Goal: Transaction & Acquisition: Purchase product/service

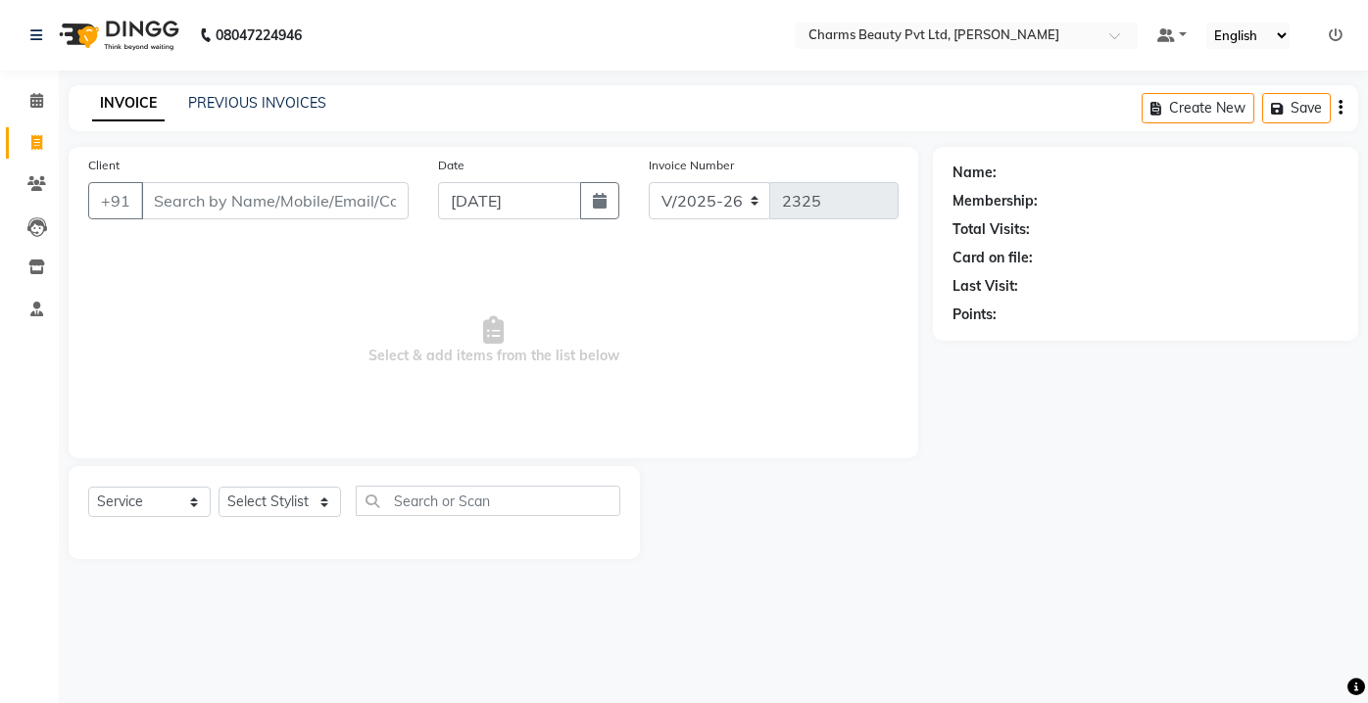
select select "3743"
select select "service"
click at [167, 186] on input "Client" at bounding box center [274, 200] width 267 height 37
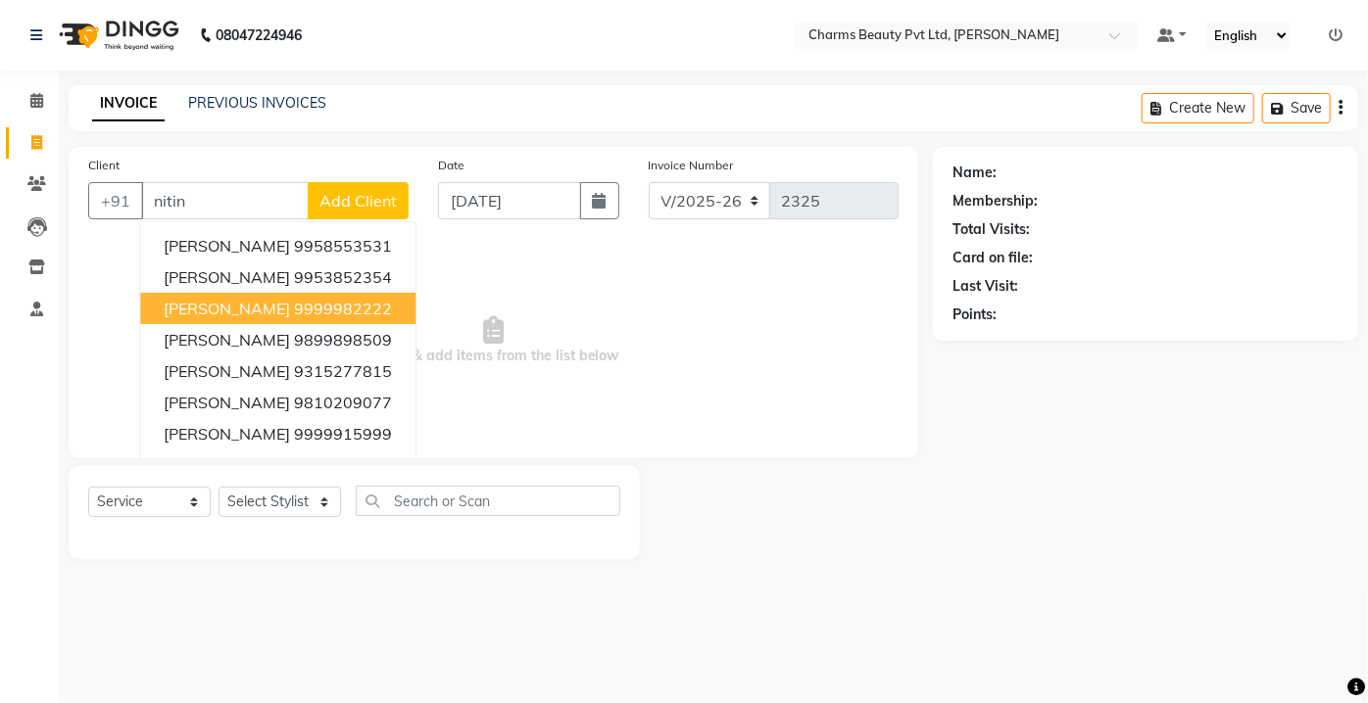
click at [211, 314] on span "[PERSON_NAME]" at bounding box center [227, 309] width 126 height 20
type input "9999982222"
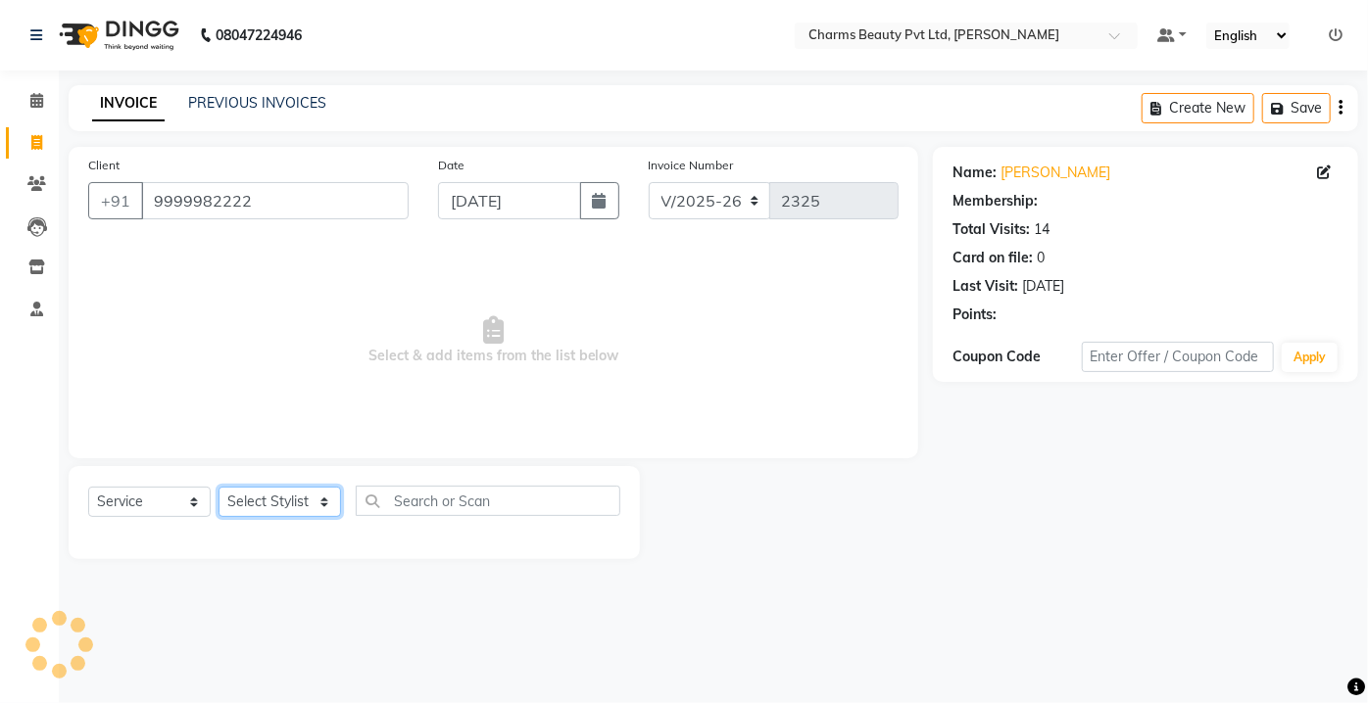
select select "1: Object"
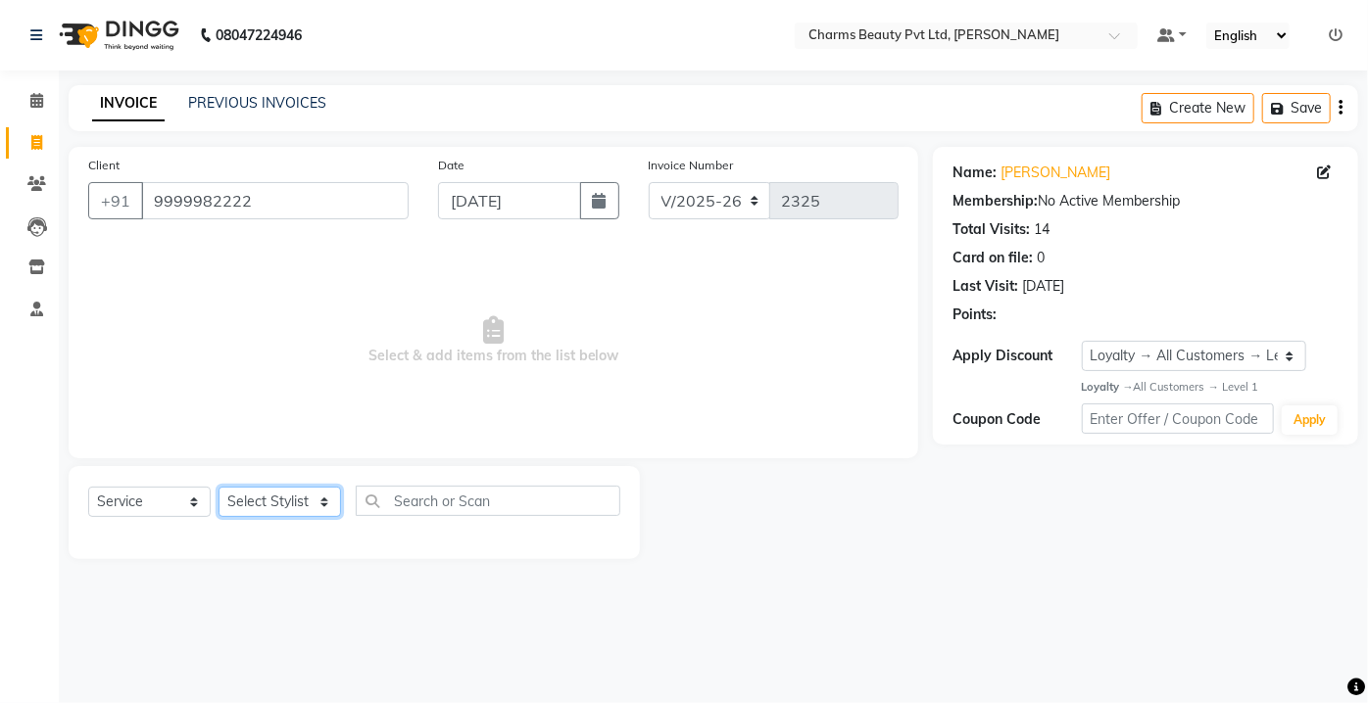
drag, startPoint x: 266, startPoint y: 503, endPoint x: 252, endPoint y: 500, distance: 14.0
click at [265, 503] on select "Select Stylist Aarti [PERSON_NAME] [PERSON_NAME] CHARMS DR. POOJA MITTAL HINA […" at bounding box center [279, 502] width 122 height 30
click at [218, 487] on select "Select Stylist Aarti [PERSON_NAME] [PERSON_NAME] CHARMS DR. POOJA MITTAL HINA […" at bounding box center [279, 502] width 122 height 30
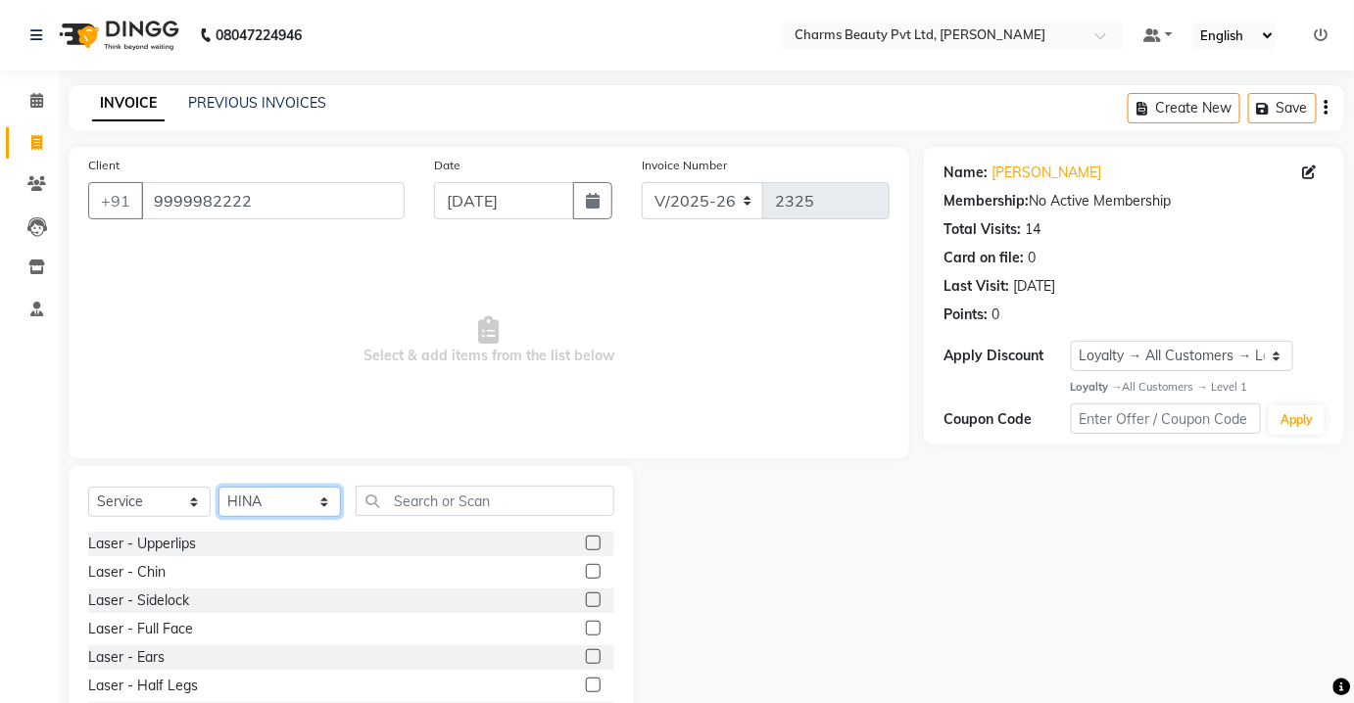
drag, startPoint x: 296, startPoint y: 502, endPoint x: 301, endPoint y: 488, distance: 14.6
click at [298, 501] on select "Select Stylist Aarti [PERSON_NAME] [PERSON_NAME] CHARMS DR. POOJA MITTAL HINA […" at bounding box center [279, 502] width 122 height 30
click at [218, 487] on select "Select Stylist Aarti [PERSON_NAME] [PERSON_NAME] CHARMS DR. POOJA MITTAL HINA […" at bounding box center [279, 502] width 122 height 30
drag, startPoint x: 297, startPoint y: 510, endPoint x: 296, endPoint y: 498, distance: 12.8
click at [297, 508] on select "Select Stylist Aarti [PERSON_NAME] [PERSON_NAME] CHARMS DR. POOJA MITTAL HINA […" at bounding box center [279, 502] width 122 height 30
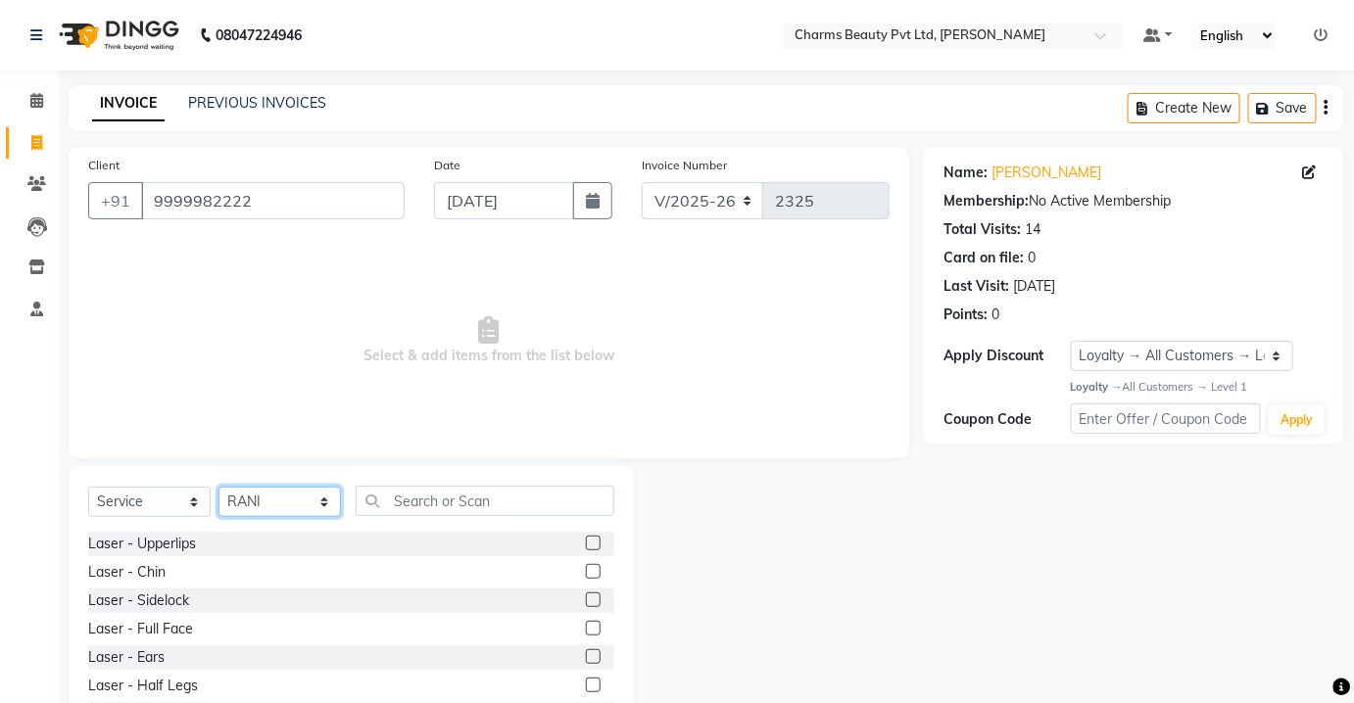
select select "43786"
click at [218, 487] on select "Select Stylist Aarti [PERSON_NAME] [PERSON_NAME] CHARMS DR. POOJA MITTAL HINA […" at bounding box center [279, 502] width 122 height 30
click at [393, 496] on input "text" at bounding box center [485, 501] width 259 height 30
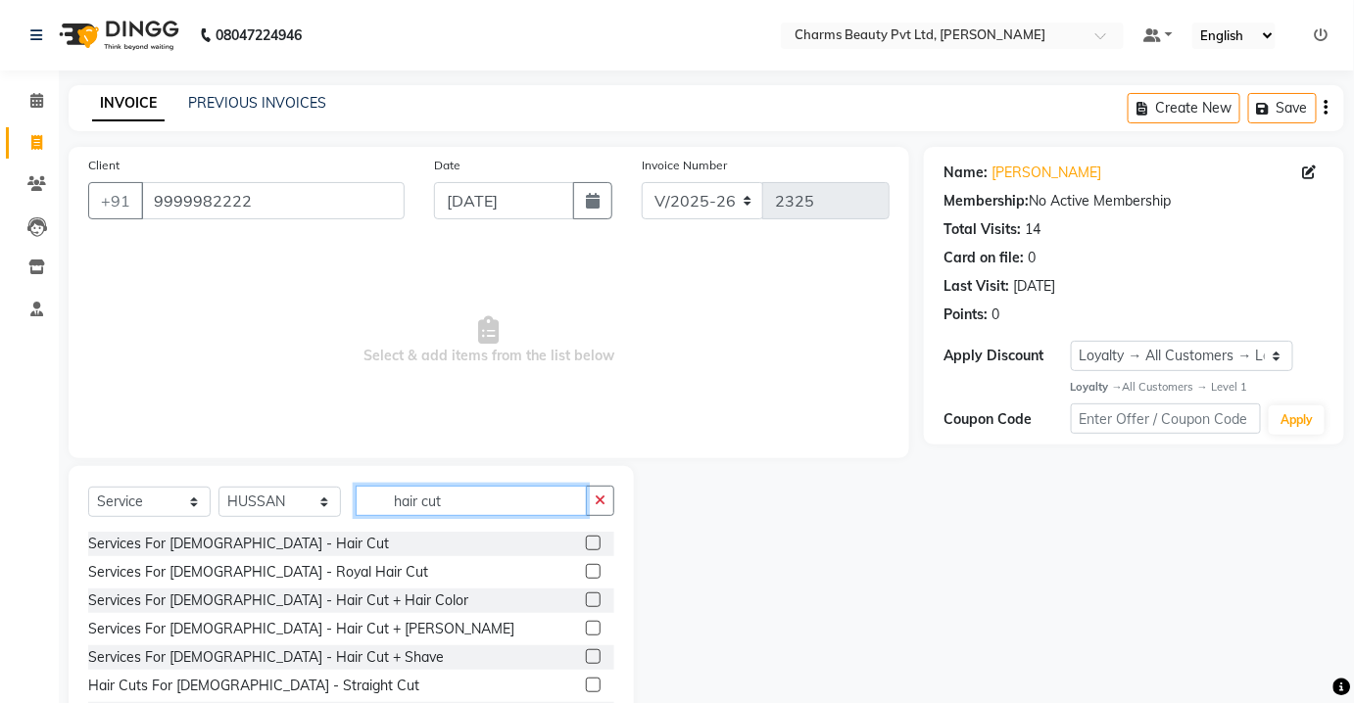
type input "hair cut"
click at [586, 542] on label at bounding box center [593, 543] width 15 height 15
click at [586, 542] on input "checkbox" at bounding box center [592, 544] width 13 height 13
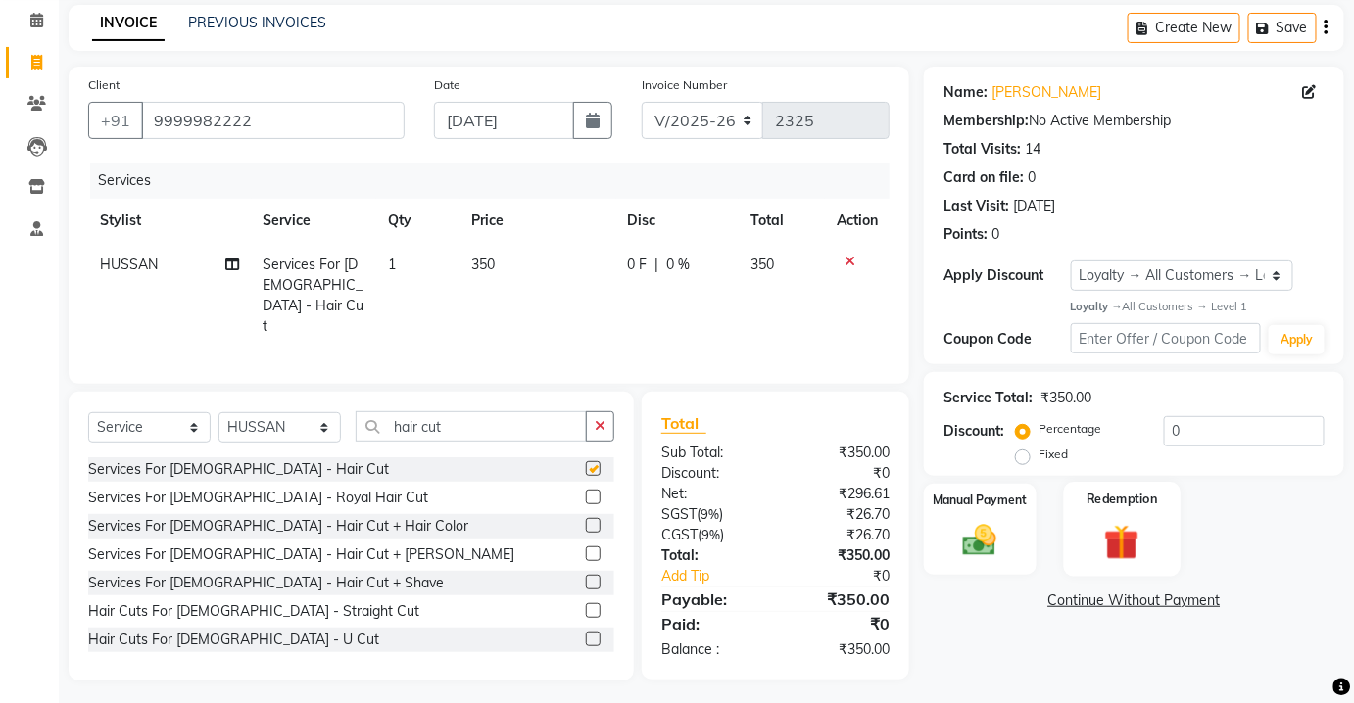
checkbox input "false"
click at [1005, 540] on img at bounding box center [979, 541] width 57 height 40
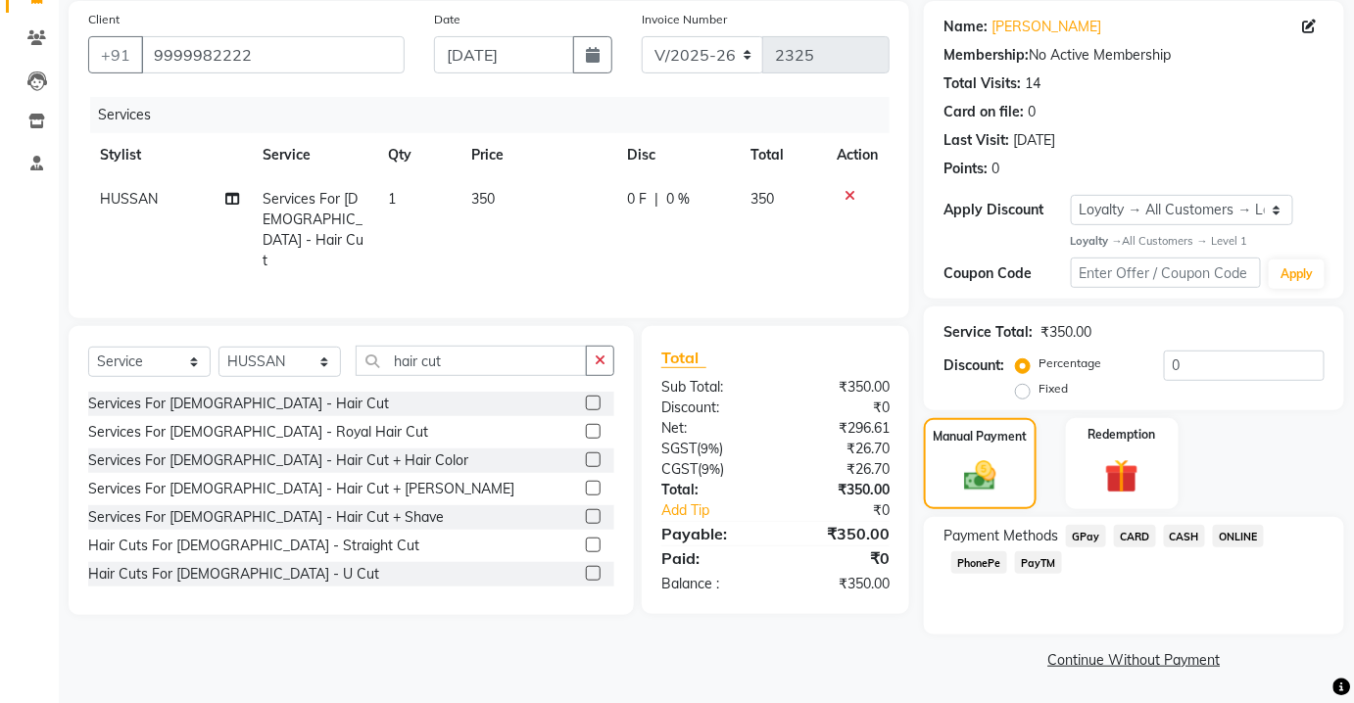
click at [1181, 529] on span "CASH" at bounding box center [1185, 536] width 42 height 23
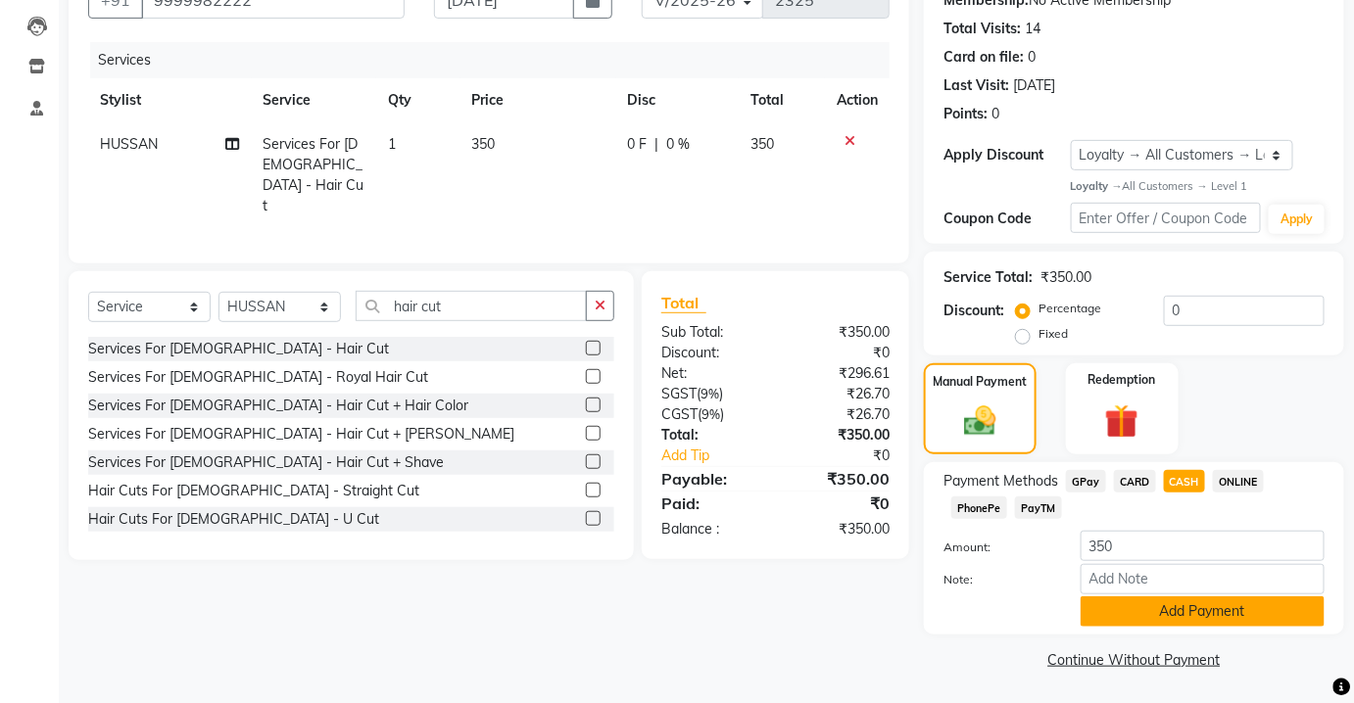
click at [1181, 599] on button "Add Payment" at bounding box center [1203, 612] width 244 height 30
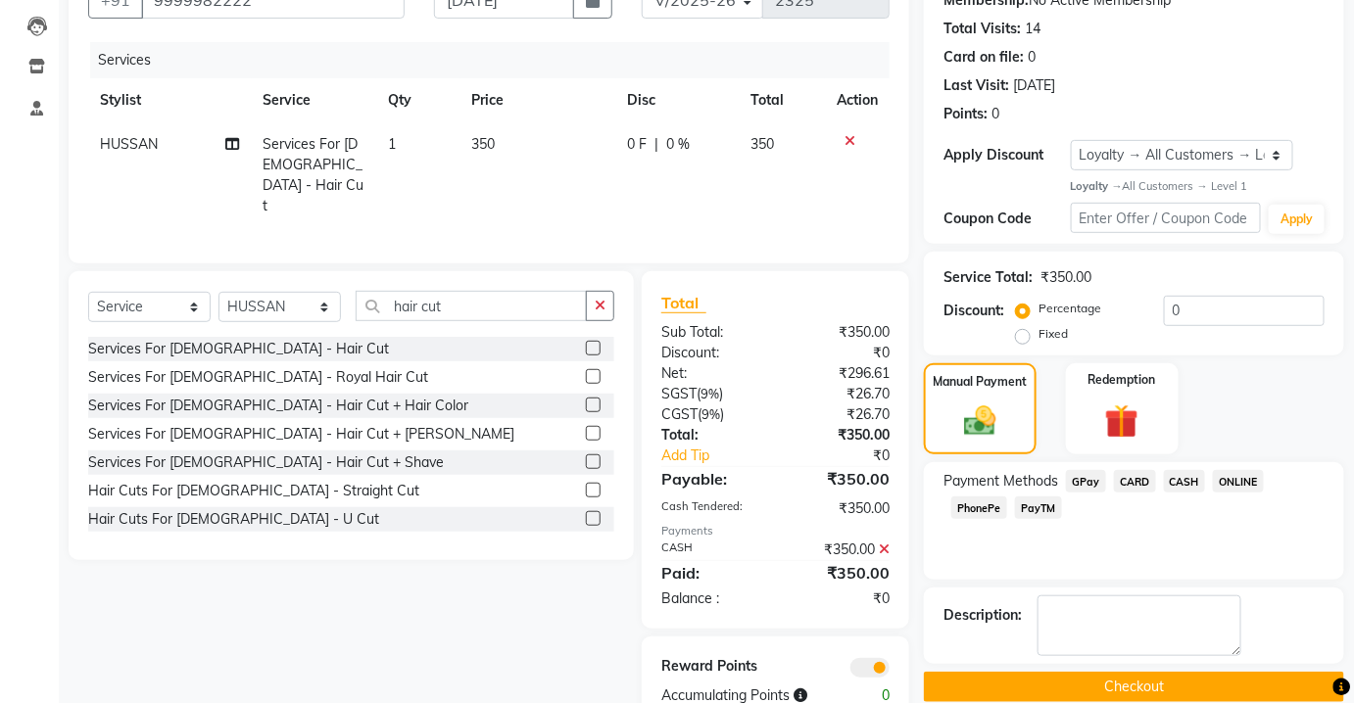
scroll to position [245, 0]
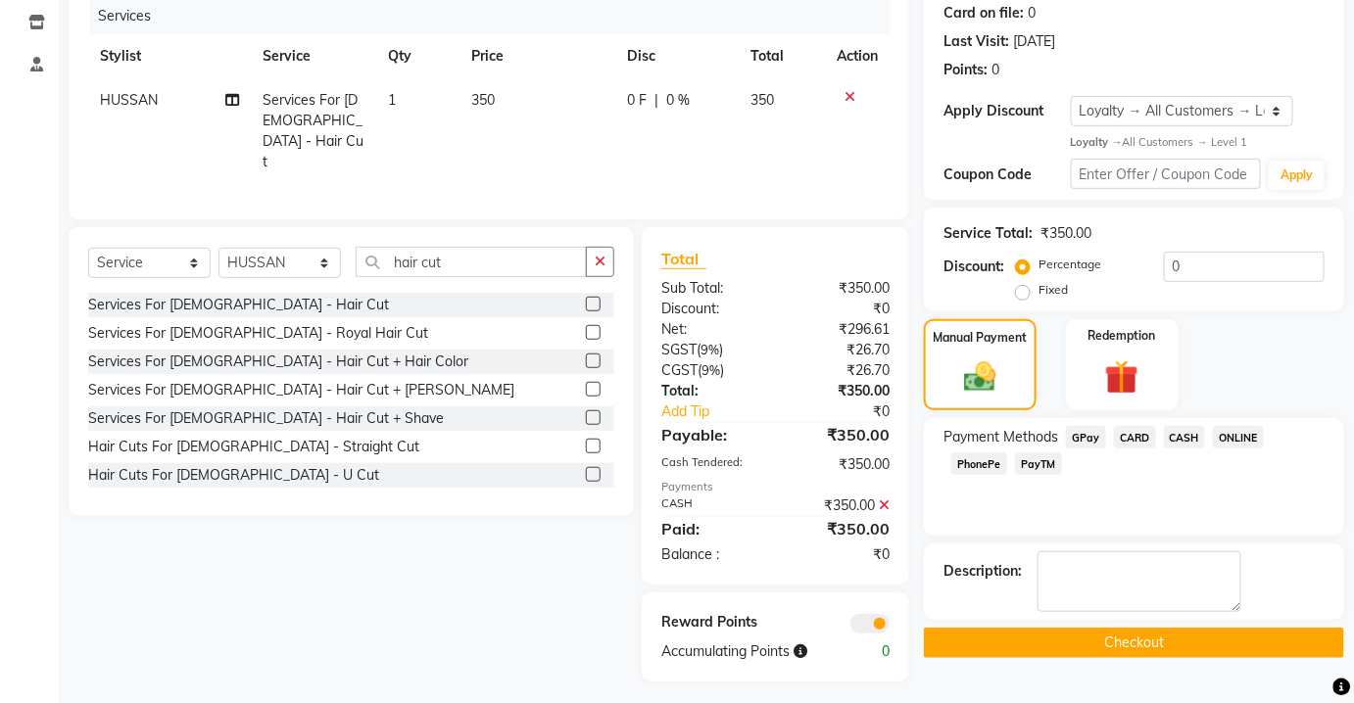
click at [1146, 641] on button "Checkout" at bounding box center [1134, 643] width 420 height 30
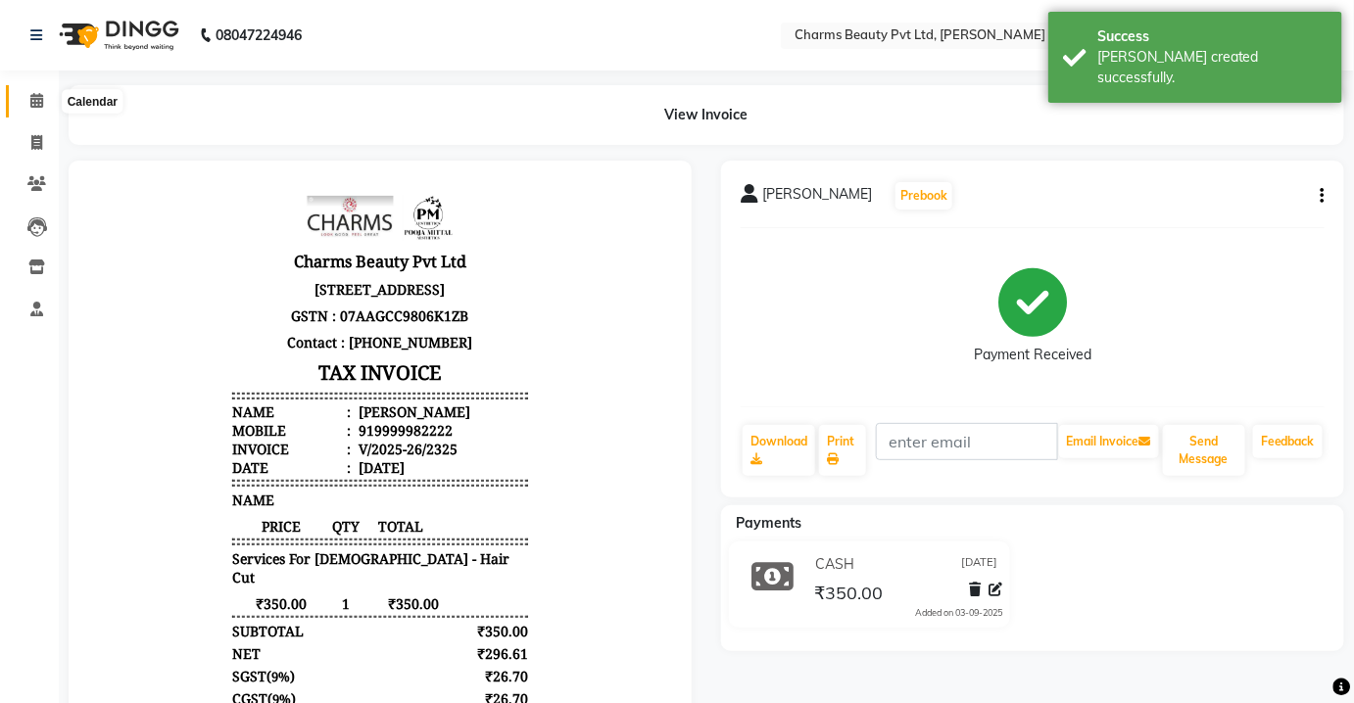
click at [22, 98] on span at bounding box center [37, 101] width 34 height 23
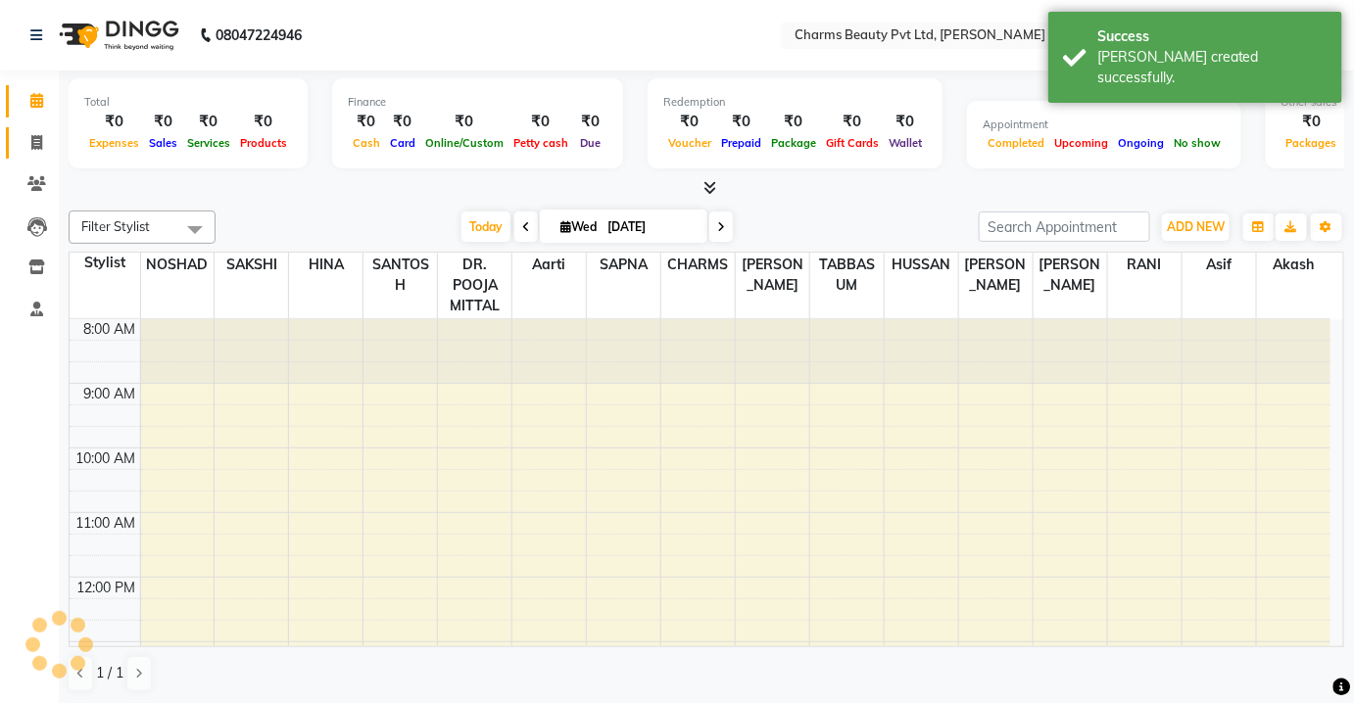
scroll to position [464, 0]
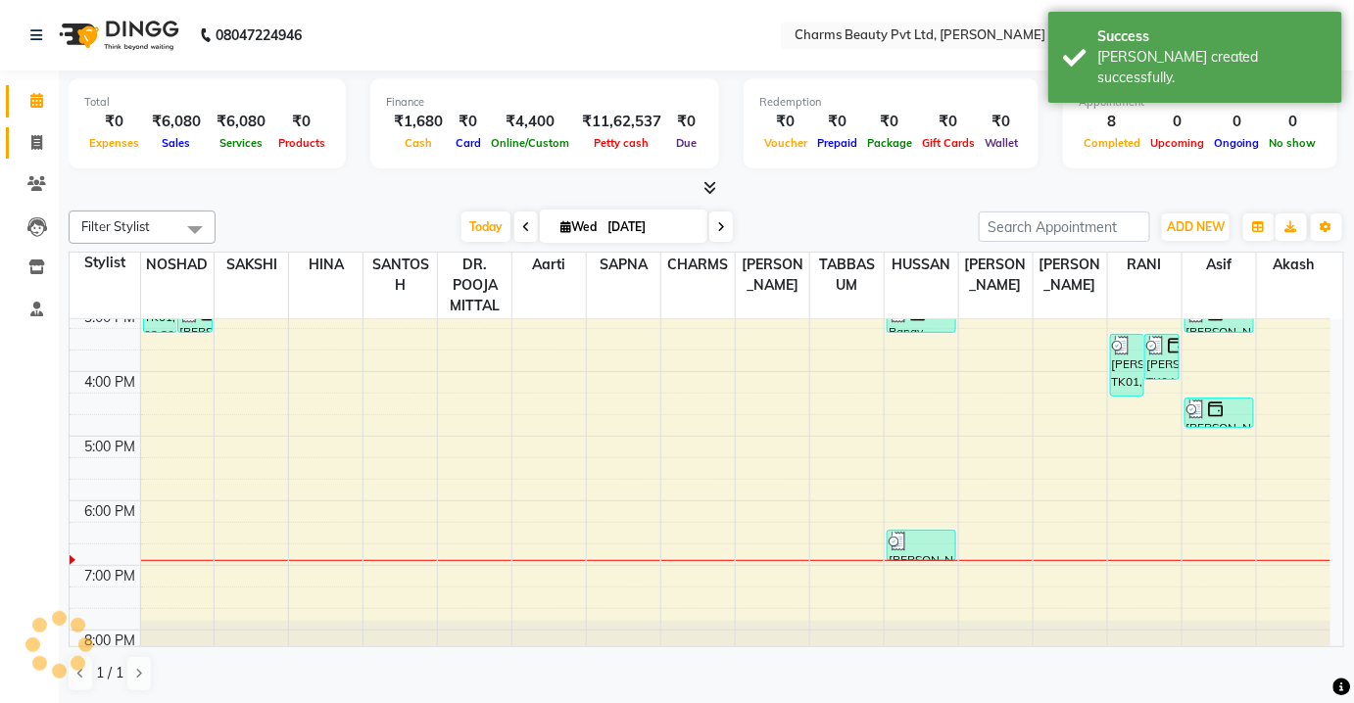
click at [41, 153] on span at bounding box center [37, 143] width 34 height 23
select select "service"
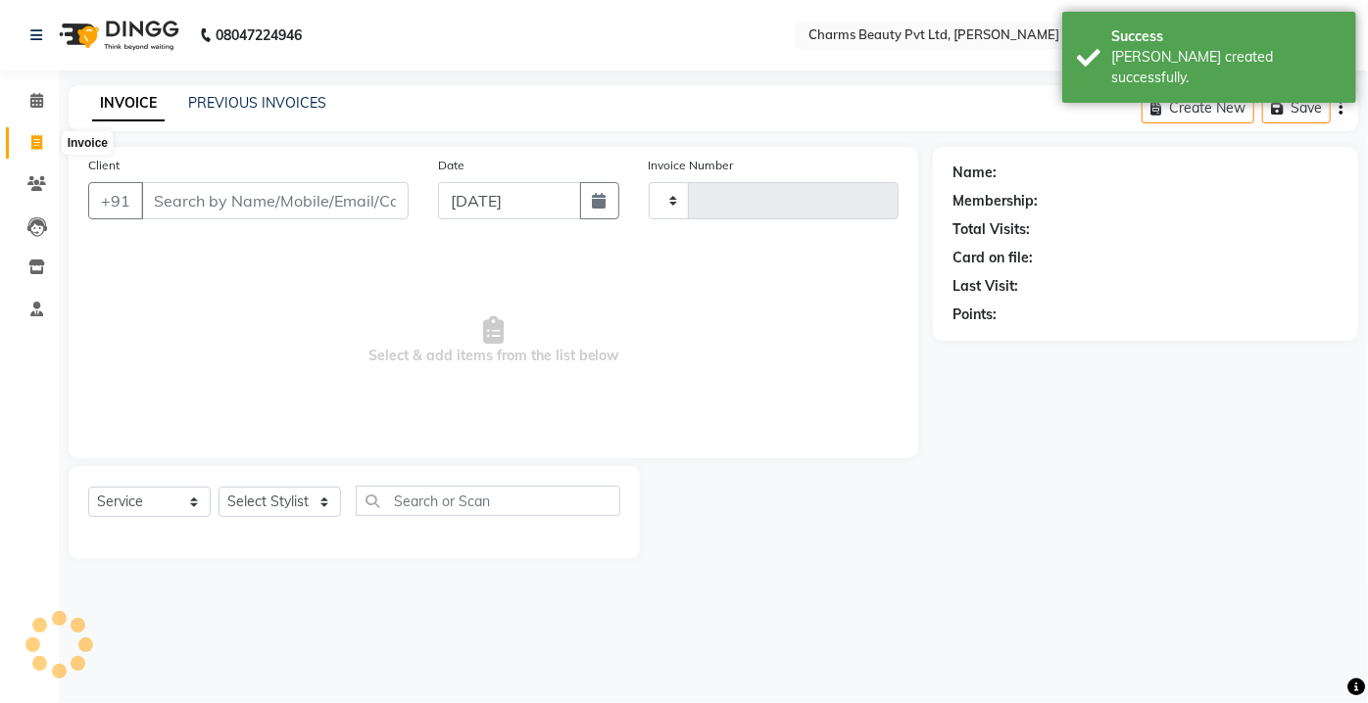
type input "2326"
select select "3743"
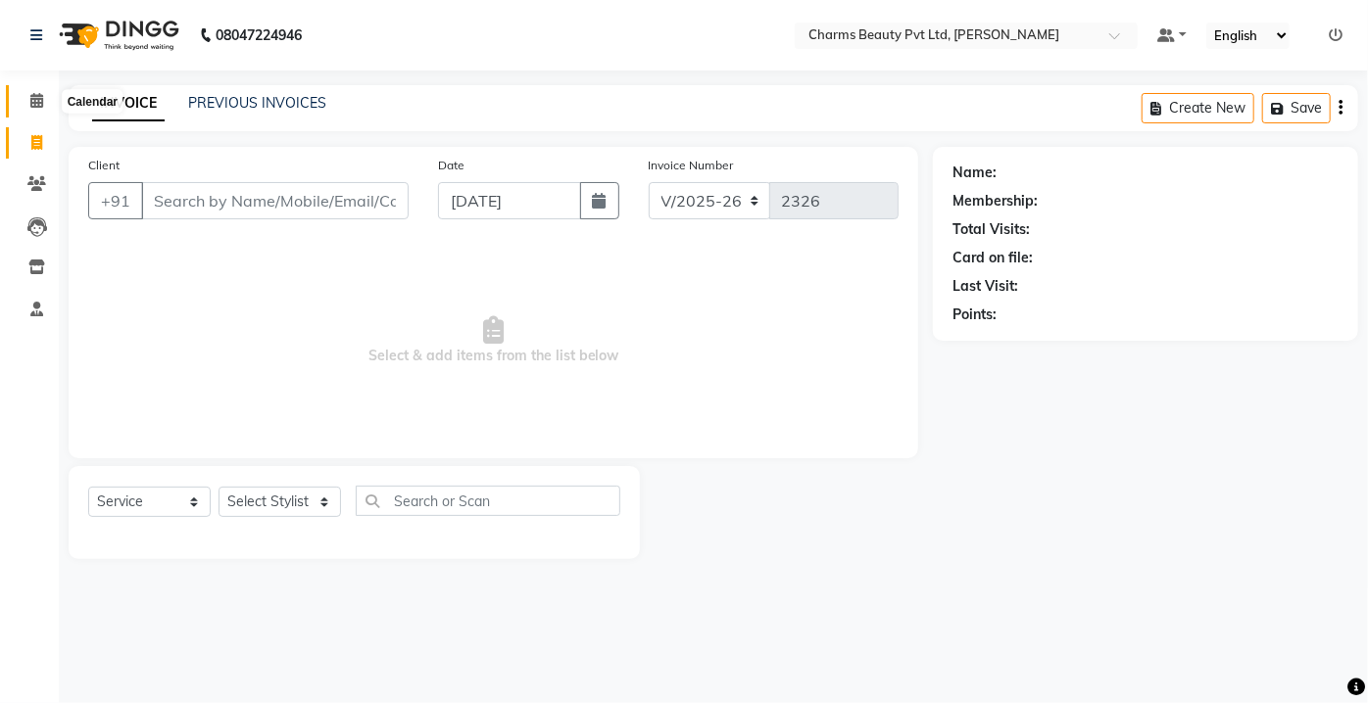
click at [44, 98] on span at bounding box center [37, 101] width 34 height 23
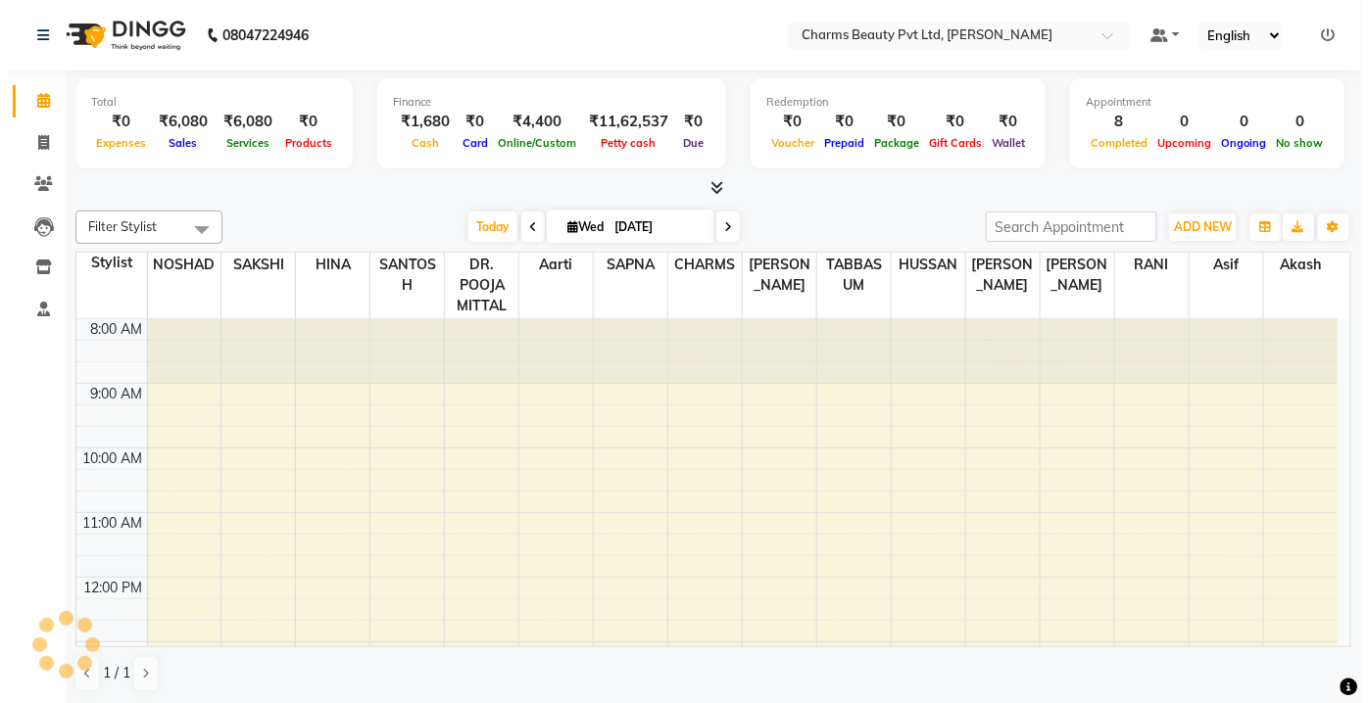
scroll to position [464, 0]
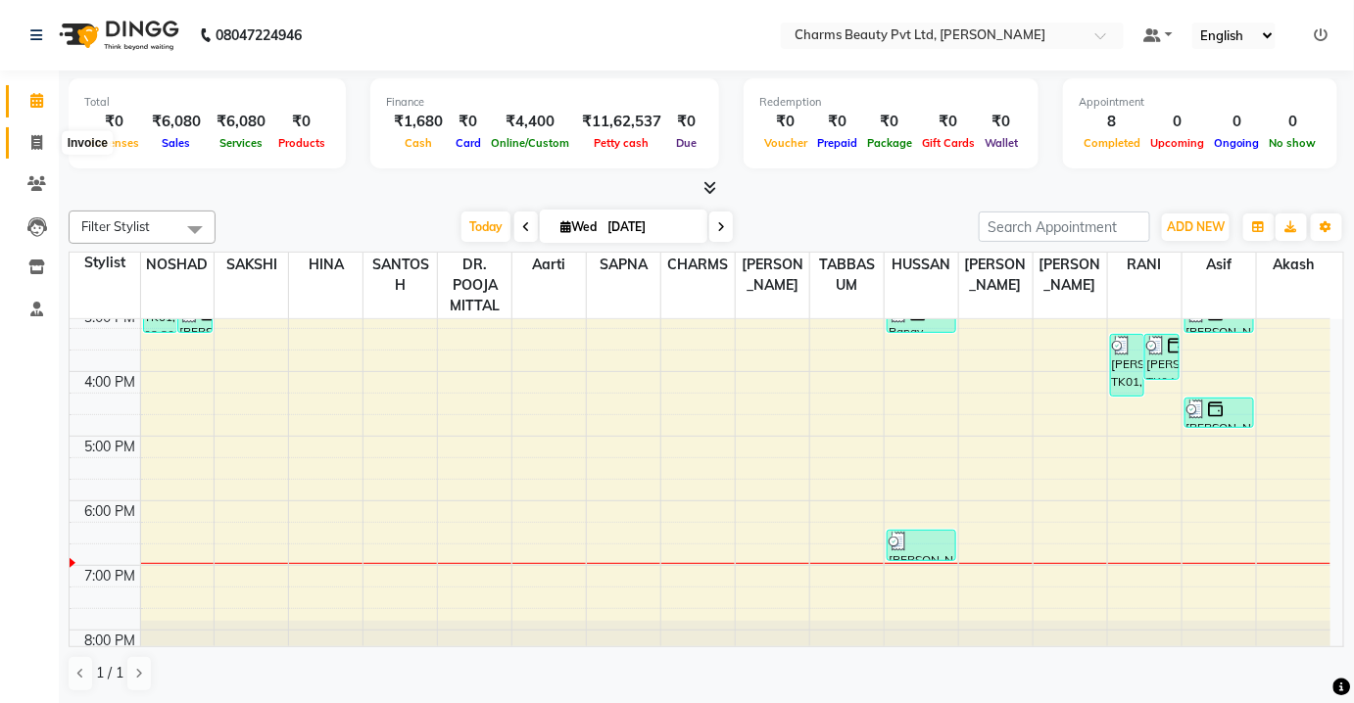
click at [31, 150] on icon at bounding box center [36, 142] width 11 height 15
select select "service"
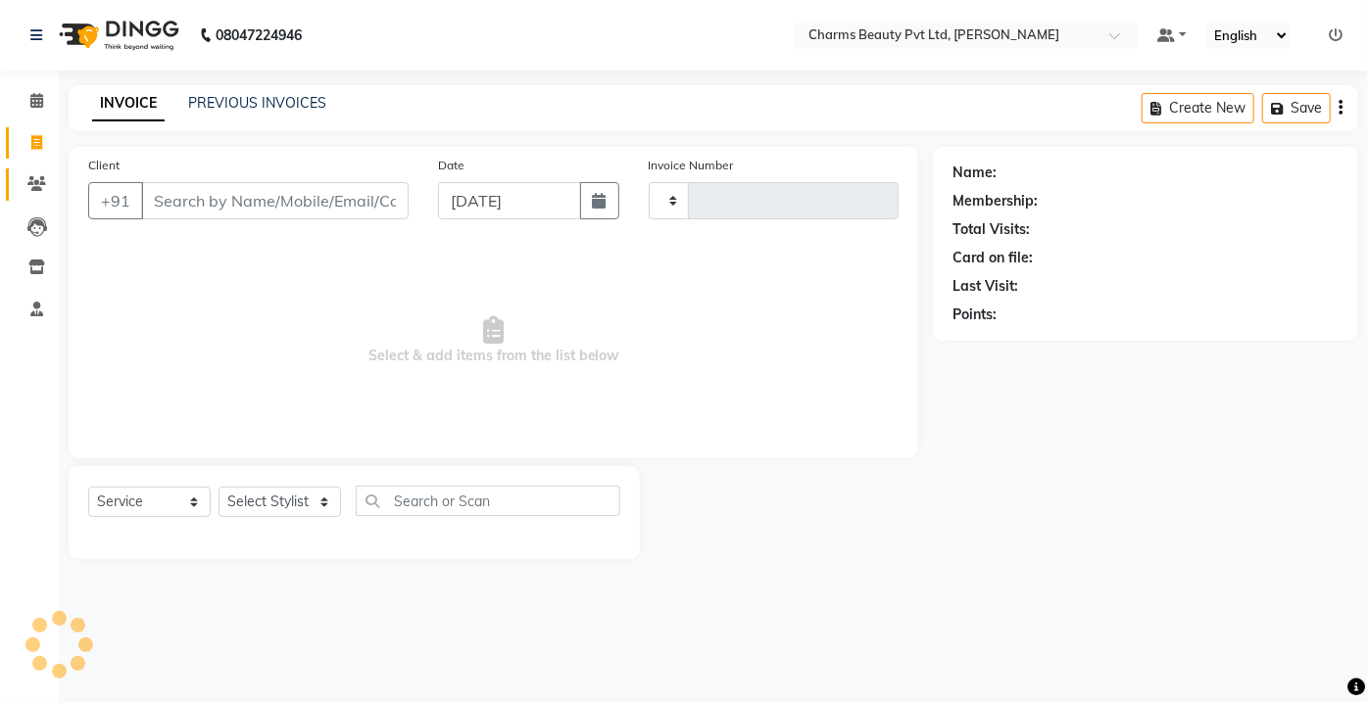
type input "2326"
select select "3743"
click at [43, 189] on icon at bounding box center [36, 183] width 19 height 15
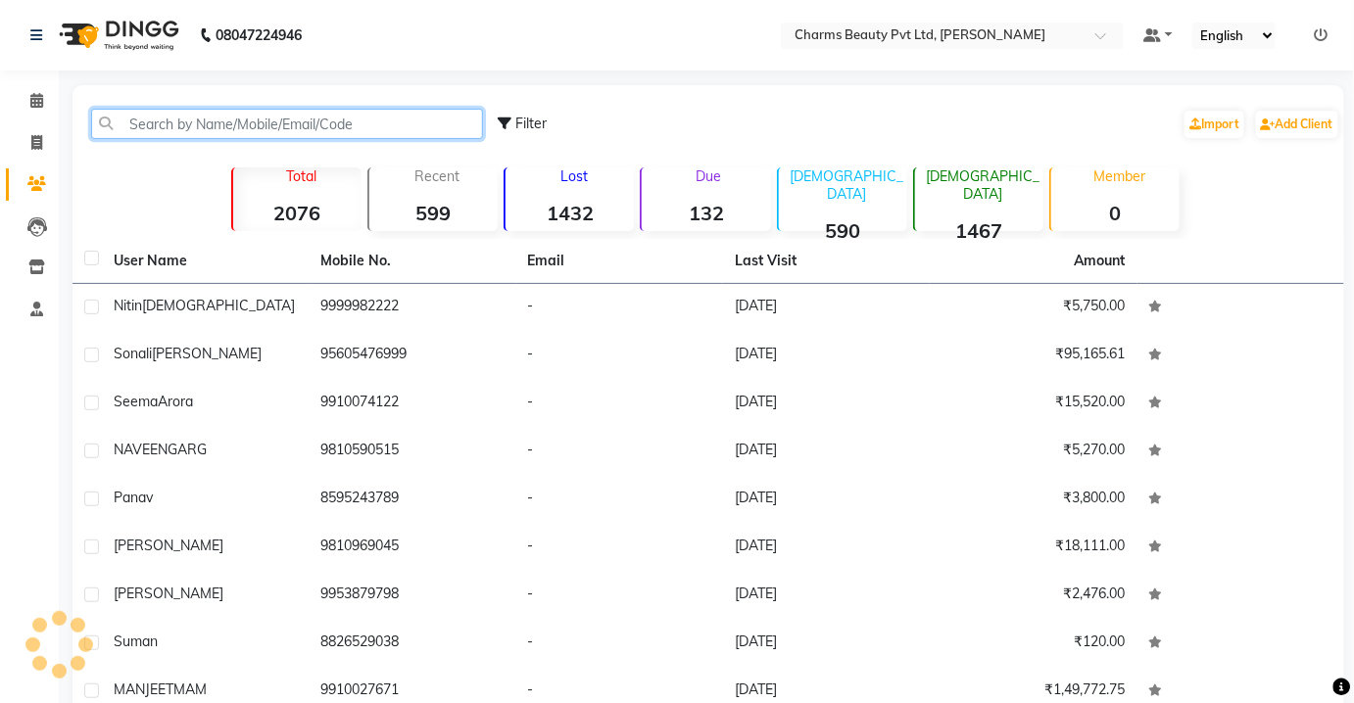
click at [138, 124] on input "text" at bounding box center [287, 124] width 392 height 30
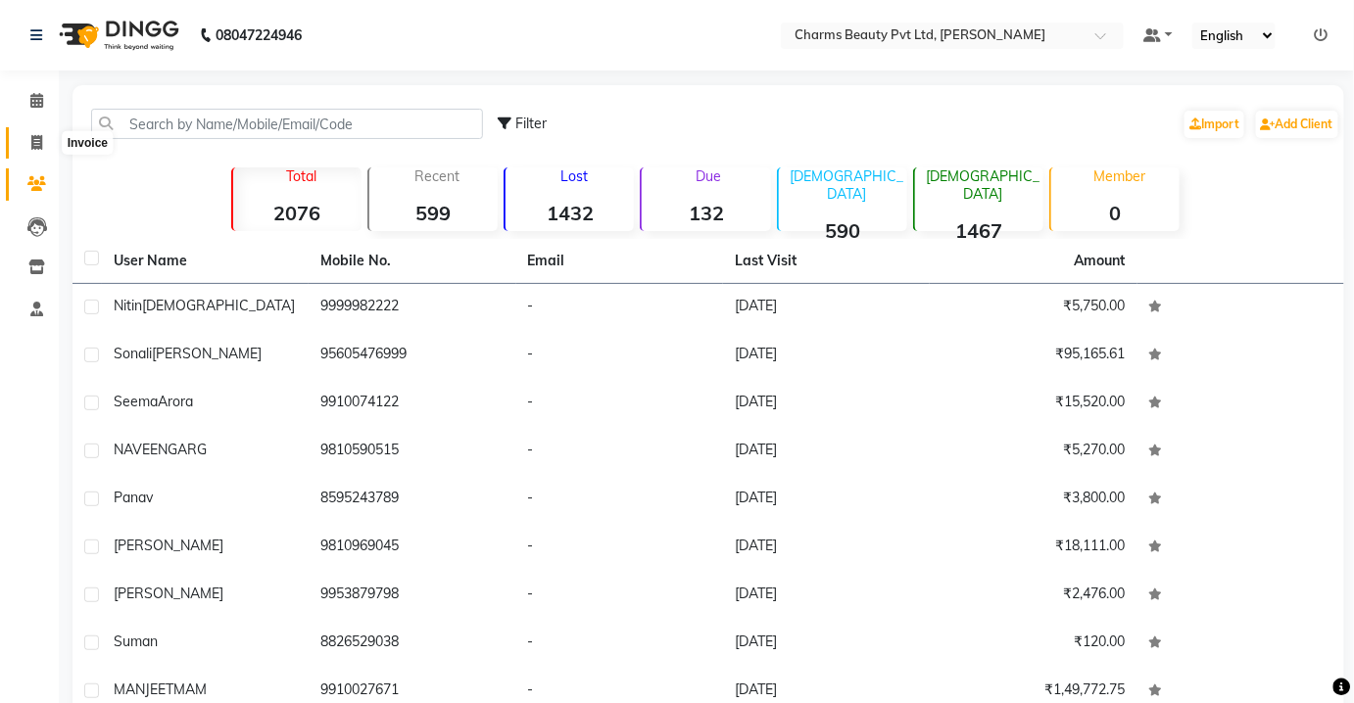
click at [27, 143] on span at bounding box center [37, 143] width 34 height 23
select select "3743"
select select "service"
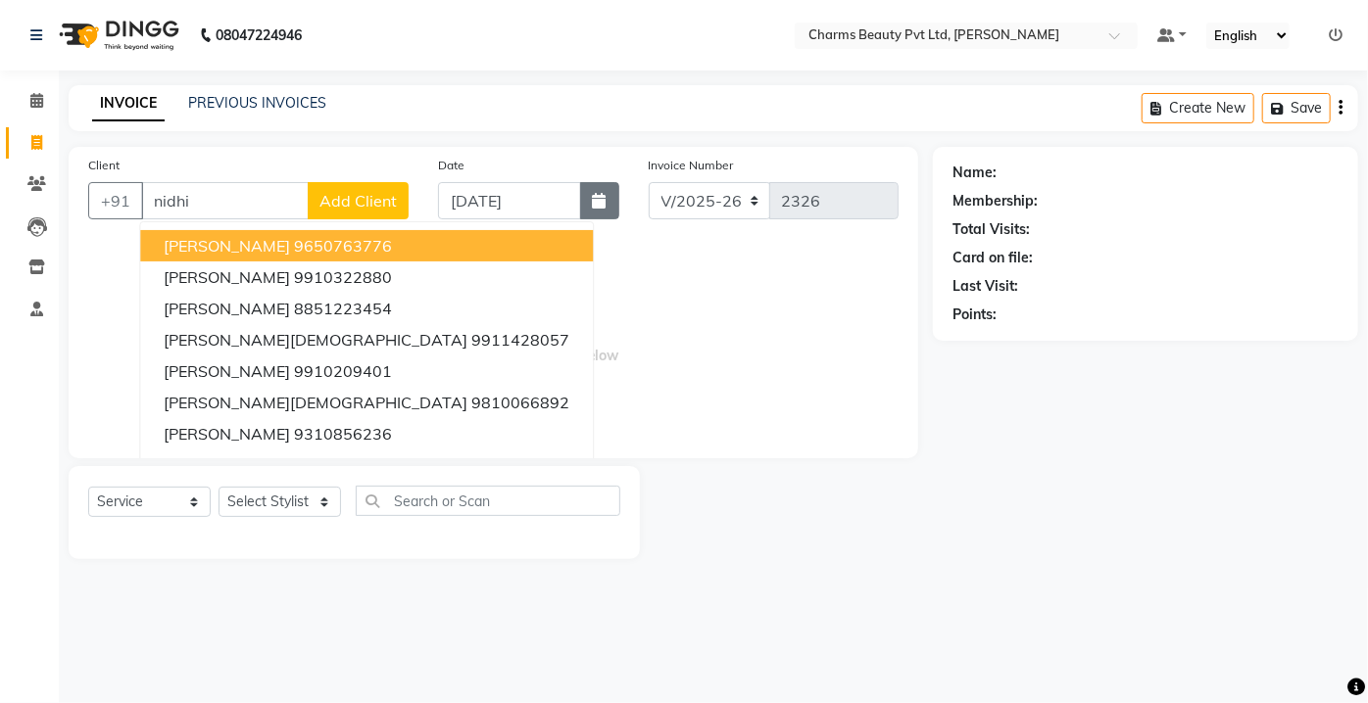
type input "nidhi"
click at [598, 193] on icon "button" at bounding box center [600, 201] width 14 height 16
select select "9"
select select "2025"
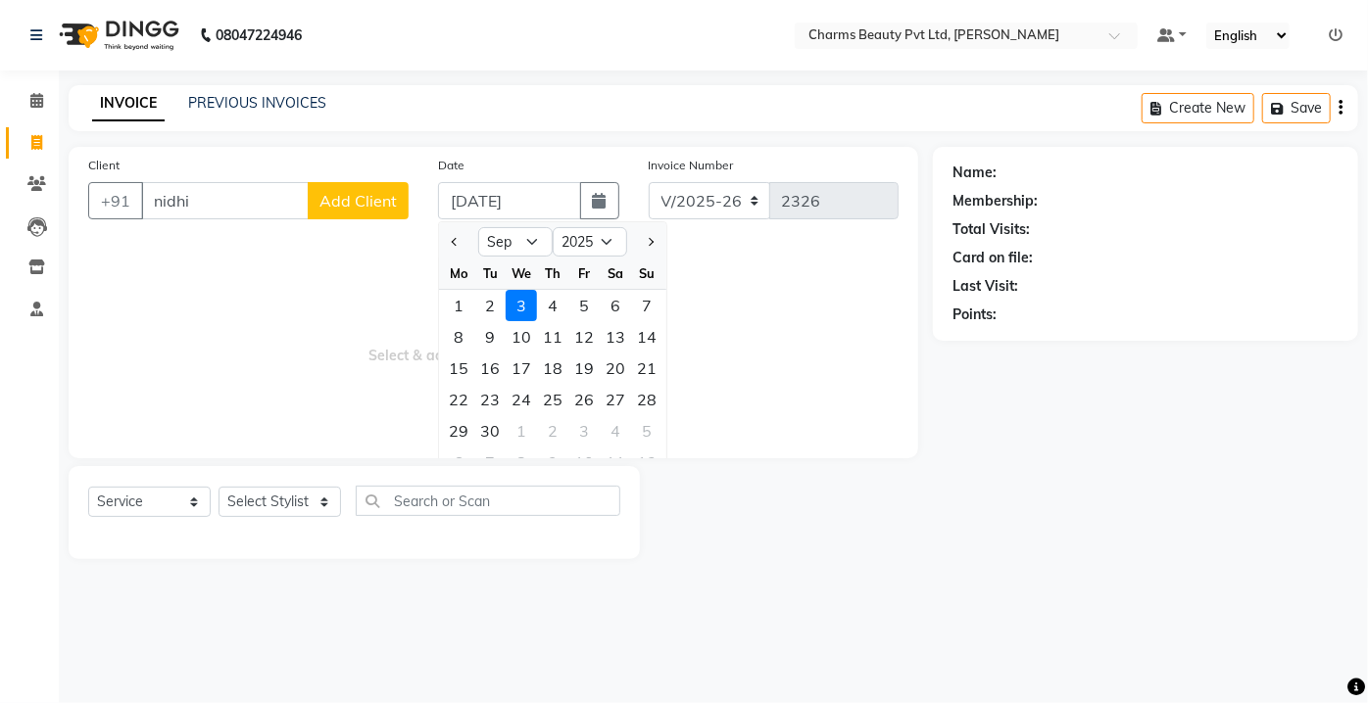
click at [756, 369] on span "Select & add items from the list below" at bounding box center [493, 341] width 810 height 196
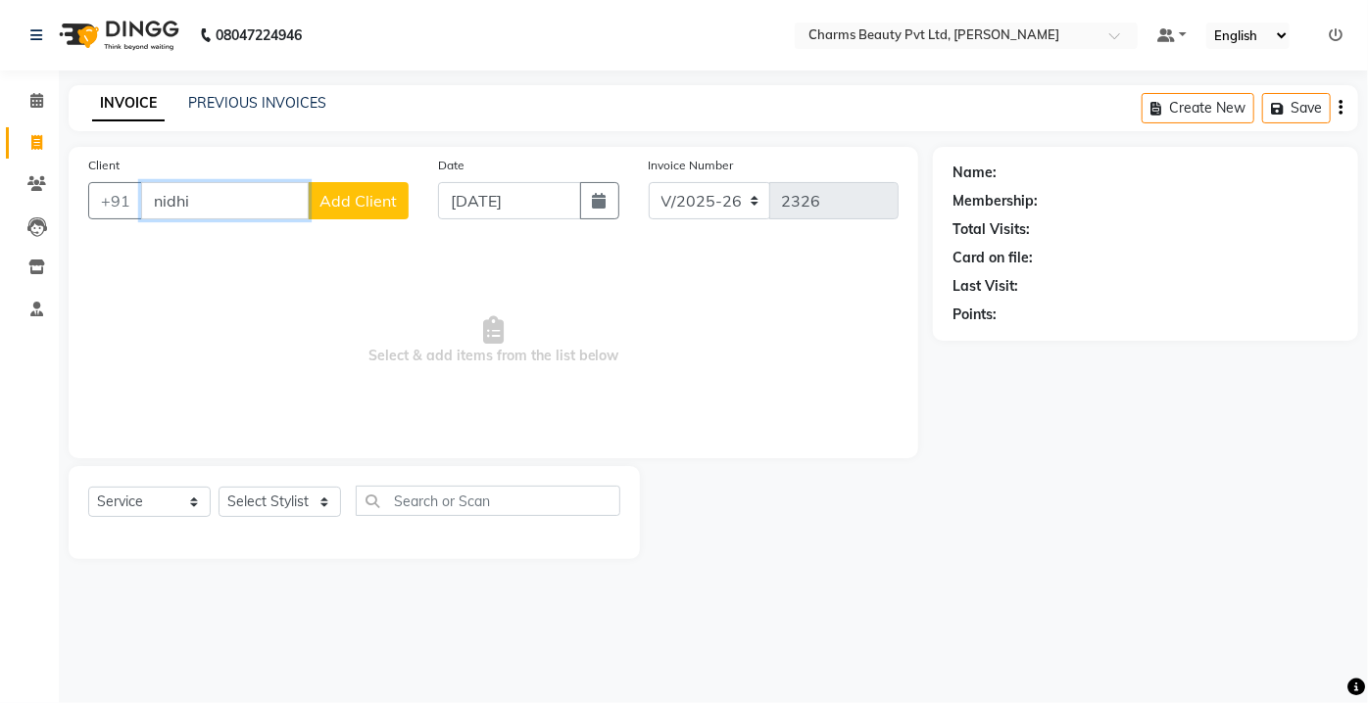
click at [264, 202] on input "nidhi" at bounding box center [225, 200] width 168 height 37
type input "n"
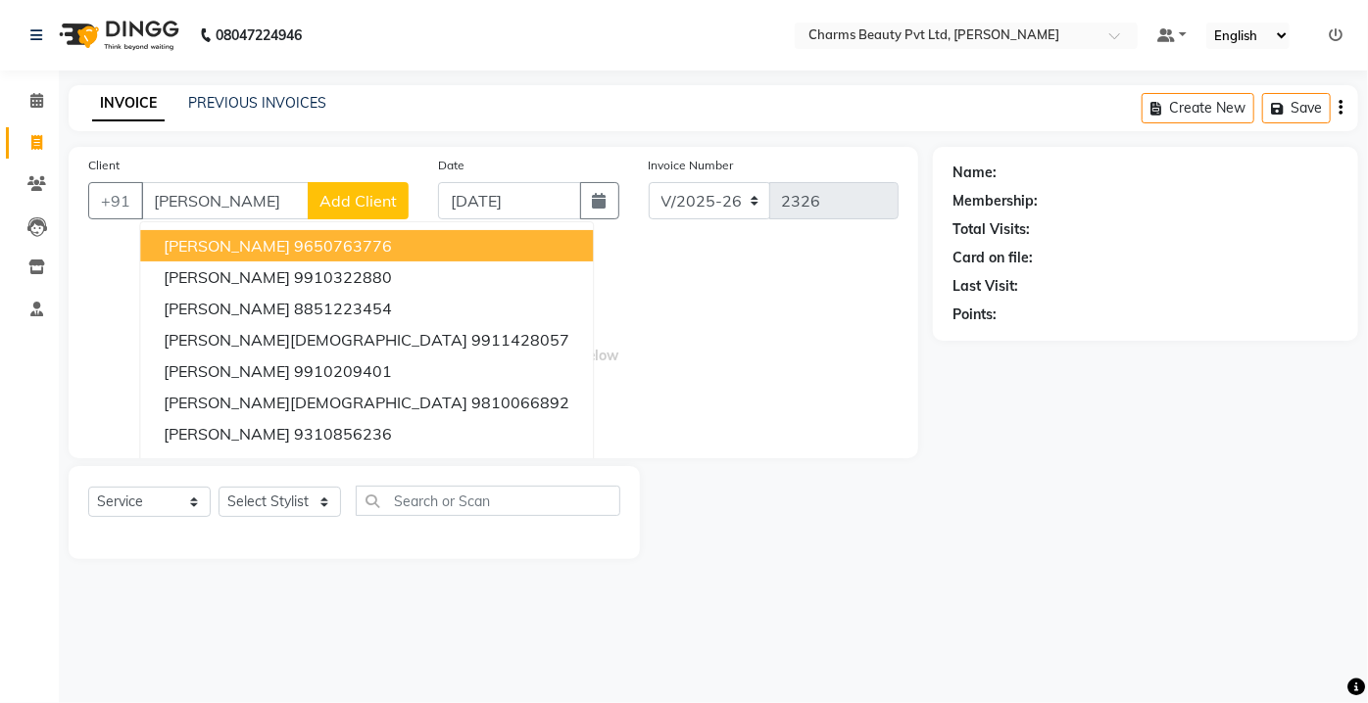
click at [449, 323] on span "Select & add items from the list below" at bounding box center [493, 341] width 810 height 196
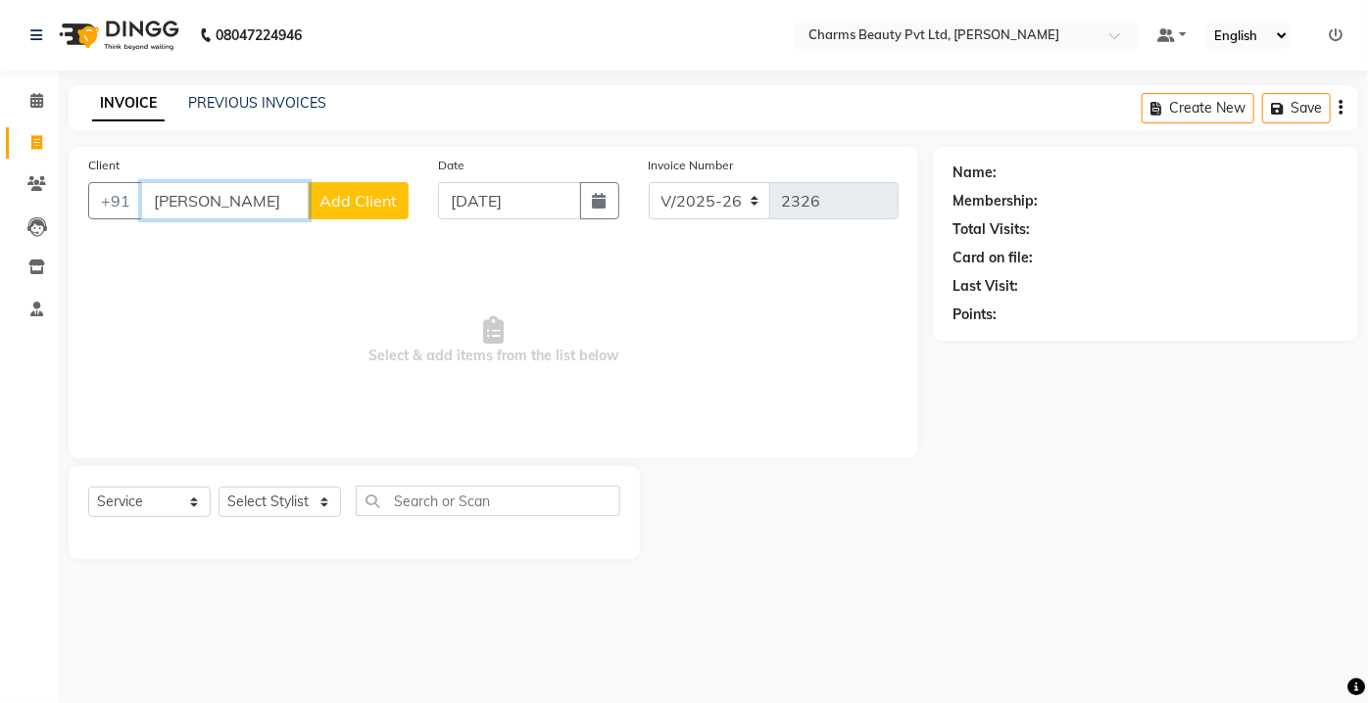
click at [218, 188] on input "[PERSON_NAME]" at bounding box center [225, 200] width 168 height 37
type input "N"
type input "9013478914"
click at [337, 197] on span "Add Client" at bounding box center [357, 201] width 77 height 20
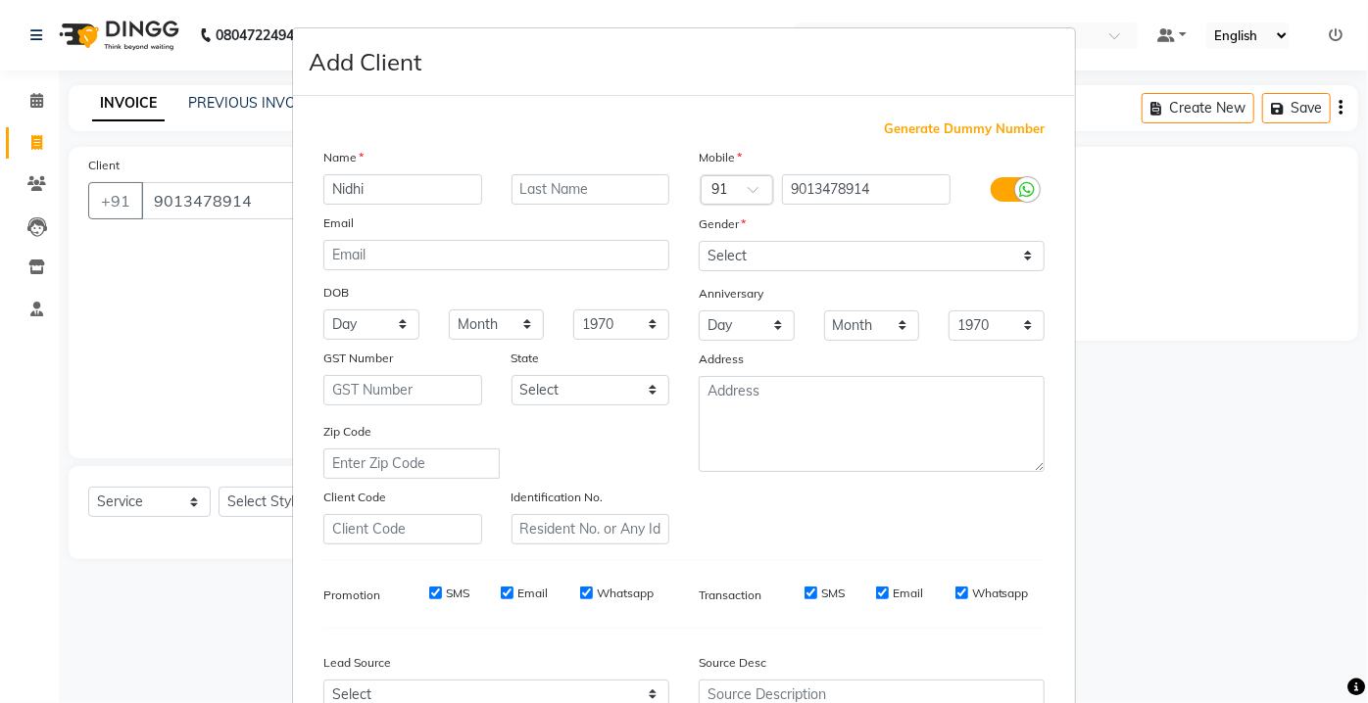
type input "Nidhi"
drag, startPoint x: 580, startPoint y: 165, endPoint x: 571, endPoint y: 173, distance: 12.5
click at [572, 171] on div "Name" at bounding box center [496, 160] width 375 height 27
click at [565, 178] on input "text" at bounding box center [590, 189] width 159 height 30
type input "[PERSON_NAME]"
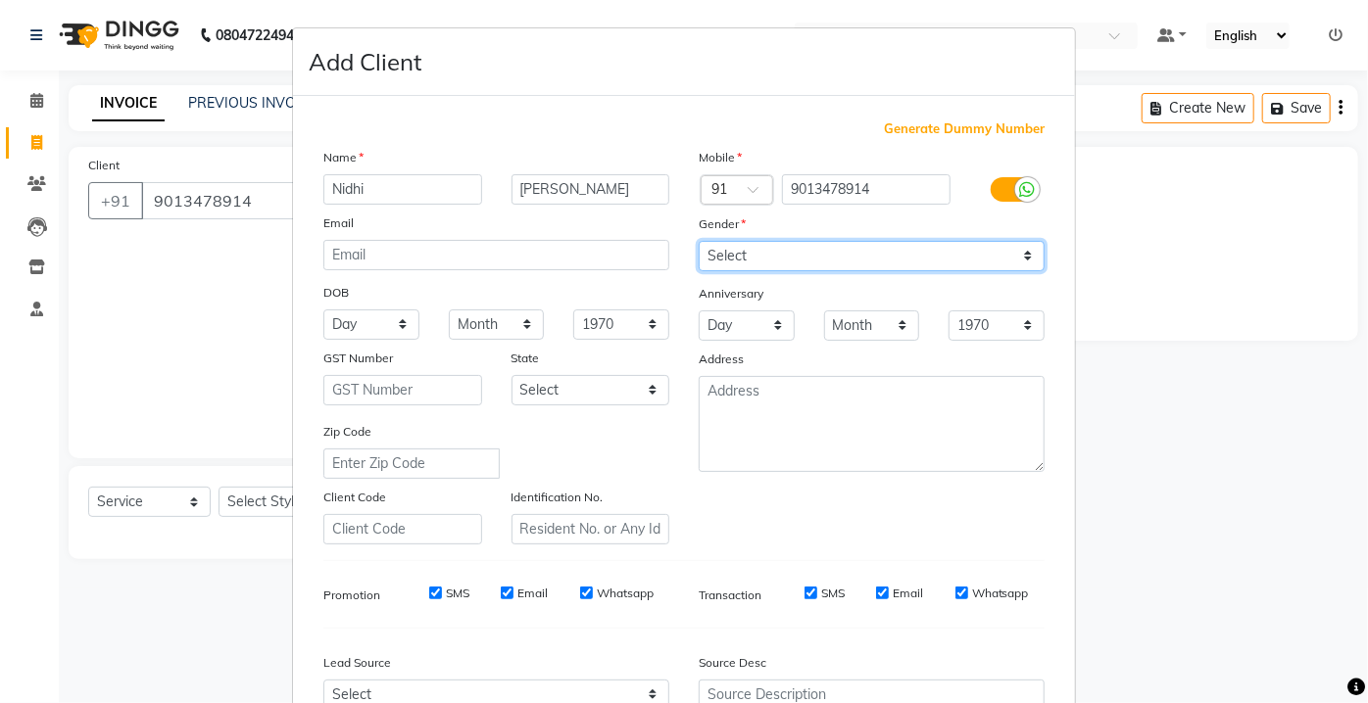
click at [805, 249] on select "Select [DEMOGRAPHIC_DATA] [DEMOGRAPHIC_DATA] Other Prefer Not To Say" at bounding box center [872, 256] width 346 height 30
select select "[DEMOGRAPHIC_DATA]"
click at [699, 241] on select "Select [DEMOGRAPHIC_DATA] [DEMOGRAPHIC_DATA] Other Prefer Not To Say" at bounding box center [872, 256] width 346 height 30
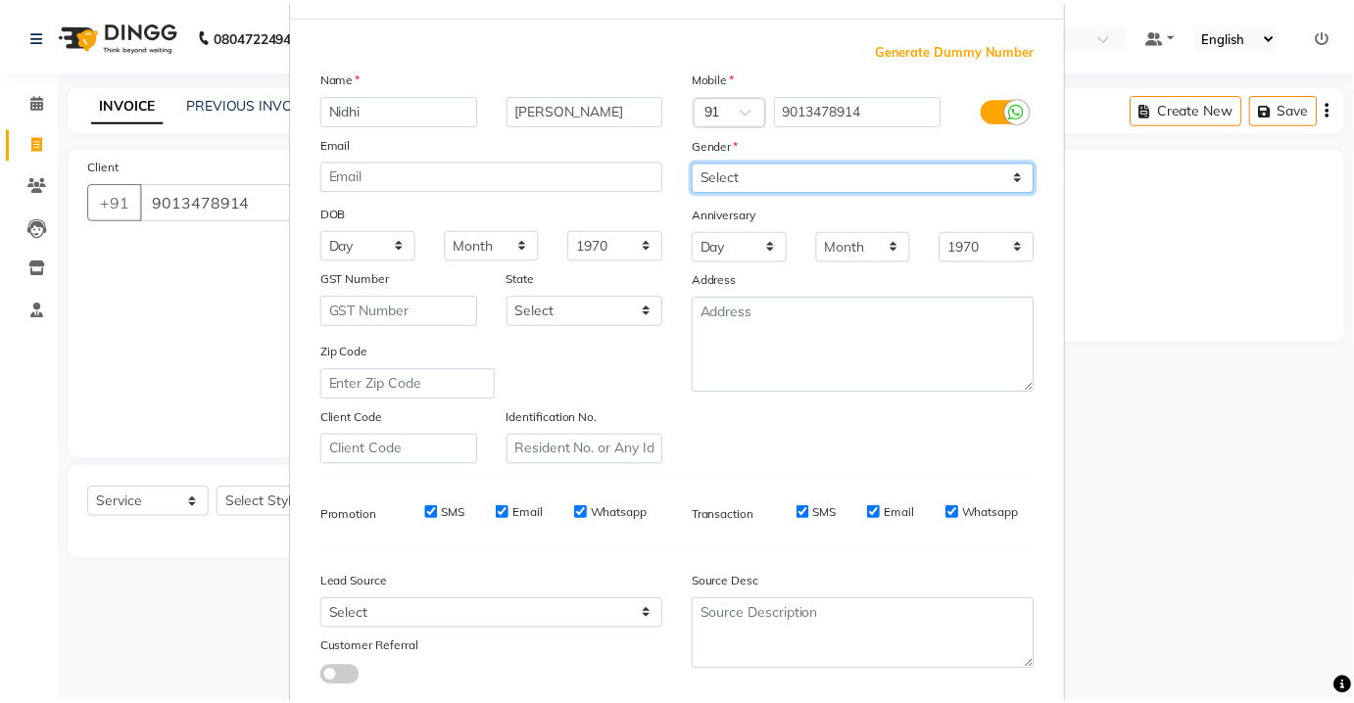
scroll to position [199, 0]
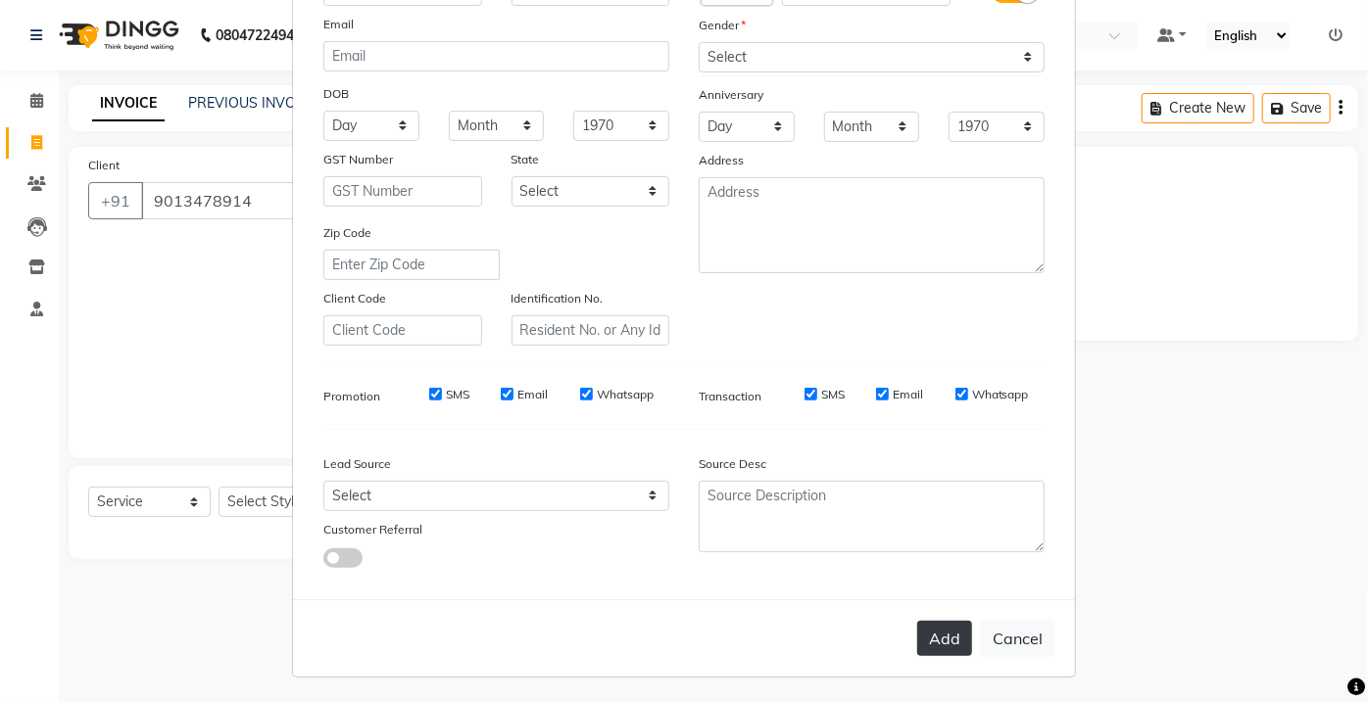
click at [942, 632] on button "Add" at bounding box center [944, 638] width 55 height 35
select select
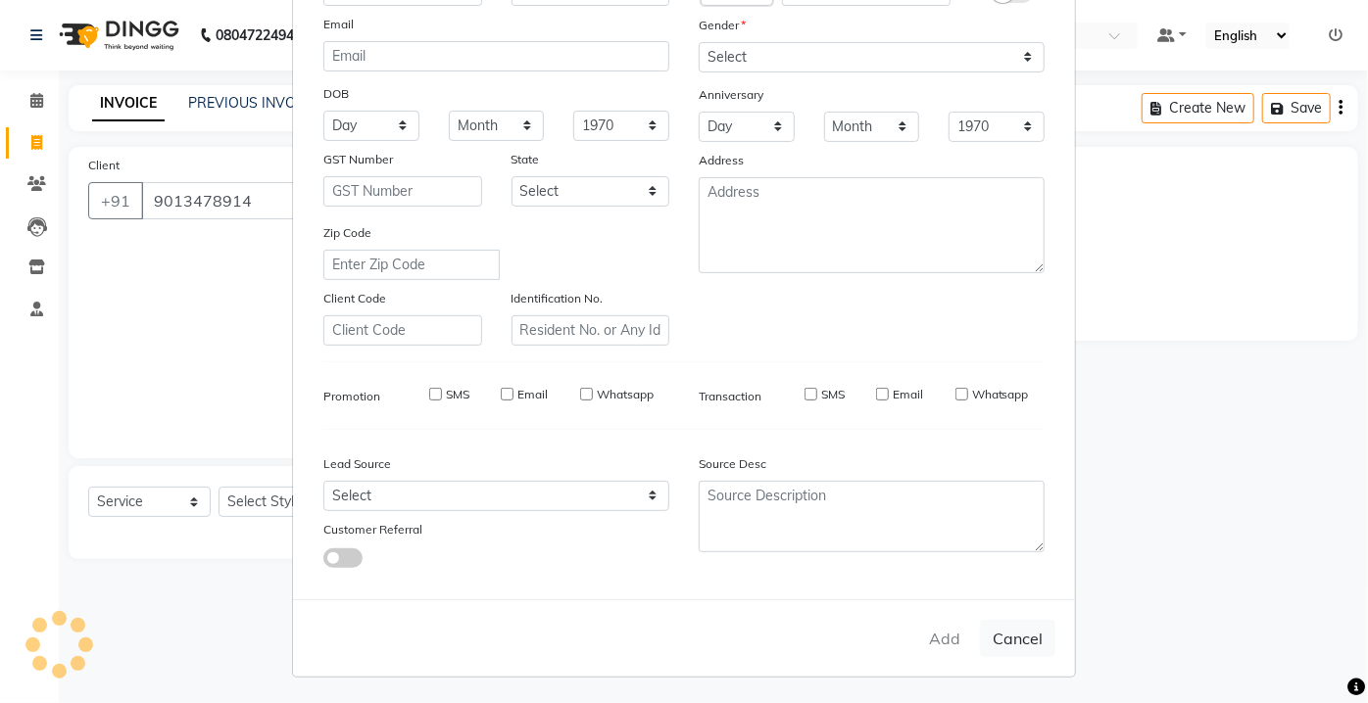
select select
checkbox input "false"
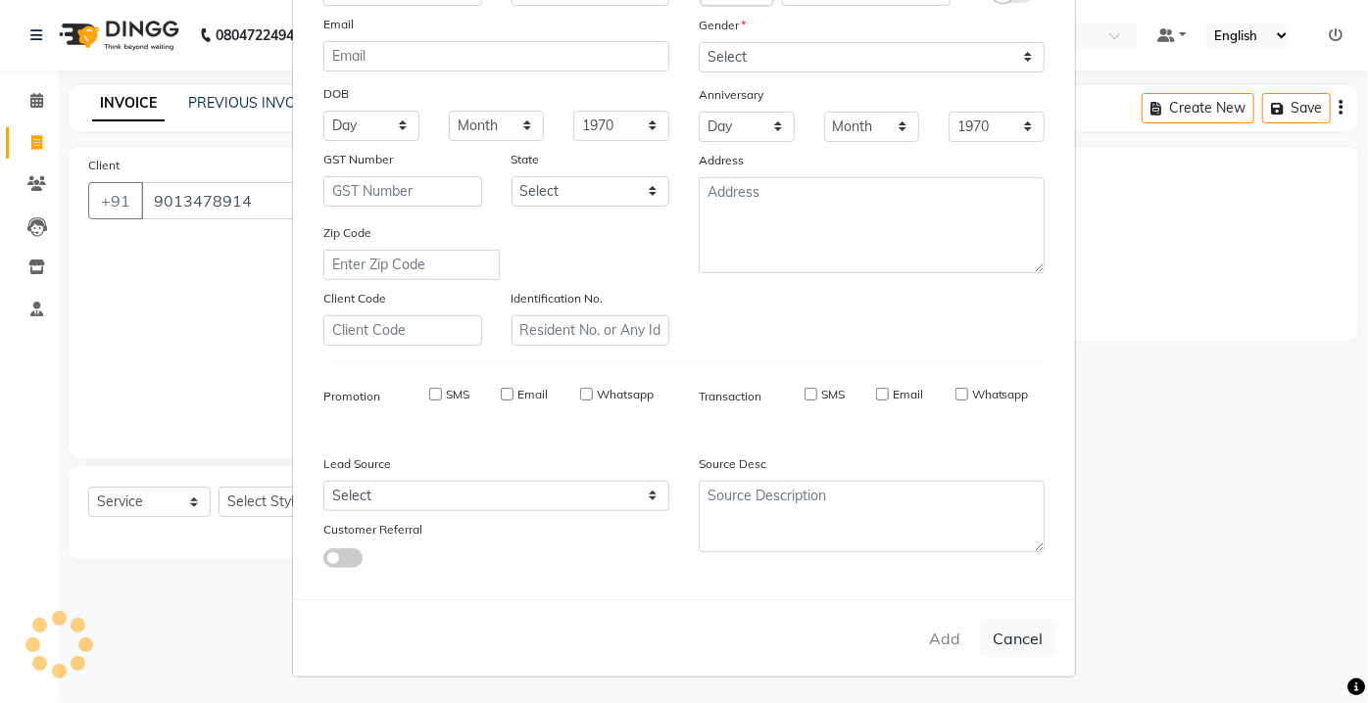
checkbox input "false"
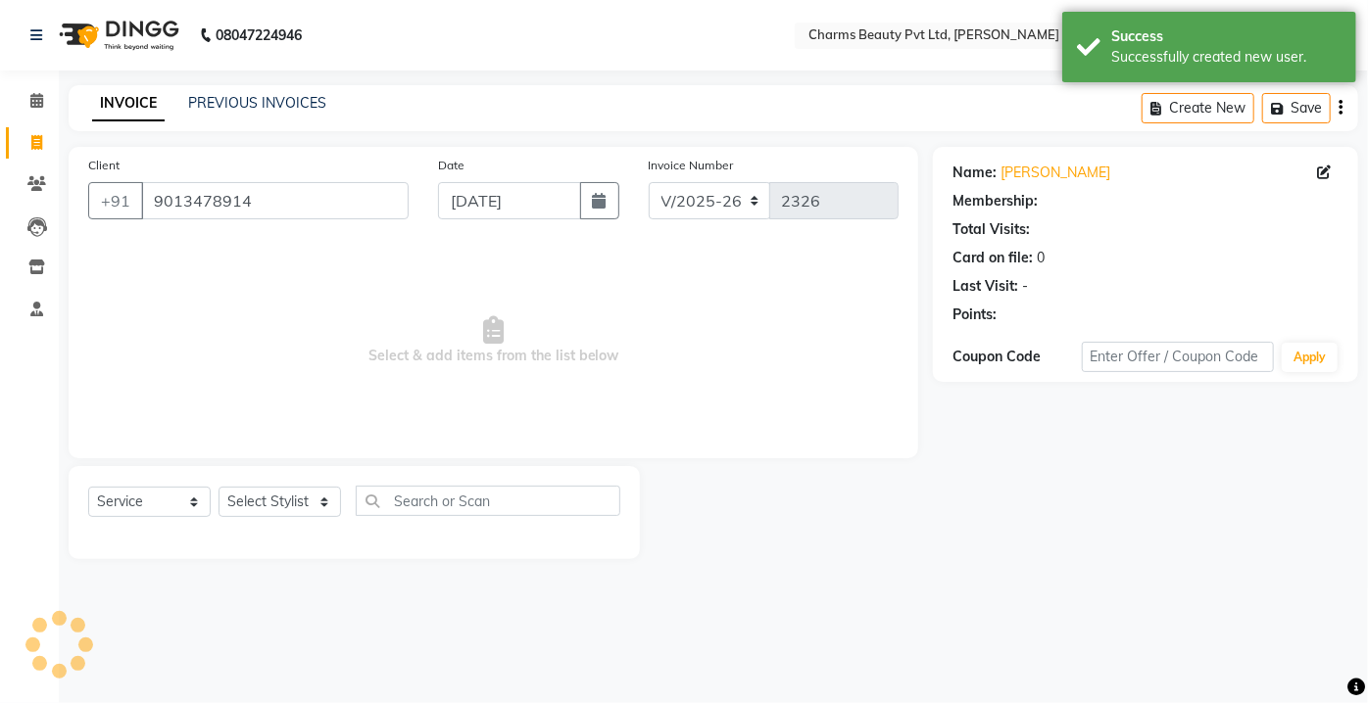
select select "1: Object"
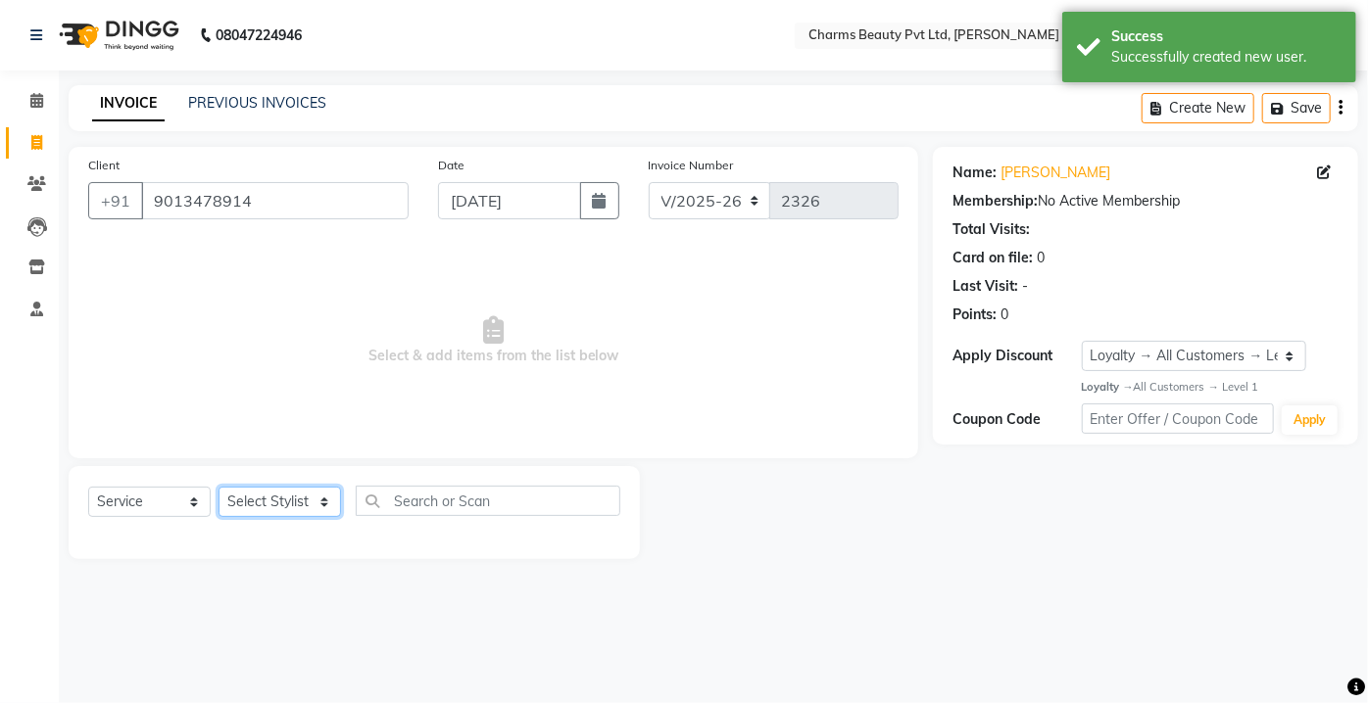
drag, startPoint x: 288, startPoint y: 510, endPoint x: 284, endPoint y: 488, distance: 22.9
click at [287, 502] on select "Select Stylist Aarti [PERSON_NAME] [PERSON_NAME] CHARMS DR. POOJA MITTAL HINA […" at bounding box center [279, 502] width 122 height 30
select select "22839"
click at [218, 487] on select "Select Stylist Aarti [PERSON_NAME] [PERSON_NAME] CHARMS DR. POOJA MITTAL HINA […" at bounding box center [279, 502] width 122 height 30
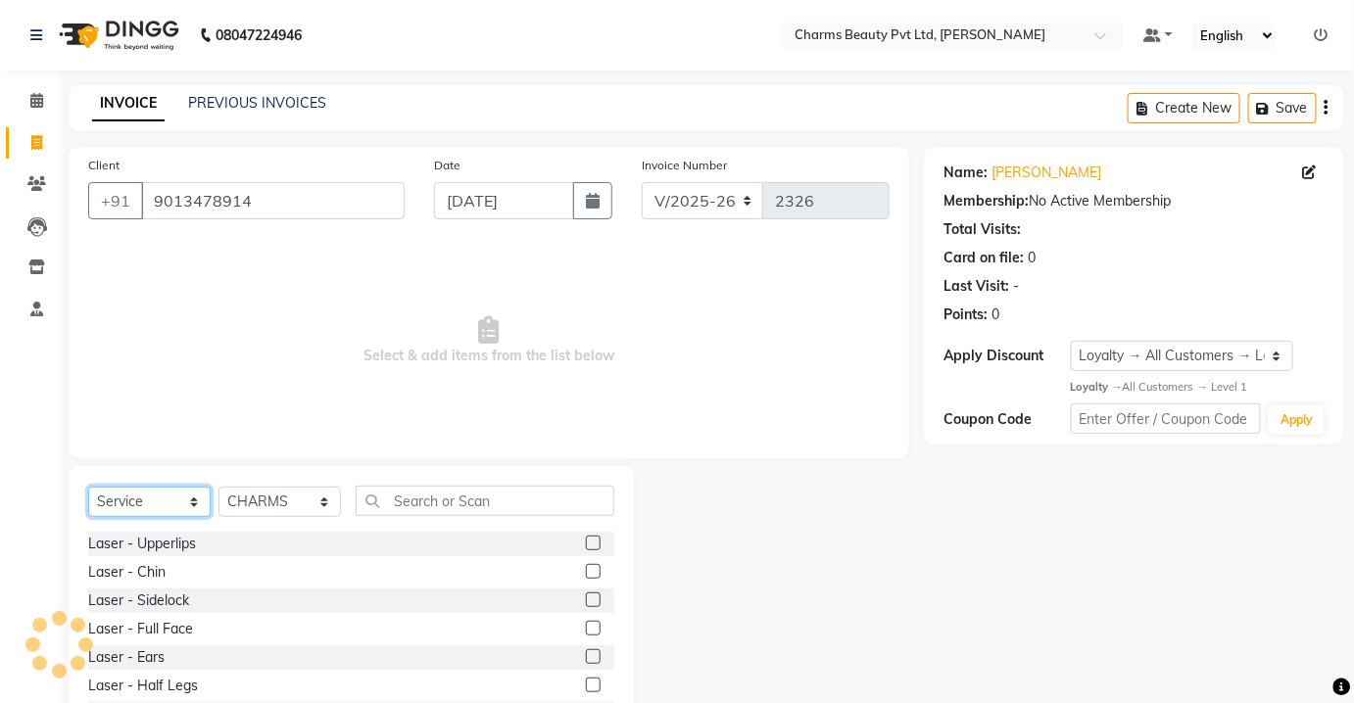
click at [159, 502] on select "Select Service Product Membership Package Voucher Prepaid Gift Card" at bounding box center [149, 502] width 122 height 30
click at [88, 487] on select "Select Service Product Membership Package Voucher Prepaid Gift Card" at bounding box center [149, 502] width 122 height 30
click at [420, 516] on div "Select Service Product Membership Package Voucher Prepaid Gift Card Select Styl…" at bounding box center [351, 509] width 526 height 46
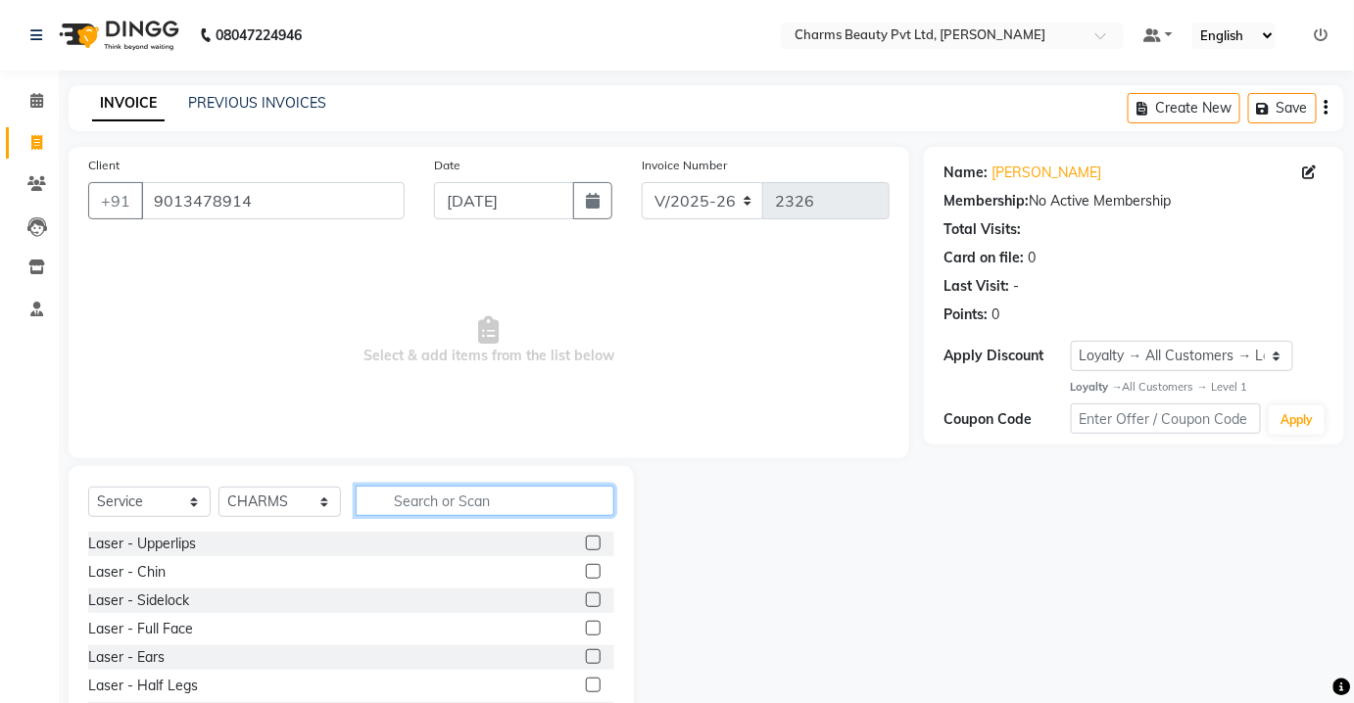
click at [408, 486] on input "text" at bounding box center [485, 501] width 259 height 30
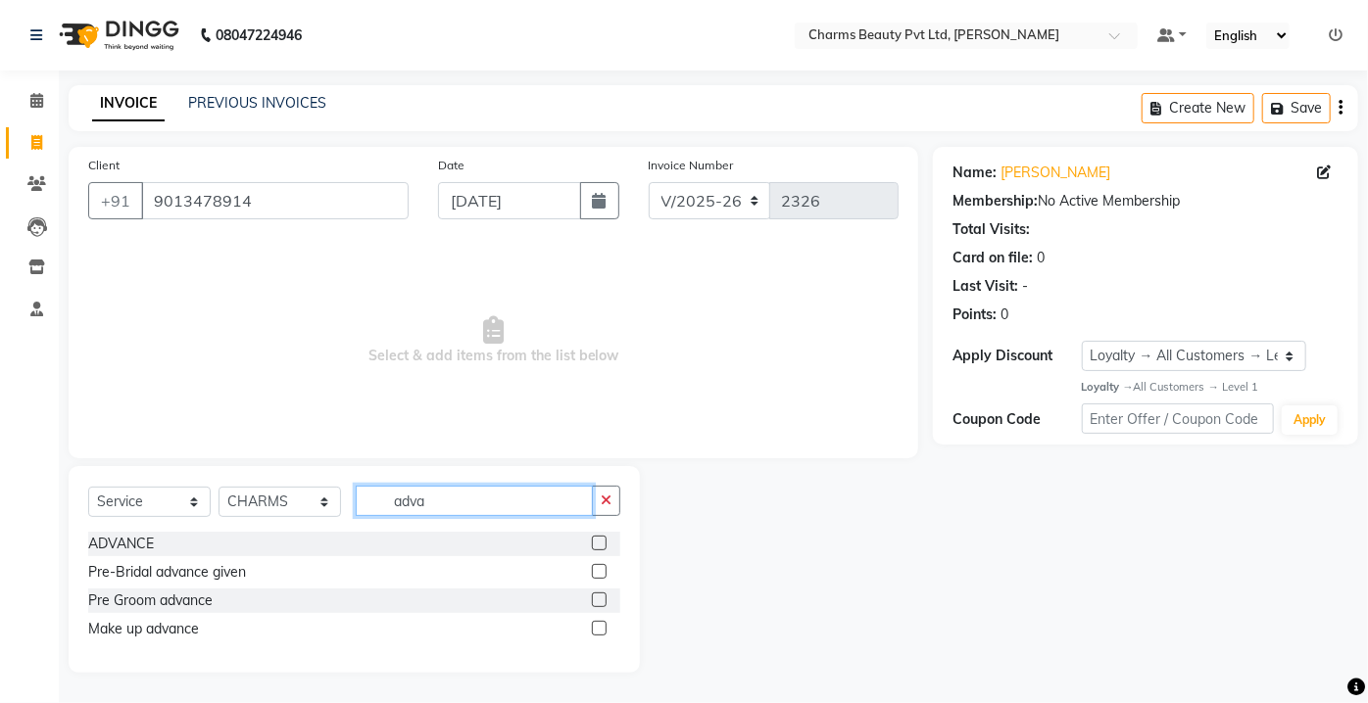
type input "adva"
click at [596, 568] on label at bounding box center [599, 571] width 15 height 15
click at [596, 568] on input "checkbox" at bounding box center [598, 572] width 13 height 13
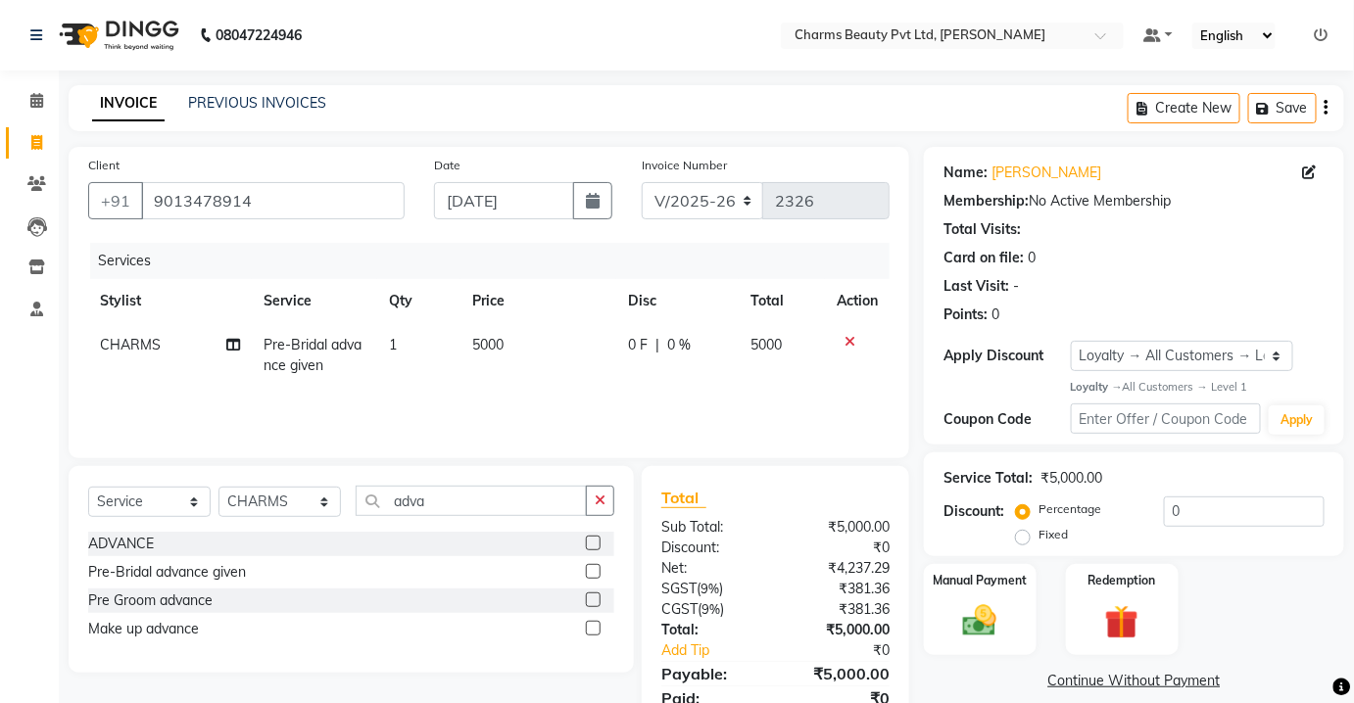
checkbox input "false"
click at [498, 346] on span "5000" at bounding box center [487, 345] width 31 height 18
select select "22839"
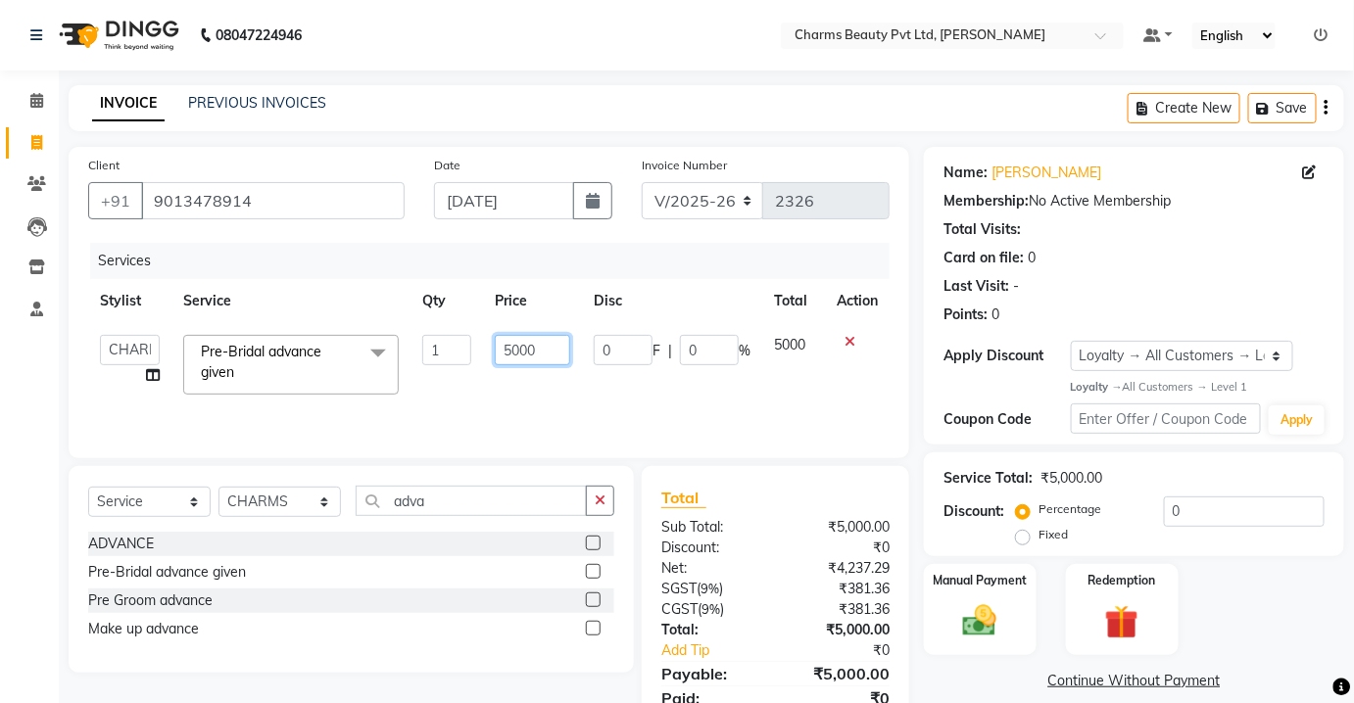
click at [517, 357] on input "5000" at bounding box center [532, 350] width 75 height 30
type input "10000"
click at [543, 390] on div "Services Stylist Service Qty Price Disc Total Action Aarti [PERSON_NAME] [PERSO…" at bounding box center [488, 341] width 801 height 196
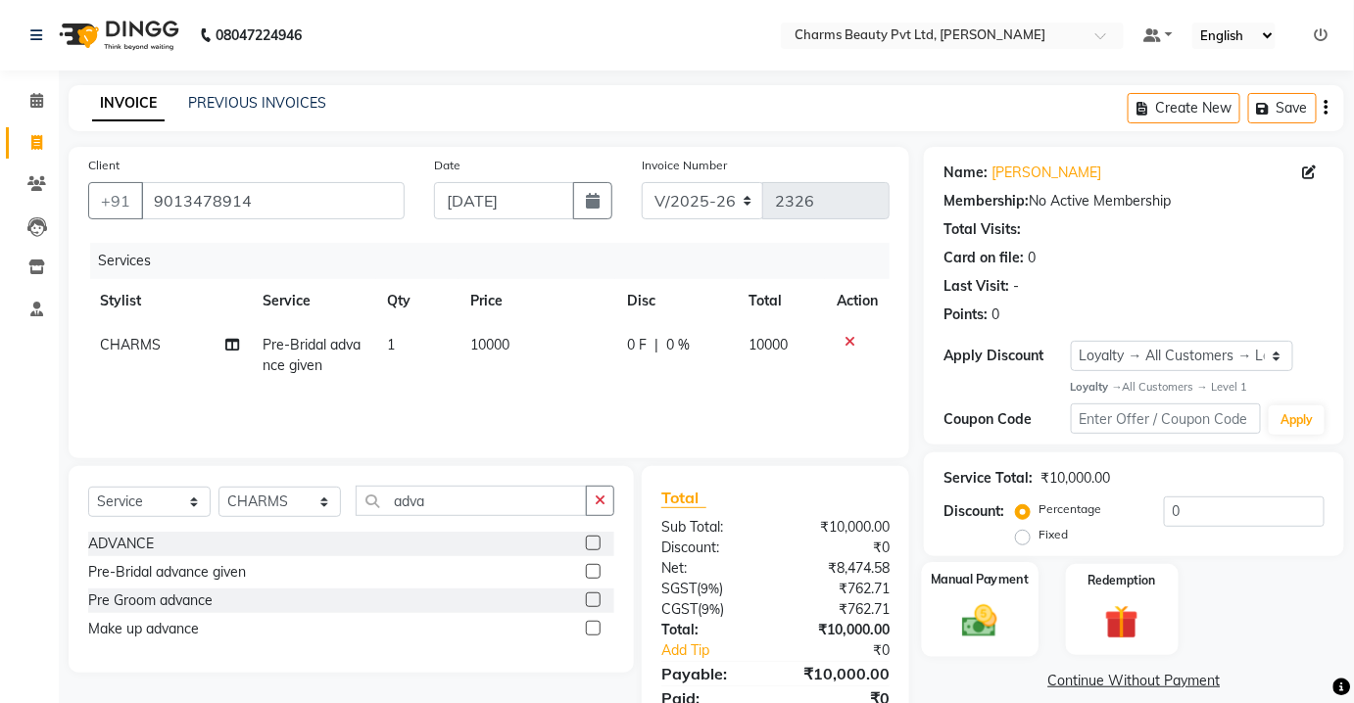
scroll to position [78, 0]
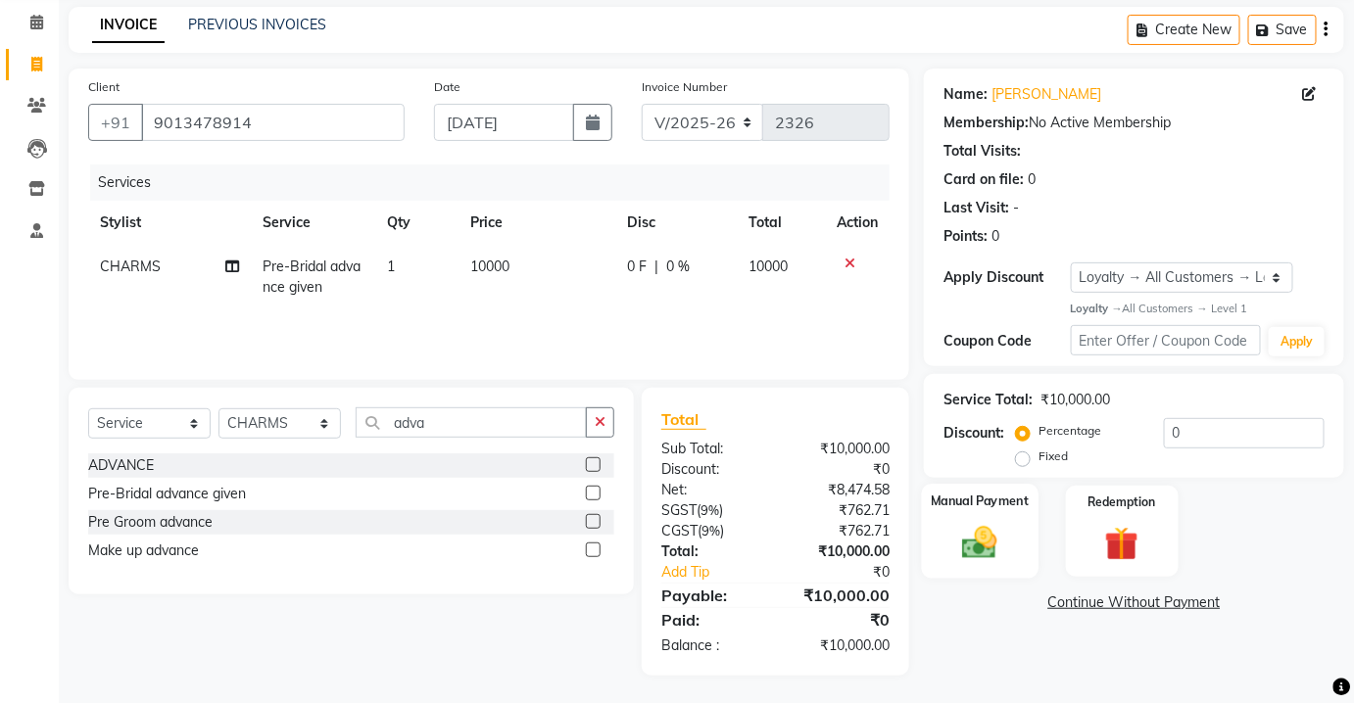
click at [978, 531] on img at bounding box center [979, 543] width 57 height 40
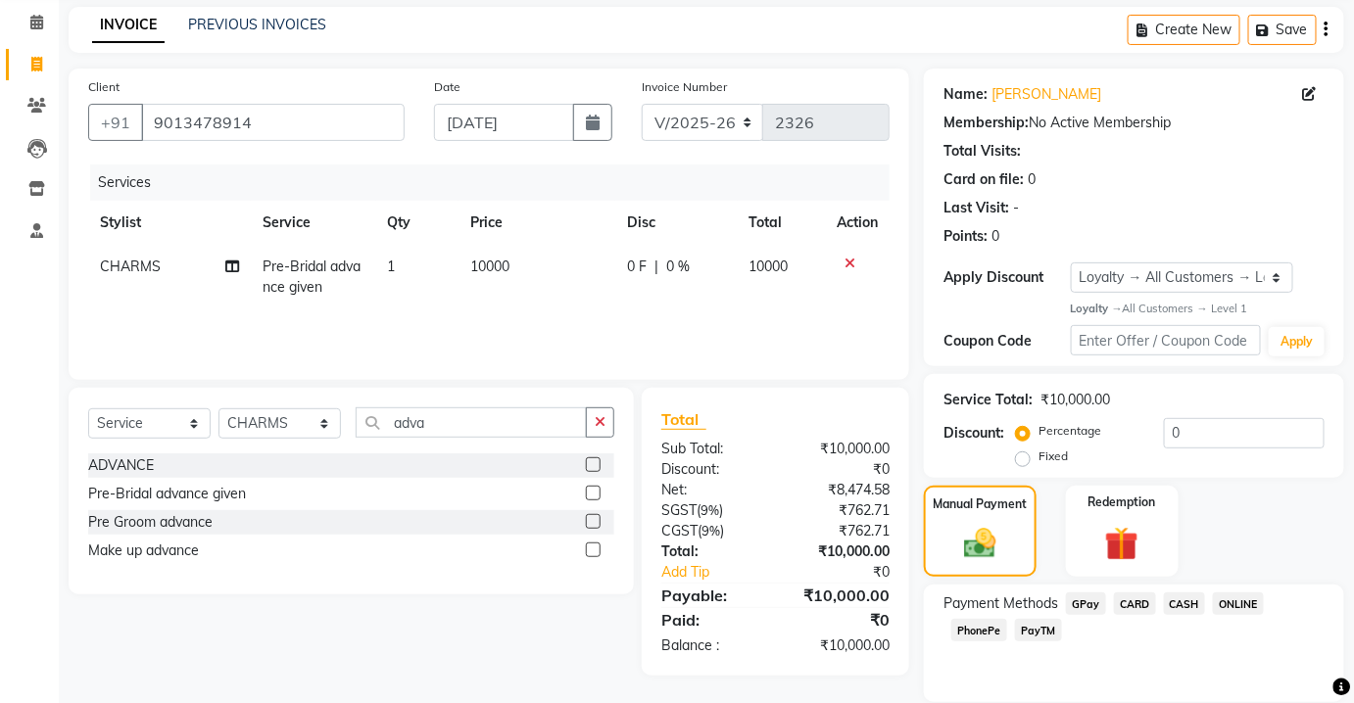
click at [1043, 630] on span "PayTM" at bounding box center [1038, 630] width 47 height 23
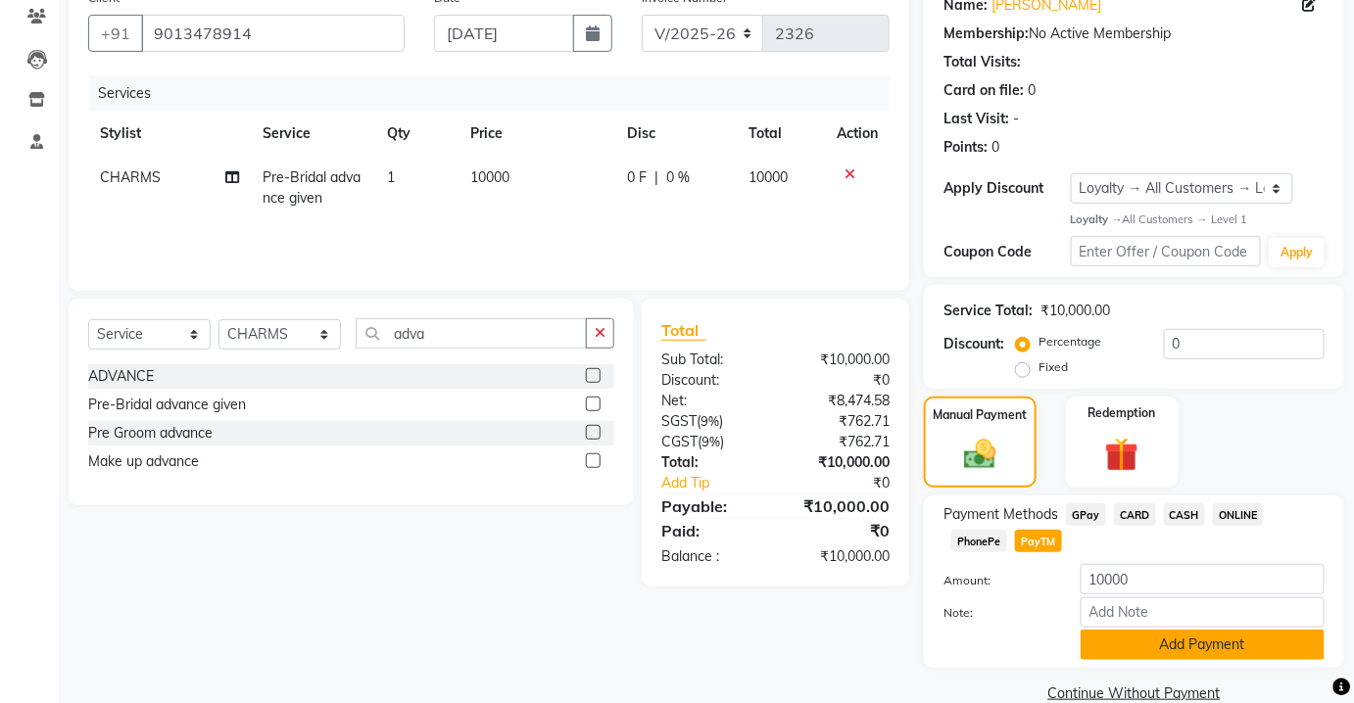
click at [1156, 642] on button "Add Payment" at bounding box center [1203, 645] width 244 height 30
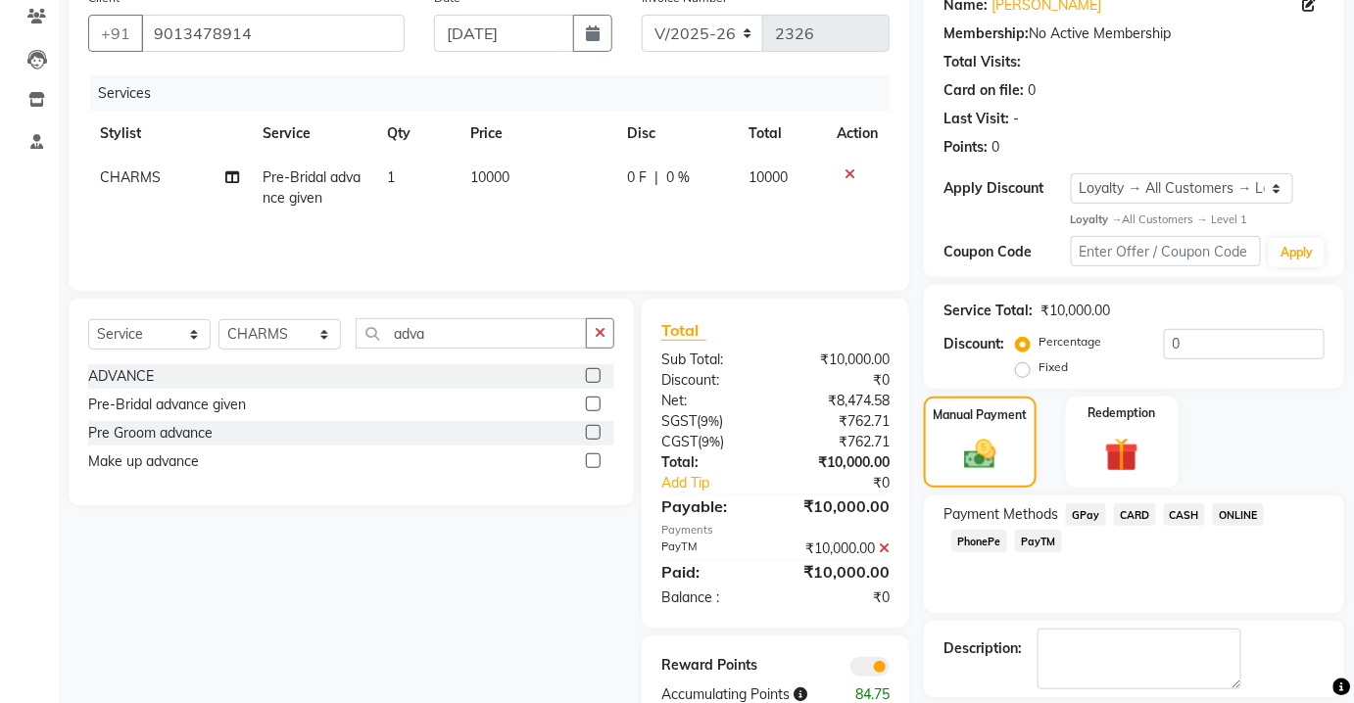
scroll to position [237, 0]
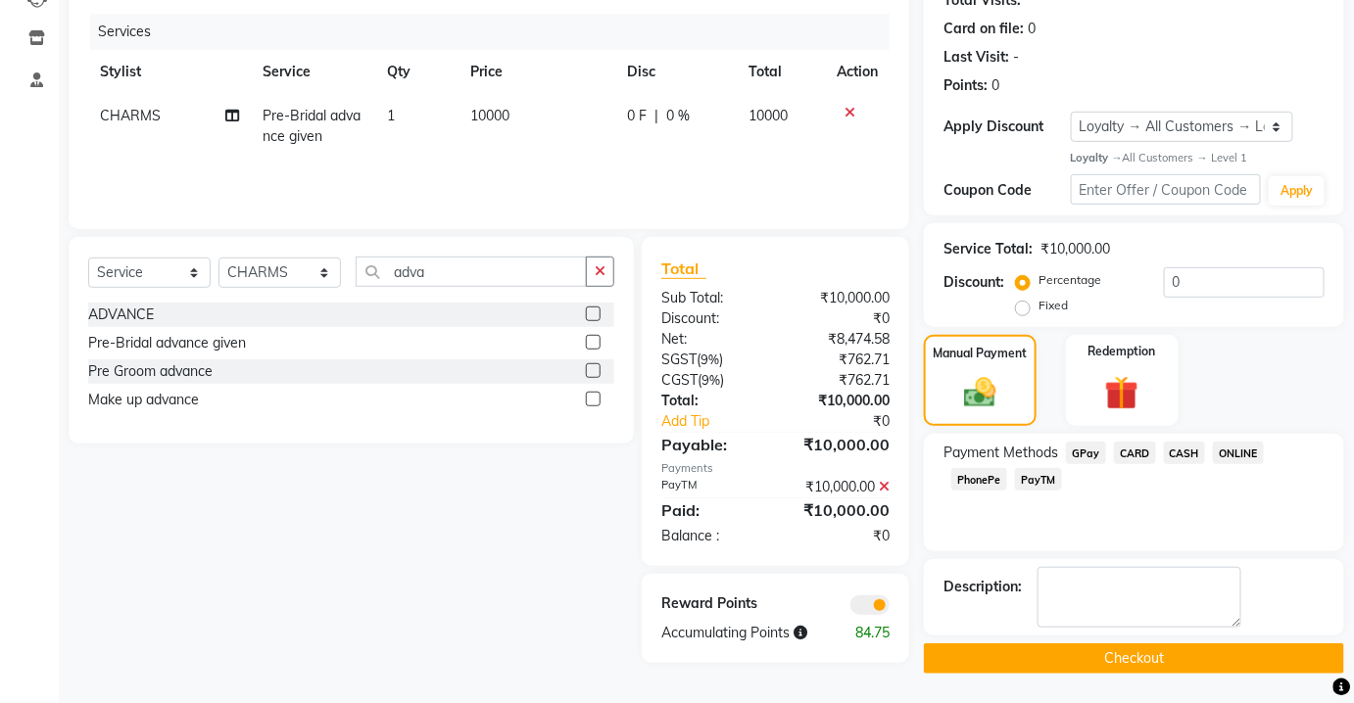
click at [1156, 644] on button "Checkout" at bounding box center [1134, 659] width 420 height 30
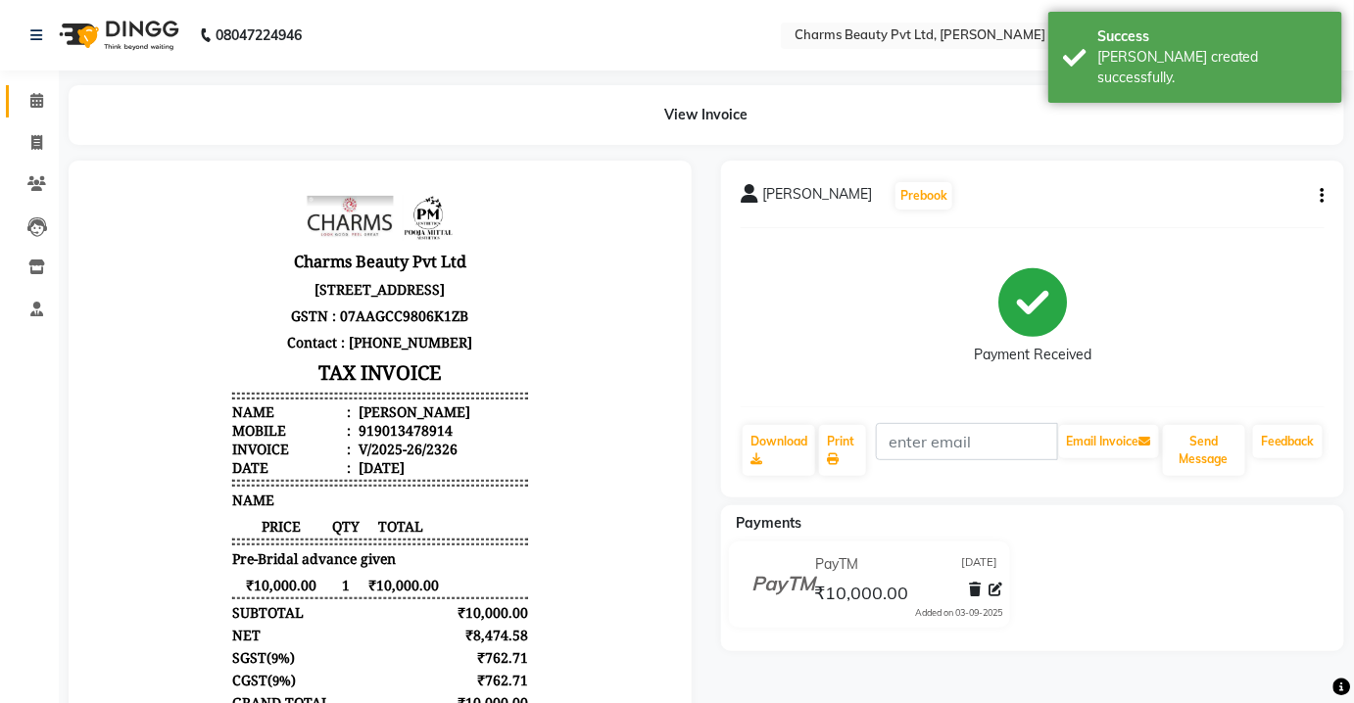
click at [46, 112] on link "Calendar" at bounding box center [29, 101] width 47 height 32
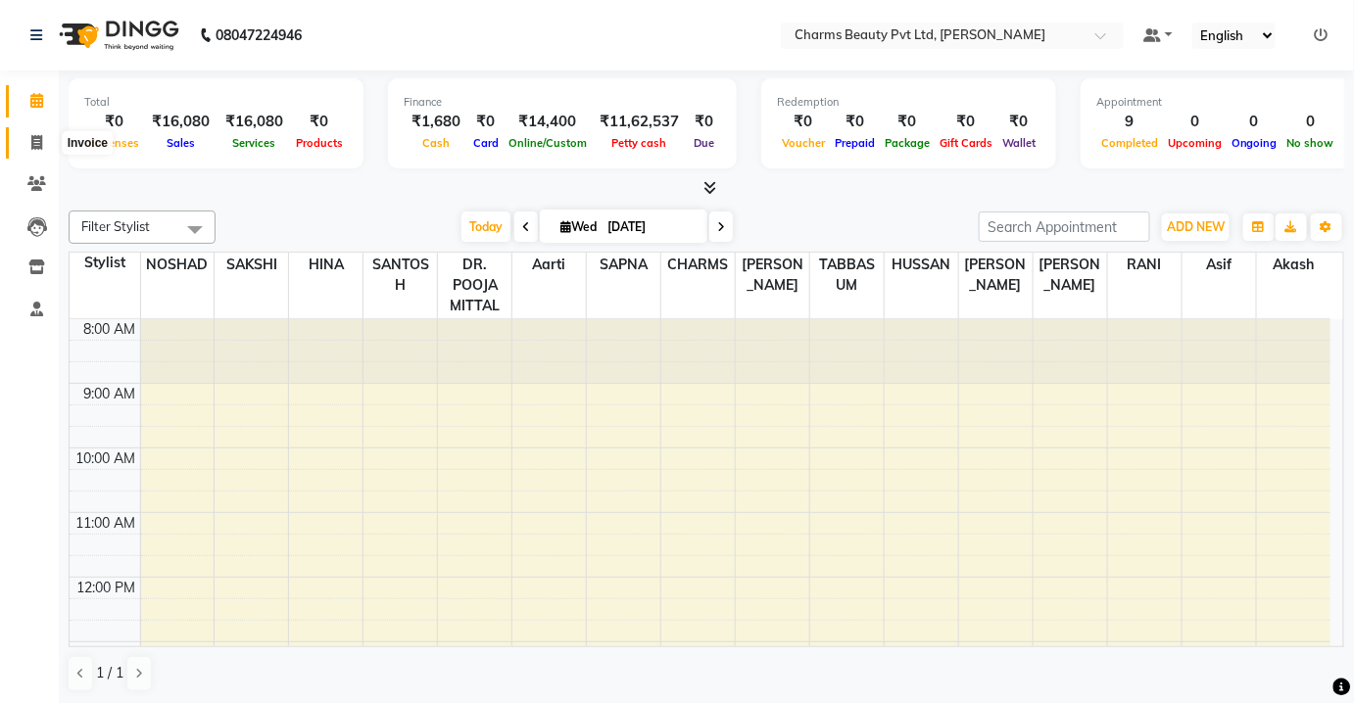
click at [25, 149] on span at bounding box center [37, 143] width 34 height 23
select select "service"
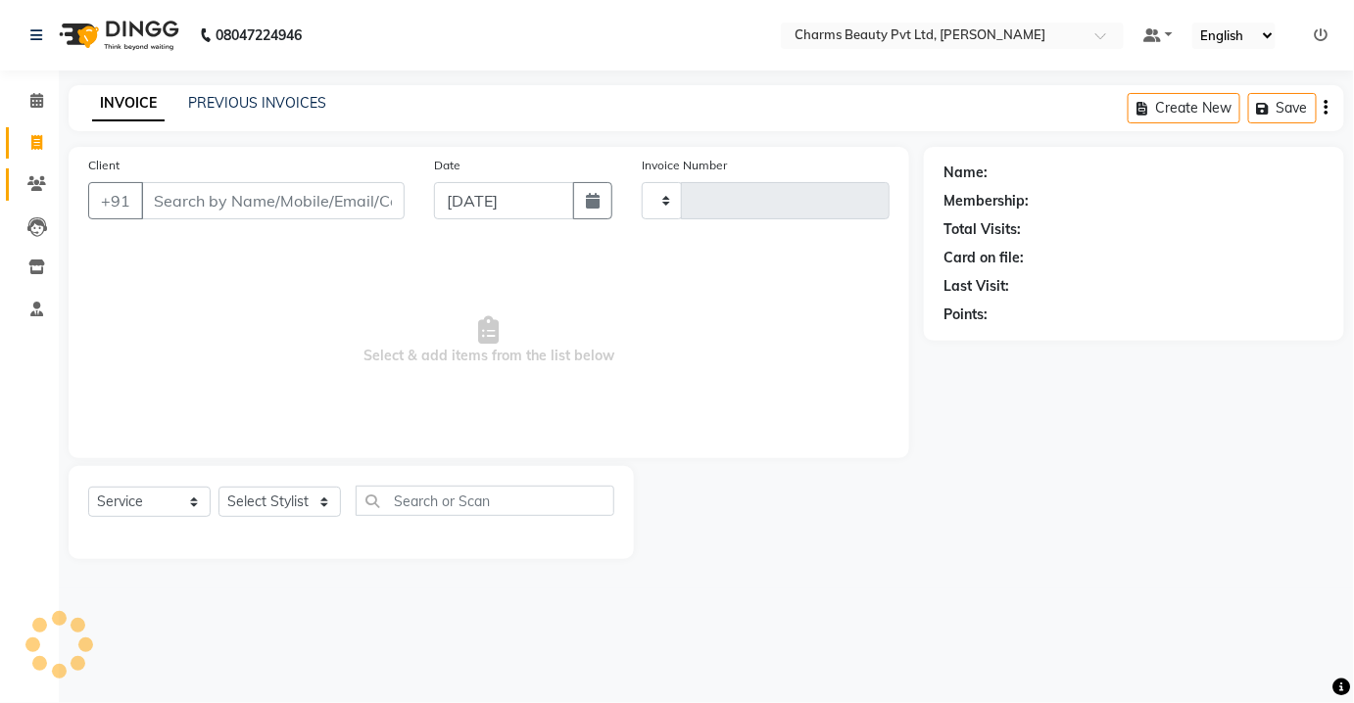
type input "2327"
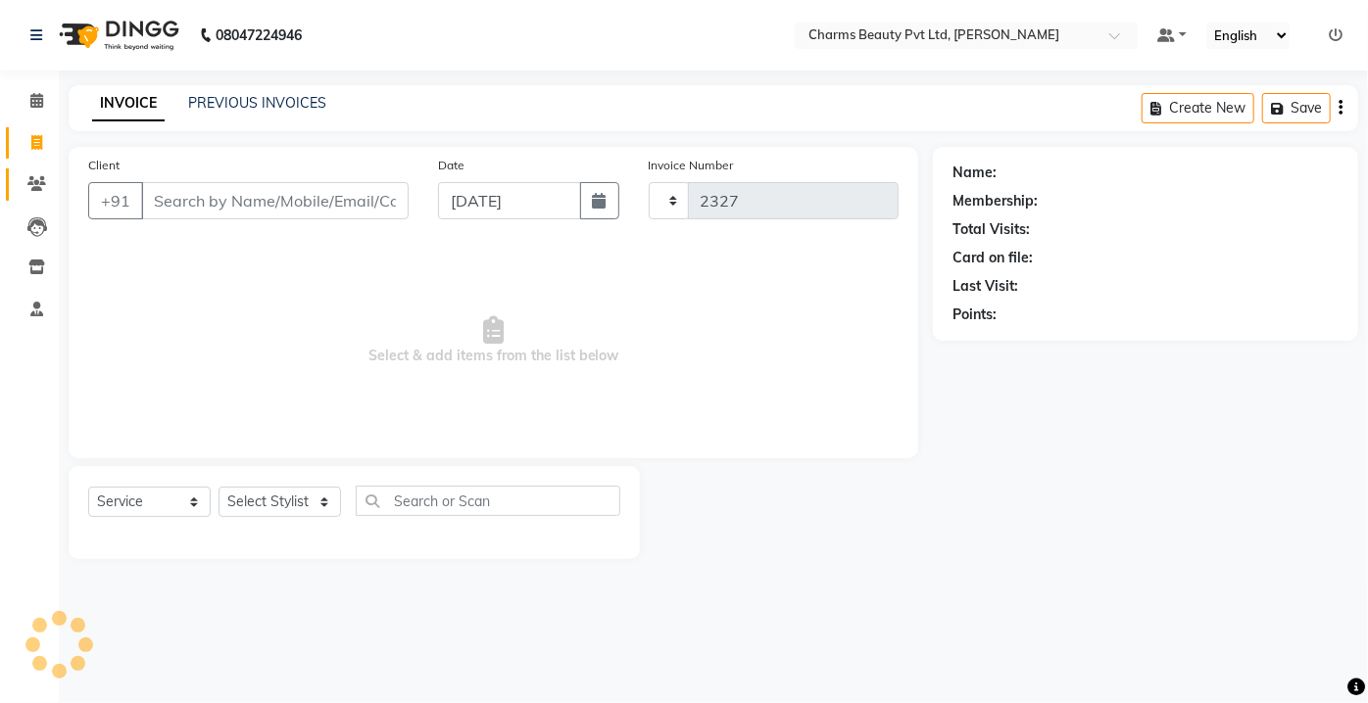
select select "3743"
click at [31, 184] on icon at bounding box center [36, 183] width 19 height 15
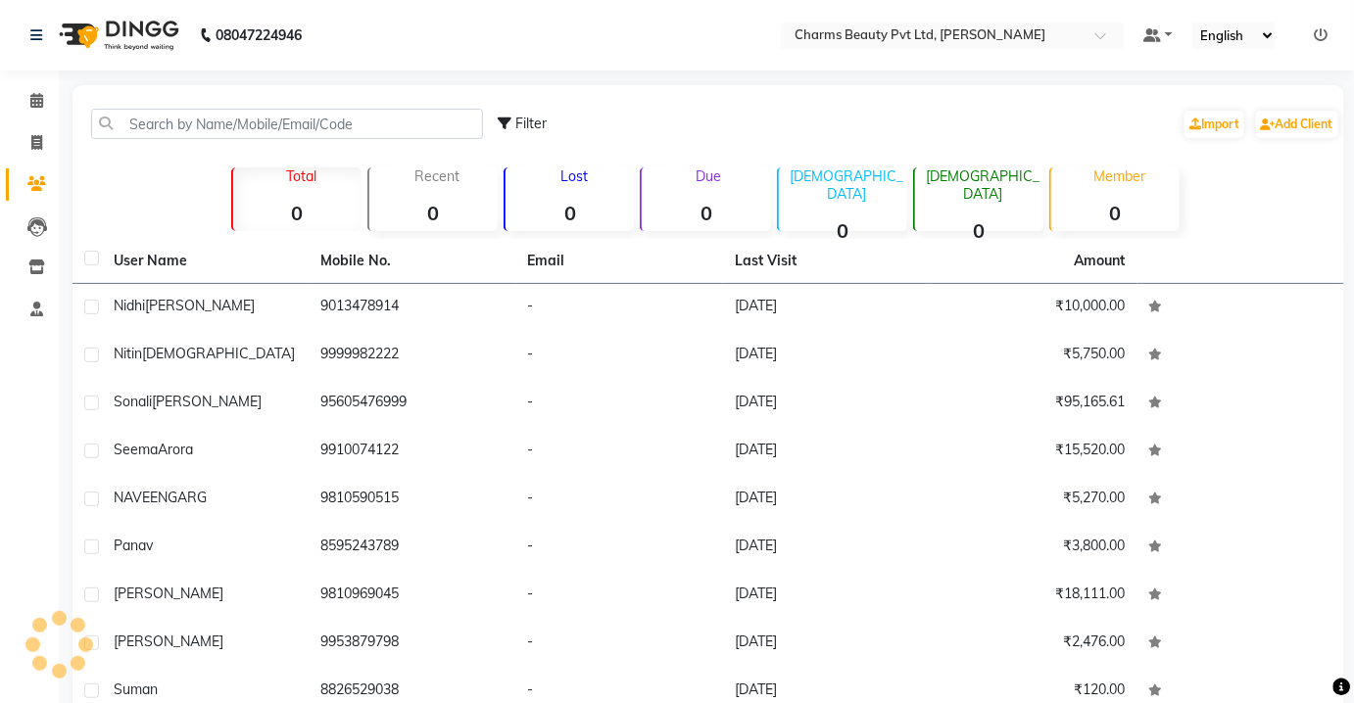
click at [4, 150] on li "Invoice" at bounding box center [29, 143] width 59 height 42
click at [26, 136] on span at bounding box center [37, 143] width 34 height 23
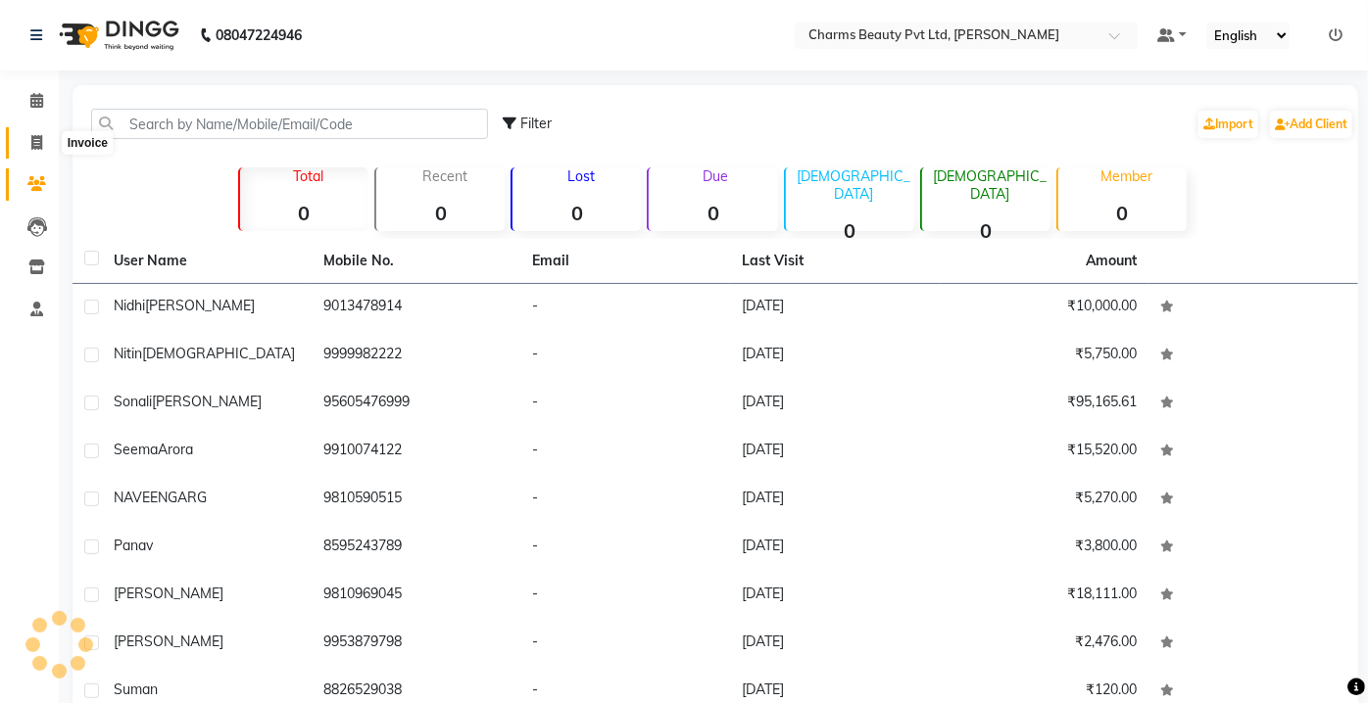
select select "3743"
select select "service"
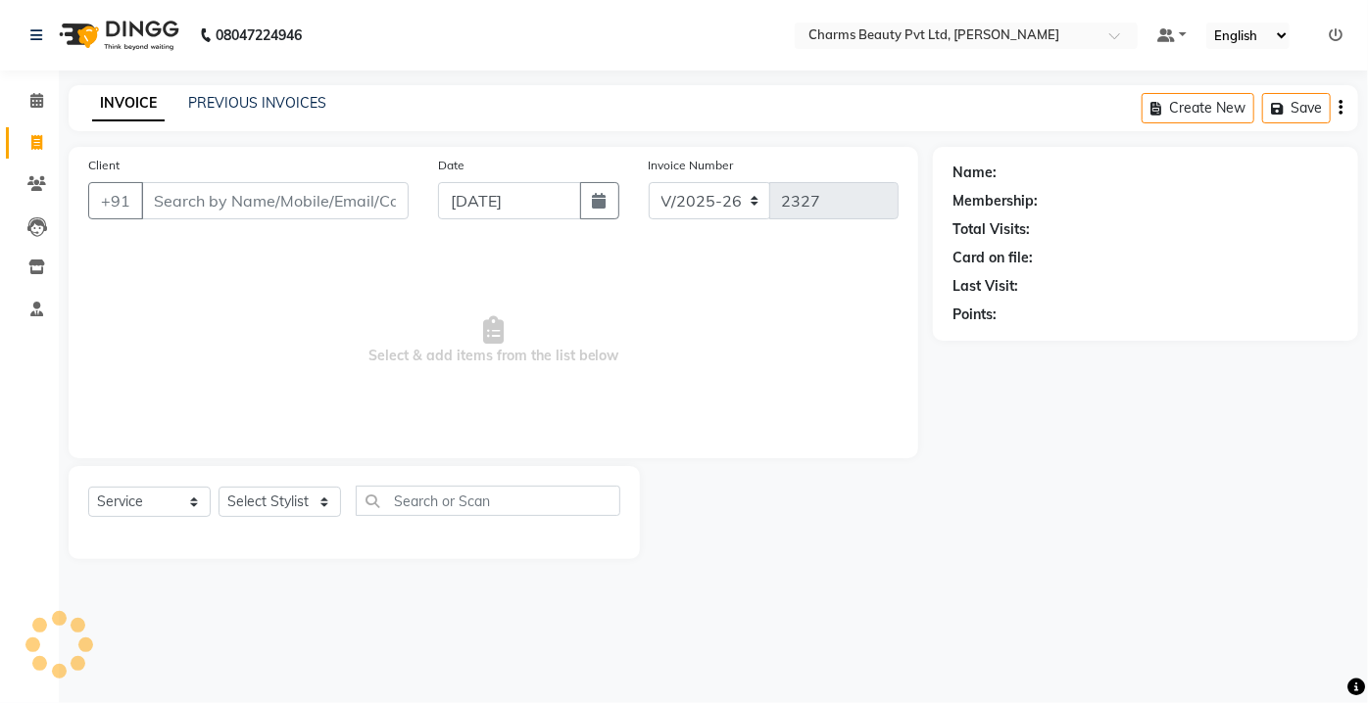
click at [224, 90] on div "INVOICE PREVIOUS INVOICES Create New Save" at bounding box center [713, 108] width 1289 height 46
click at [227, 100] on link "PREVIOUS INVOICES" at bounding box center [257, 103] width 138 height 18
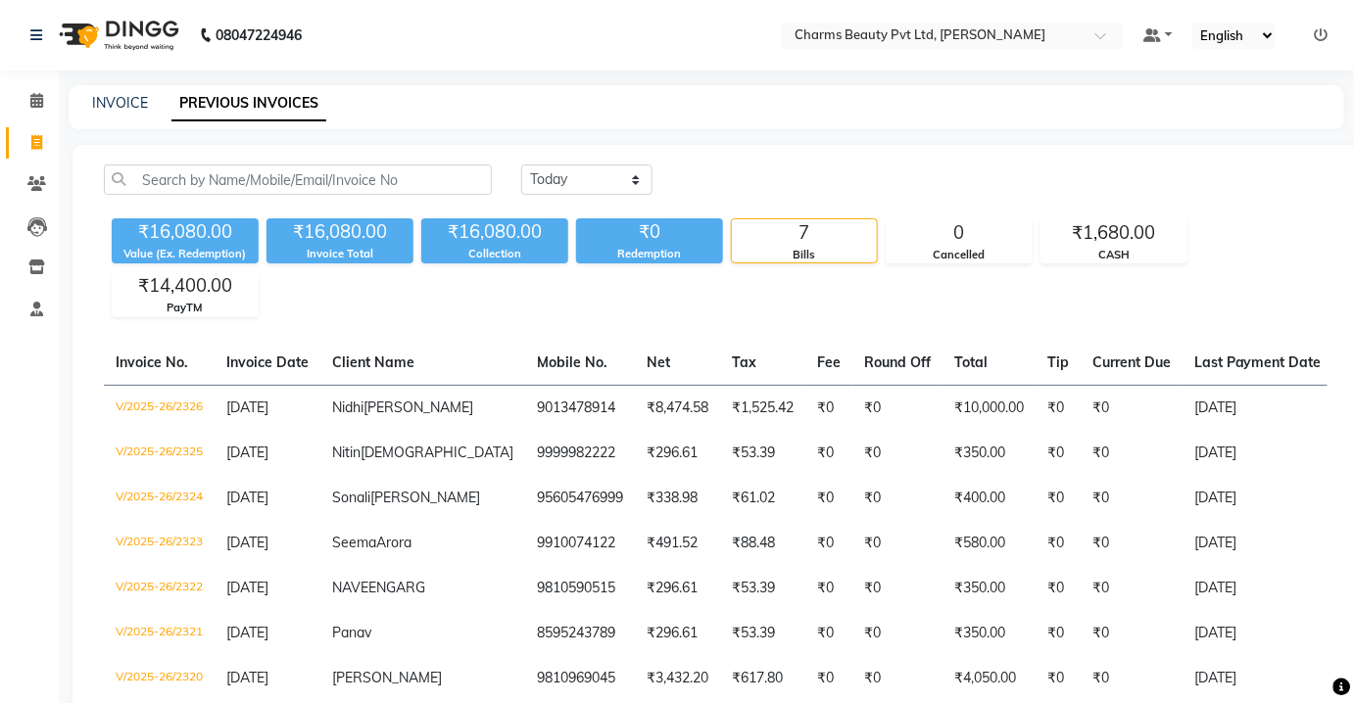
click at [143, 113] on div "INVOICE PREVIOUS INVOICES" at bounding box center [695, 103] width 1252 height 21
click at [143, 113] on div "INVOICE" at bounding box center [120, 103] width 56 height 21
drag, startPoint x: 107, startPoint y: 91, endPoint x: 117, endPoint y: 97, distance: 11.4
click at [112, 92] on div "INVOICE PREVIOUS INVOICES" at bounding box center [707, 107] width 1276 height 44
click at [129, 102] on link "INVOICE" at bounding box center [120, 103] width 56 height 18
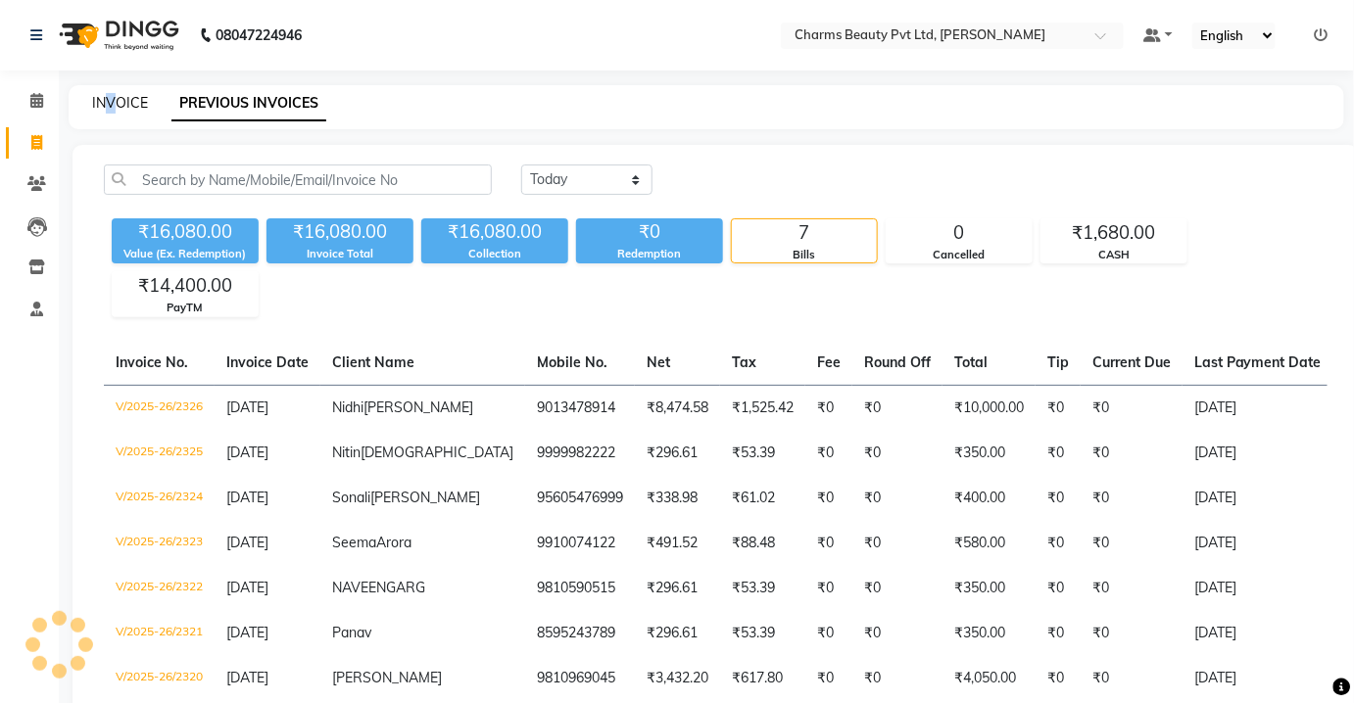
select select "service"
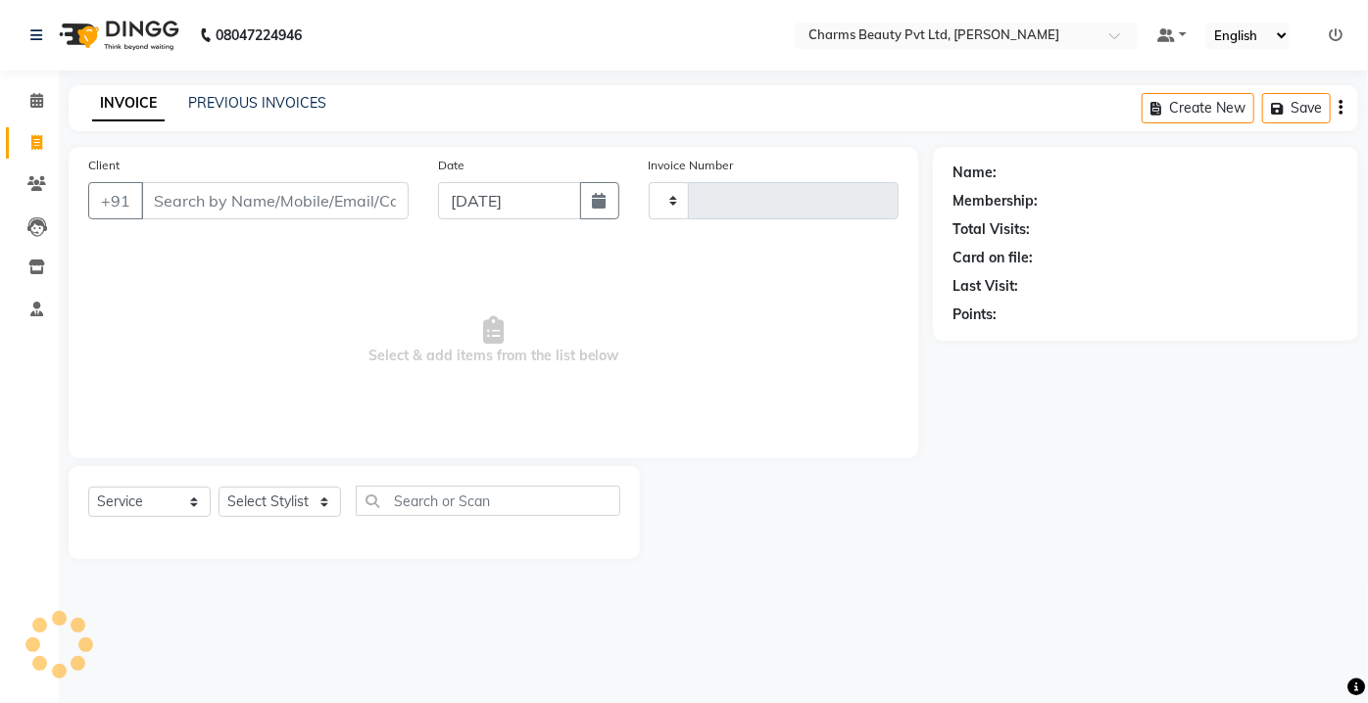
type input "2327"
select select "3743"
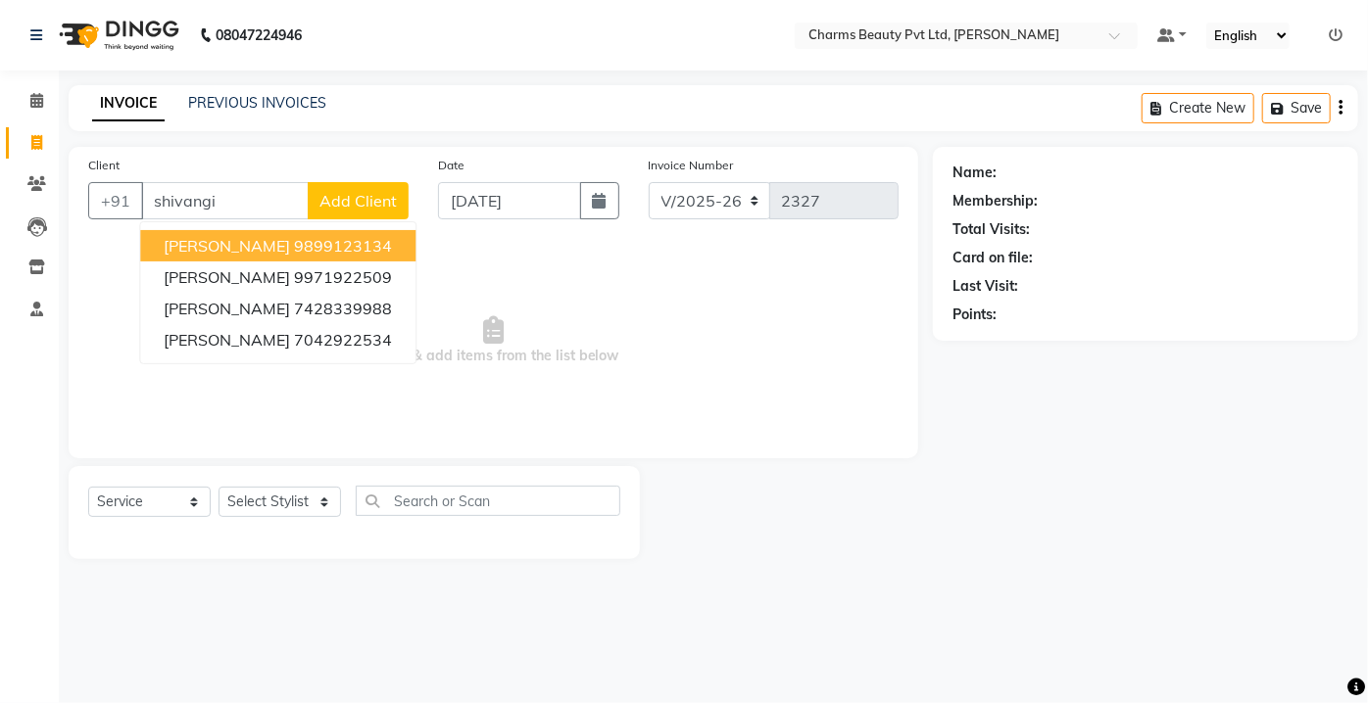
click at [237, 241] on span "[PERSON_NAME]" at bounding box center [227, 246] width 126 height 20
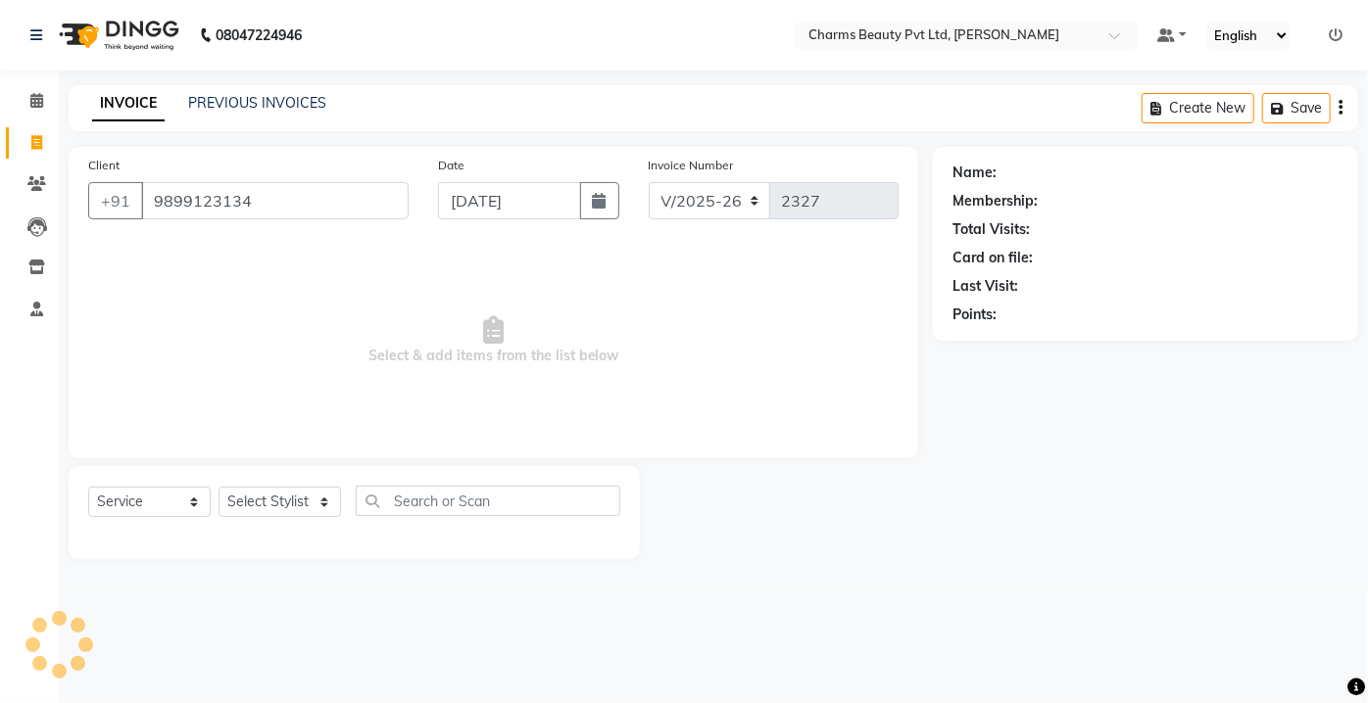
type input "9899123134"
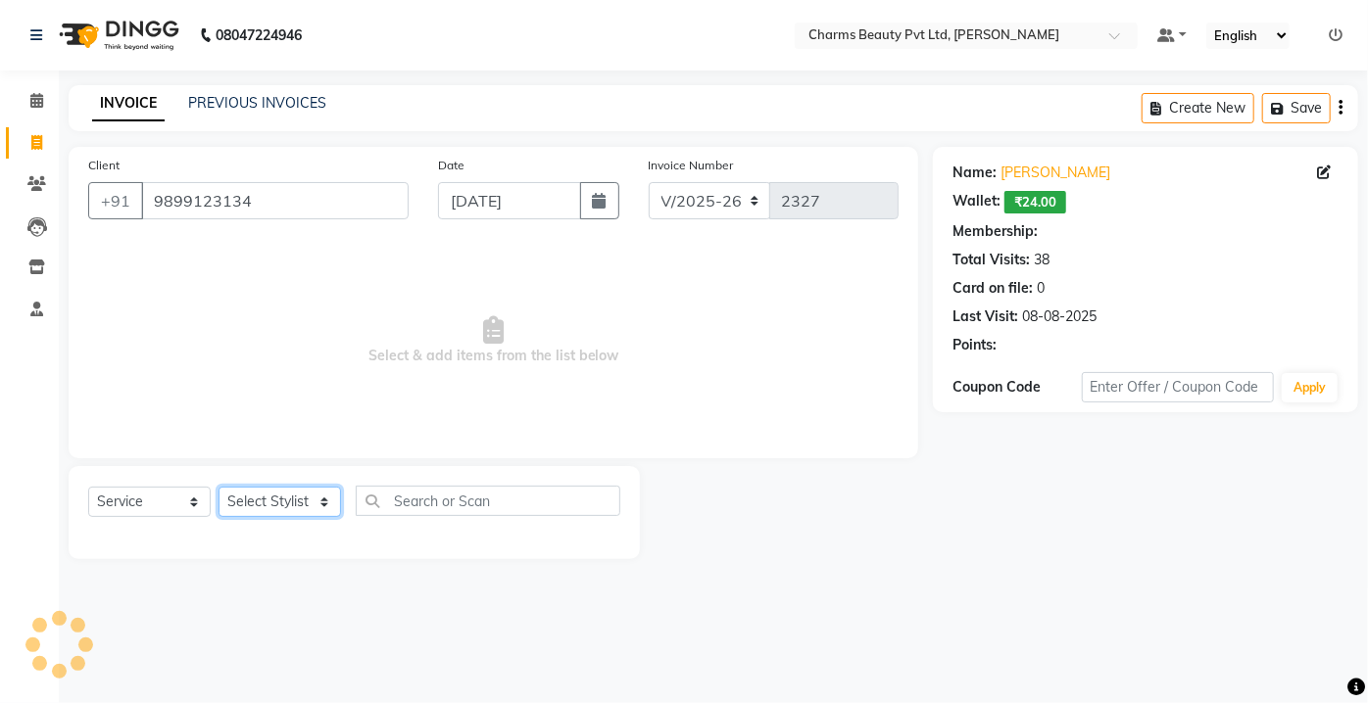
select select "1: Object"
click at [315, 490] on select "Select Stylist Aarti [PERSON_NAME] [PERSON_NAME] CHARMS DR. POOJA MITTAL HINA […" at bounding box center [279, 502] width 122 height 30
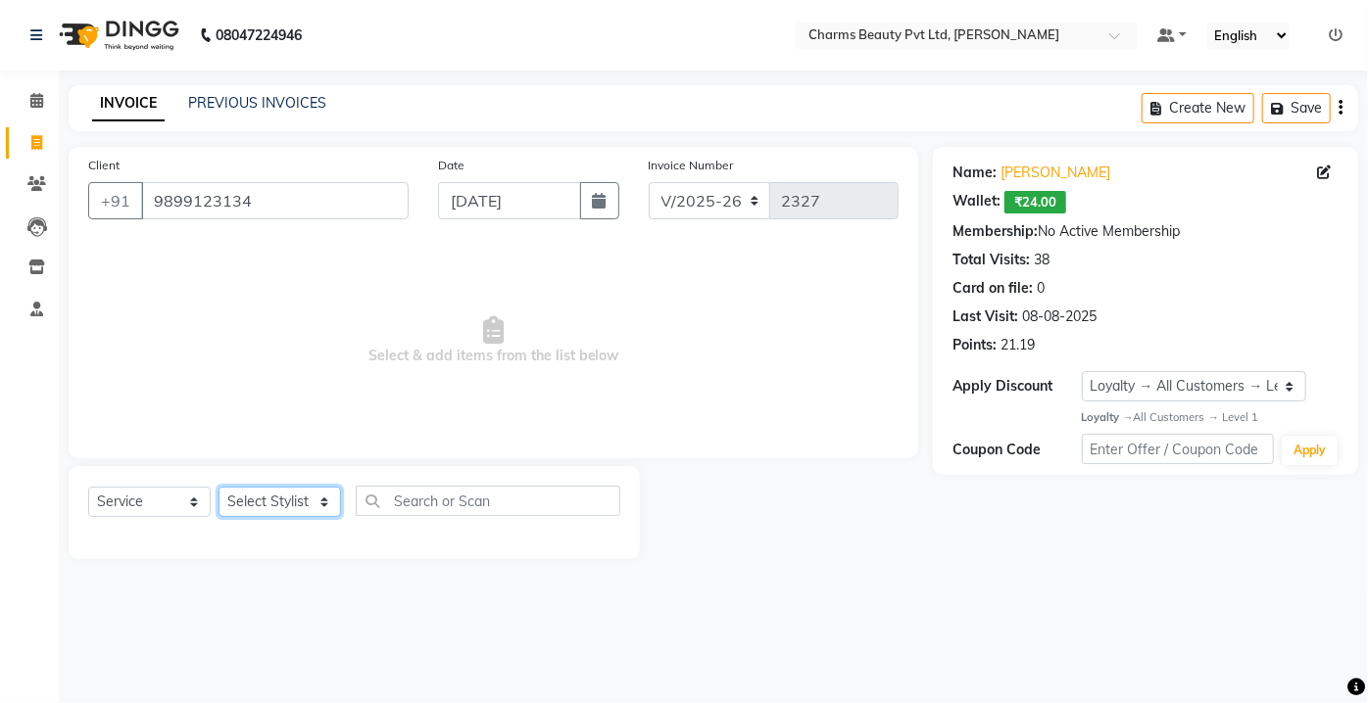
select select "17842"
click at [218, 487] on select "Select Stylist Aarti [PERSON_NAME] [PERSON_NAME] CHARMS DR. POOJA MITTAL HINA […" at bounding box center [279, 502] width 122 height 30
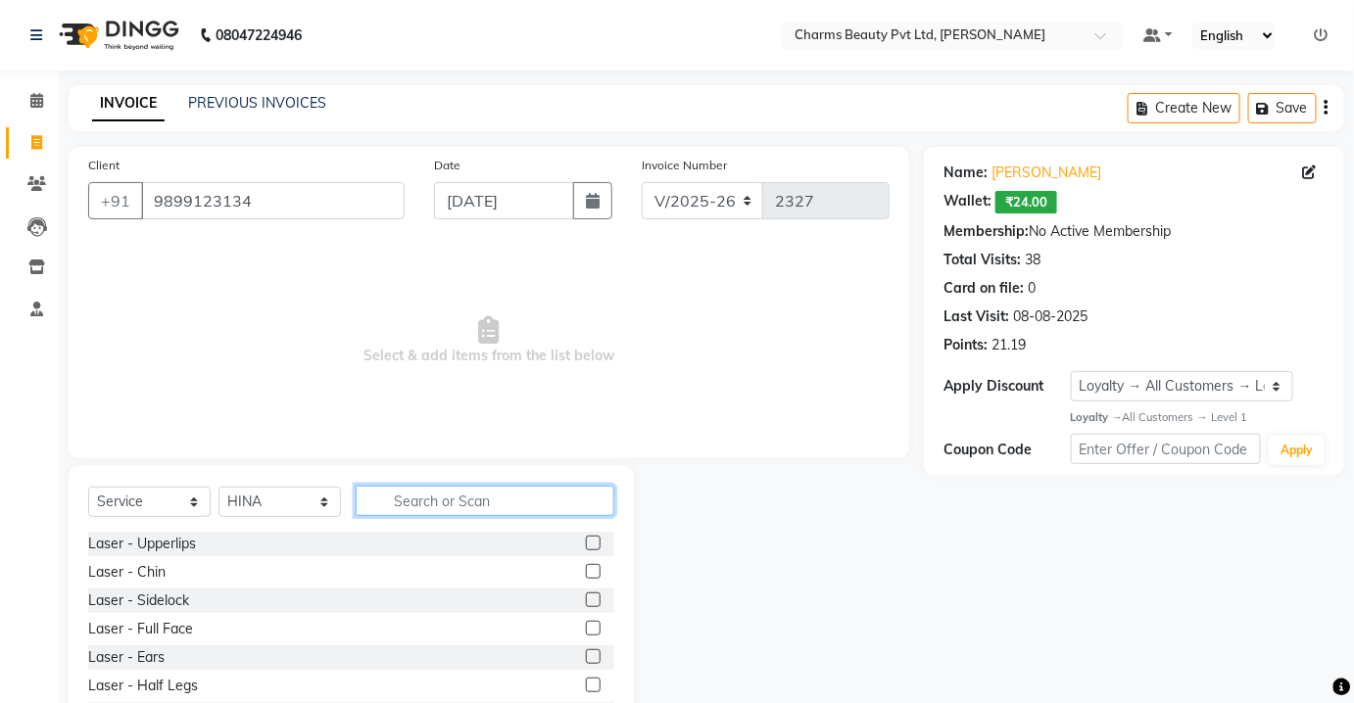
drag, startPoint x: 380, startPoint y: 485, endPoint x: 394, endPoint y: 490, distance: 14.6
click at [385, 488] on input "text" at bounding box center [485, 501] width 259 height 30
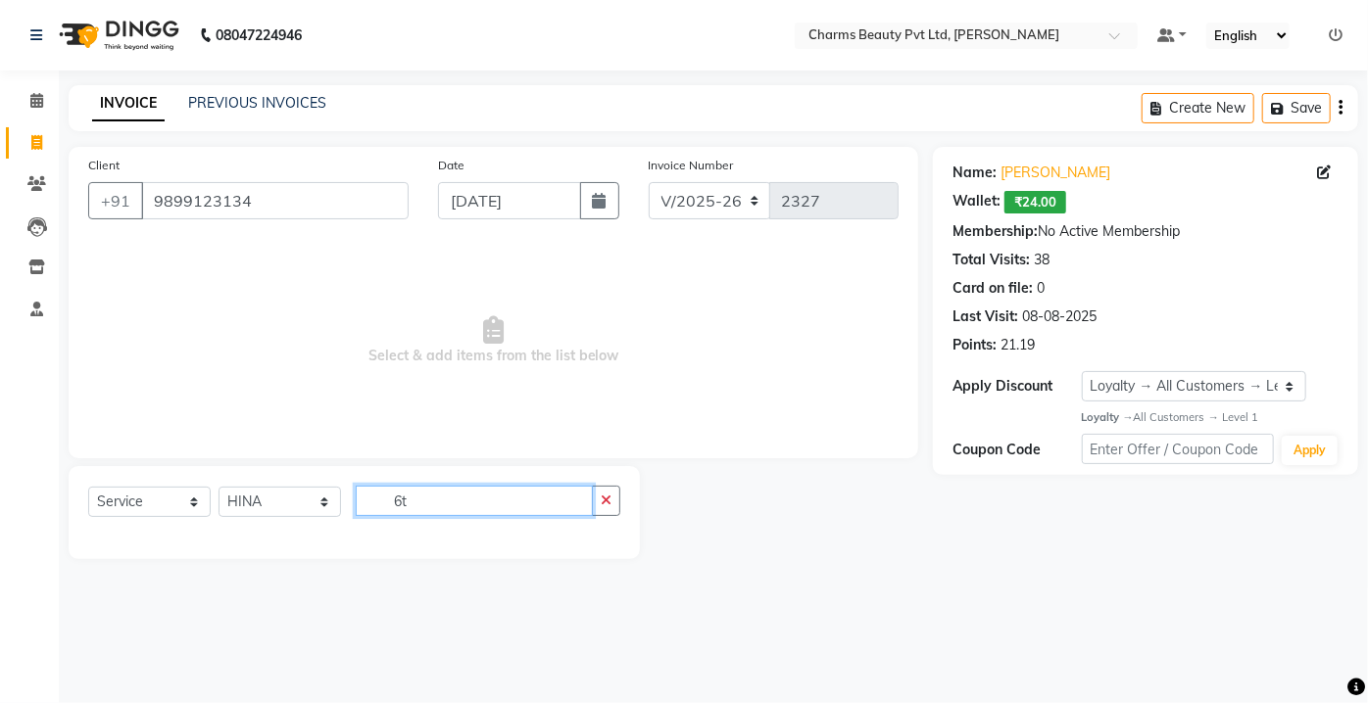
type input "6"
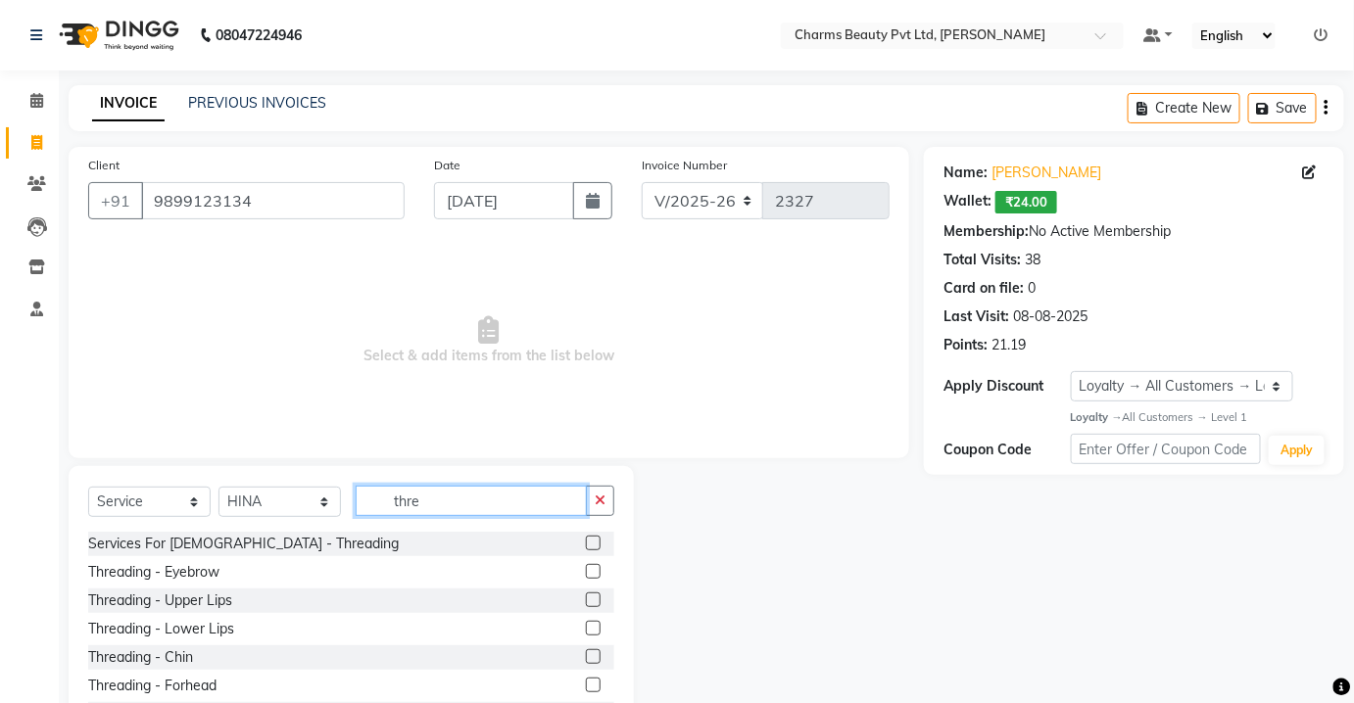
type input "thre"
click at [586, 571] on label at bounding box center [593, 571] width 15 height 15
click at [586, 571] on input "checkbox" at bounding box center [592, 572] width 13 height 13
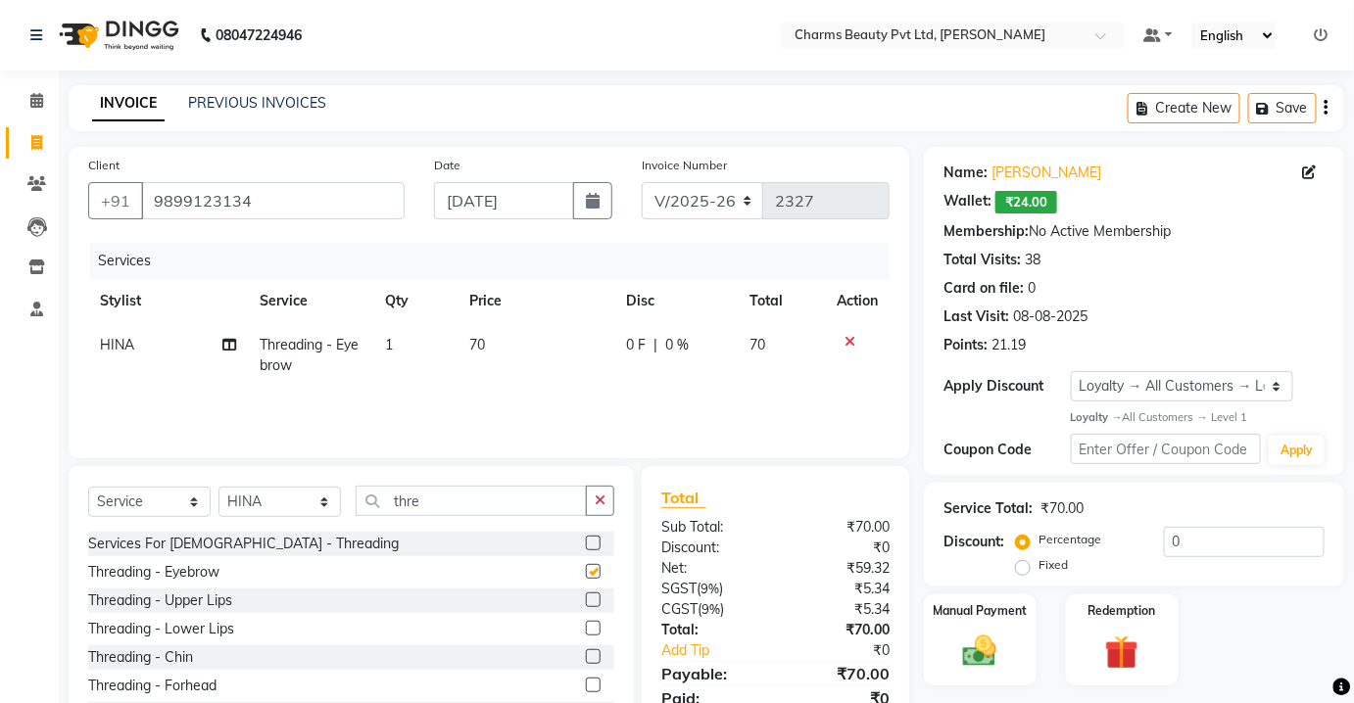
click at [586, 589] on div at bounding box center [600, 601] width 28 height 24
checkbox input "false"
click at [586, 598] on label at bounding box center [593, 600] width 15 height 15
click at [586, 598] on input "checkbox" at bounding box center [592, 601] width 13 height 13
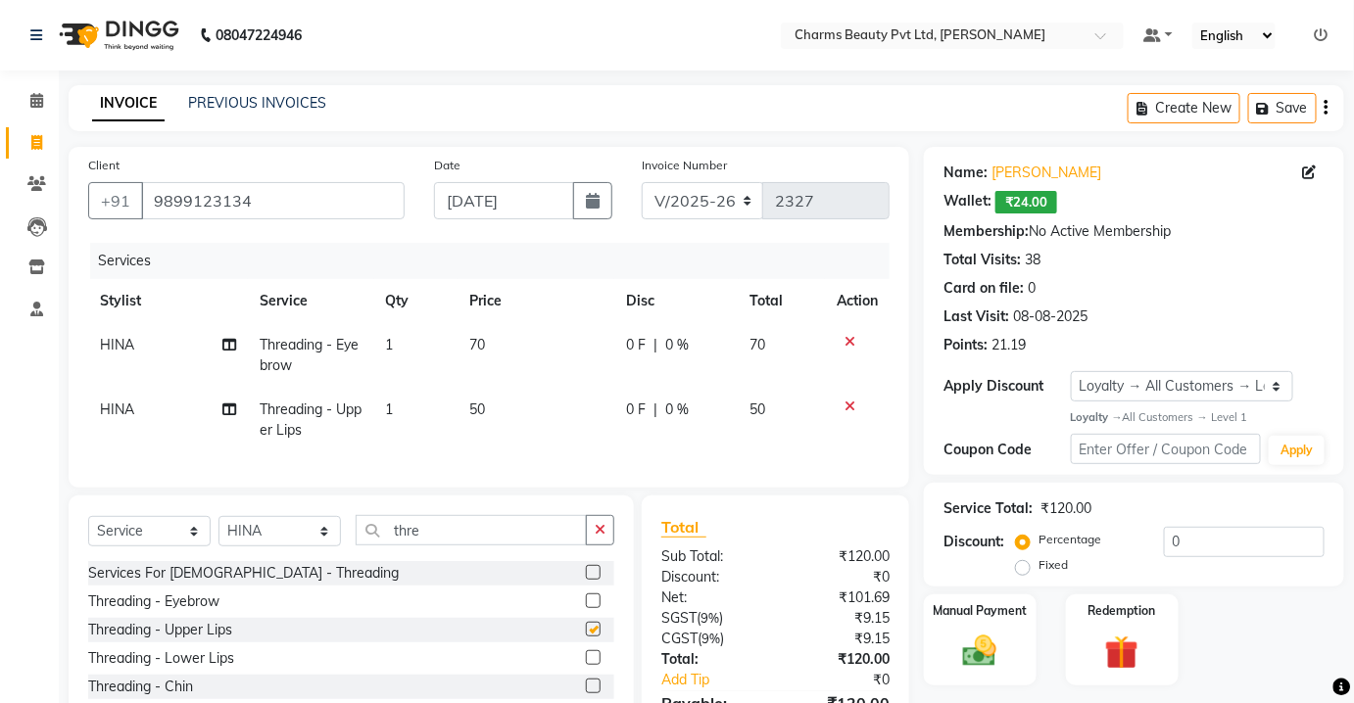
scroll to position [88, 0]
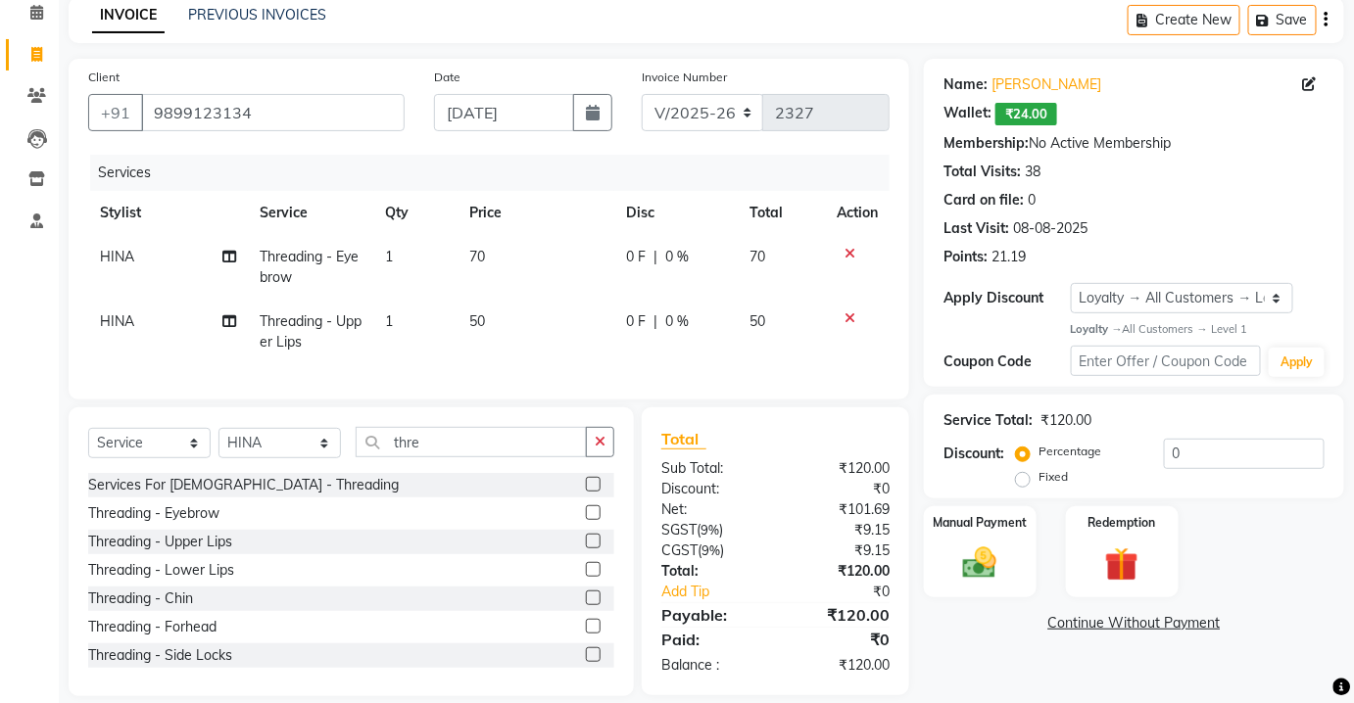
checkbox input "false"
click at [941, 565] on div "Manual Payment" at bounding box center [980, 552] width 117 height 95
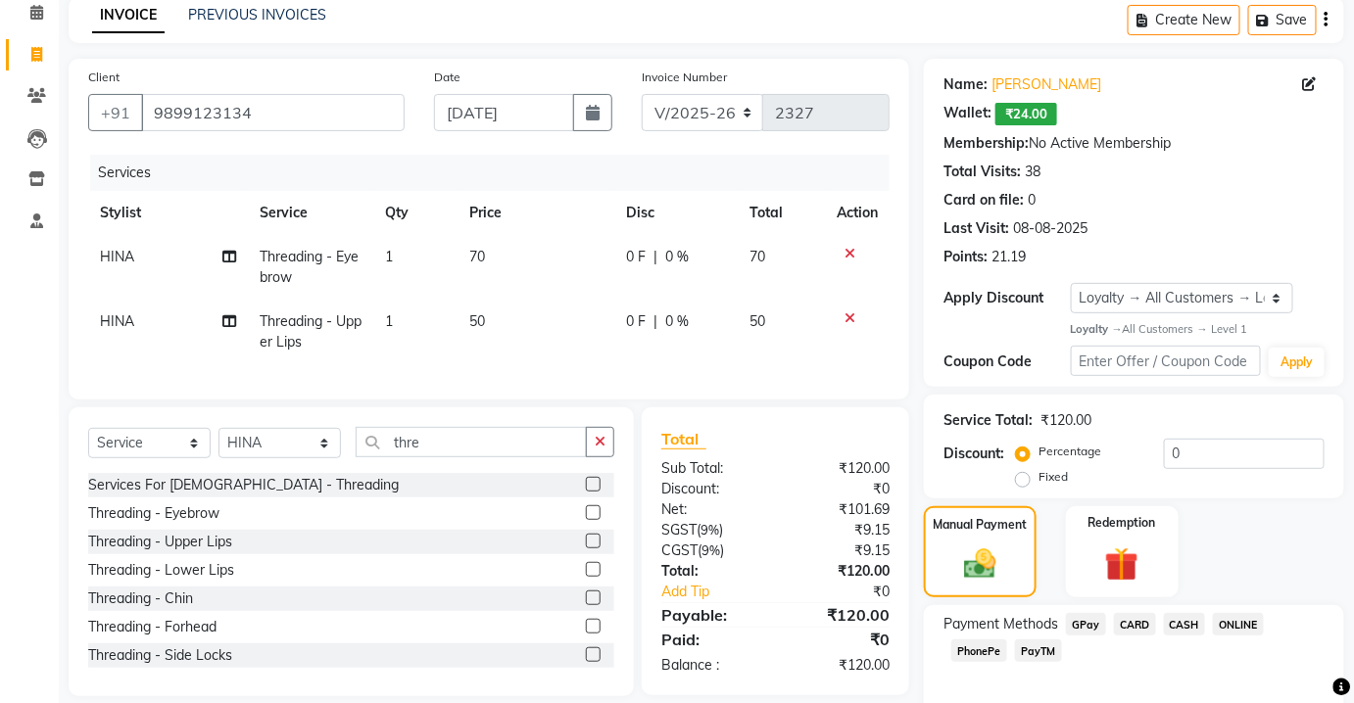
click at [1026, 642] on div "Payment Methods GPay CARD CASH ONLINE PhonePe PayTM" at bounding box center [1134, 639] width 381 height 53
click at [1036, 647] on span "PayTM" at bounding box center [1038, 651] width 47 height 23
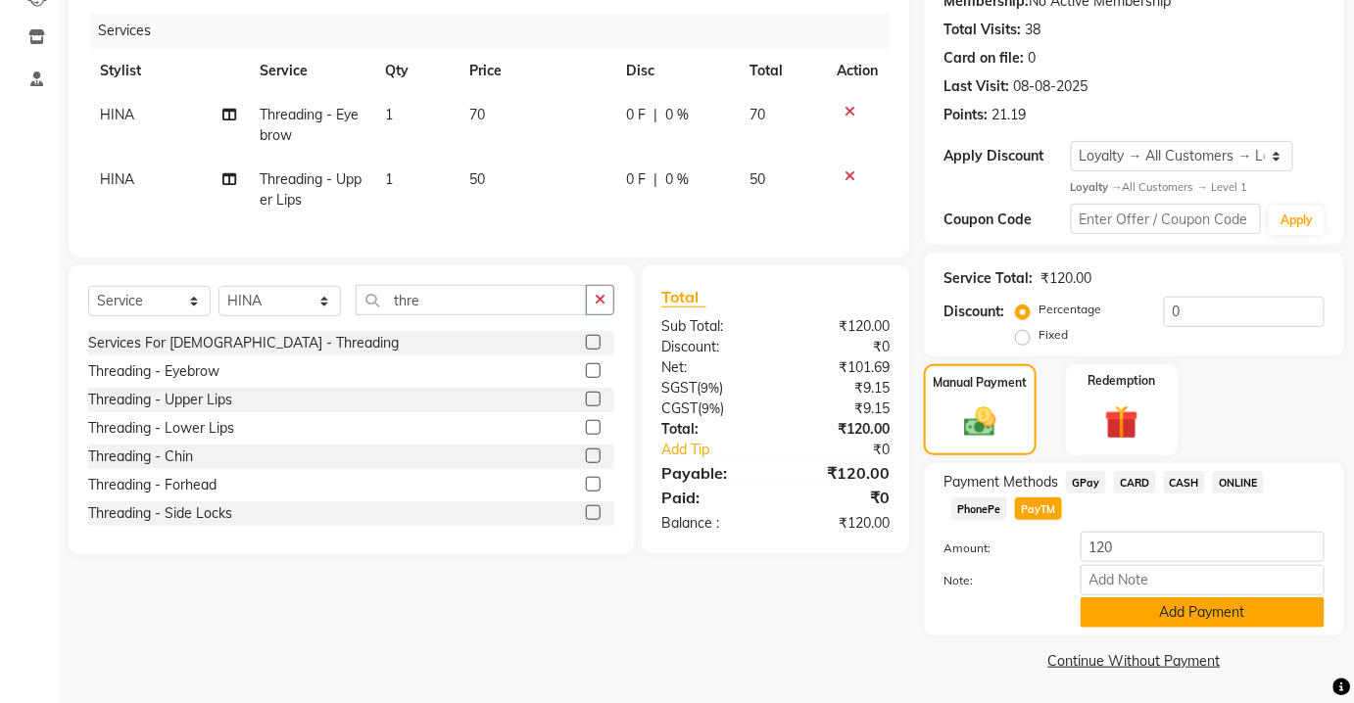
click at [1118, 619] on button "Add Payment" at bounding box center [1203, 613] width 244 height 30
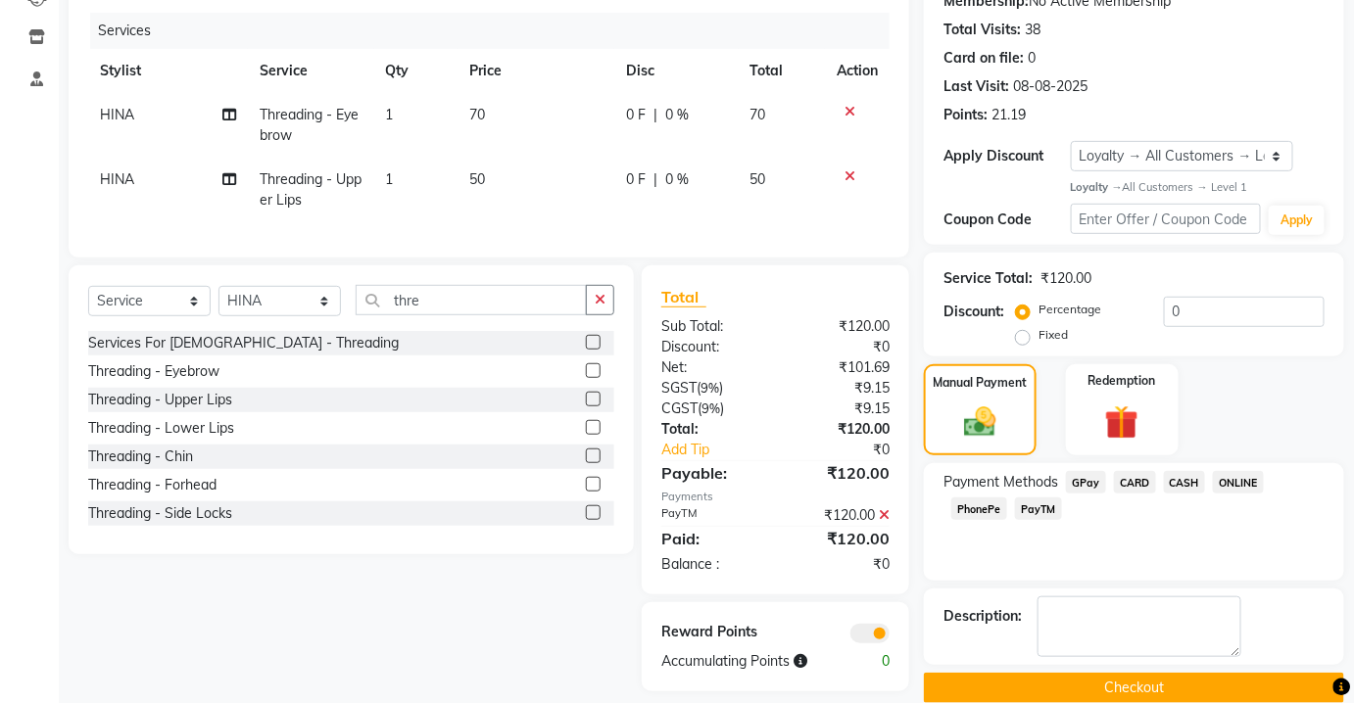
scroll to position [260, 0]
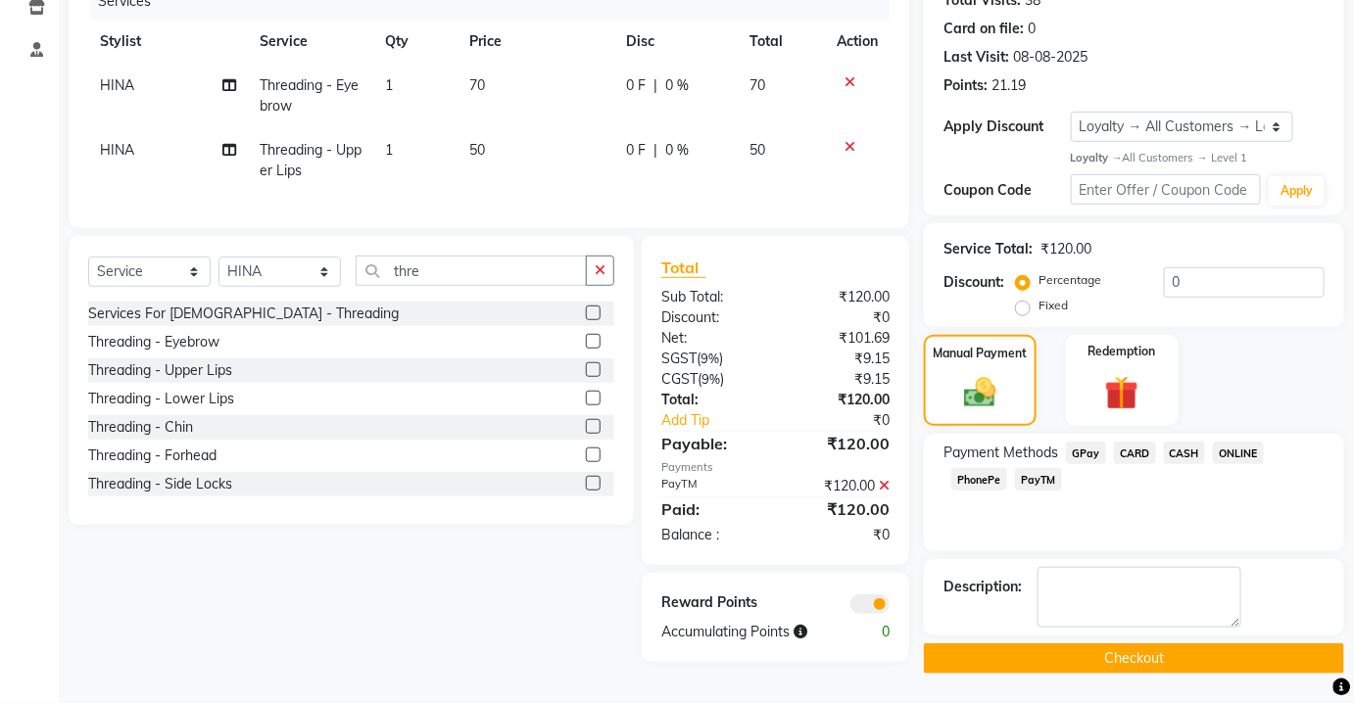
click at [1126, 665] on button "Checkout" at bounding box center [1134, 659] width 420 height 30
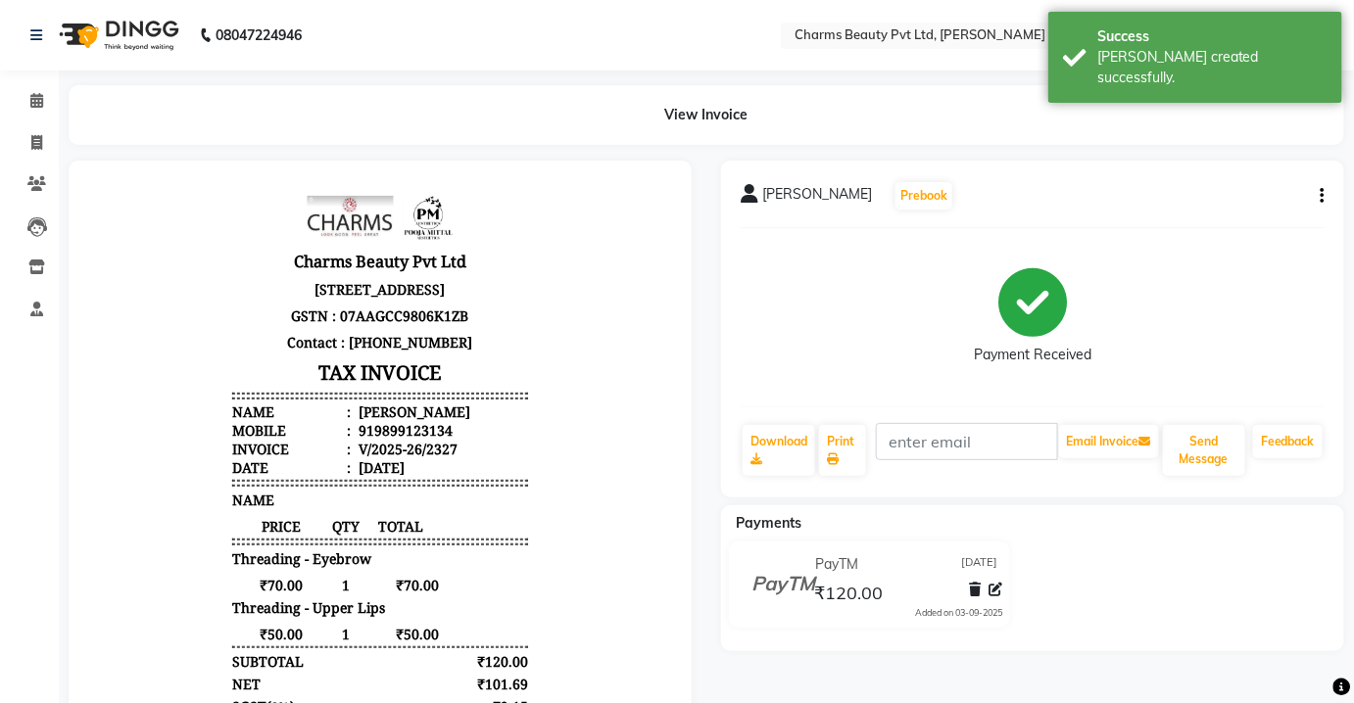
scroll to position [15, 0]
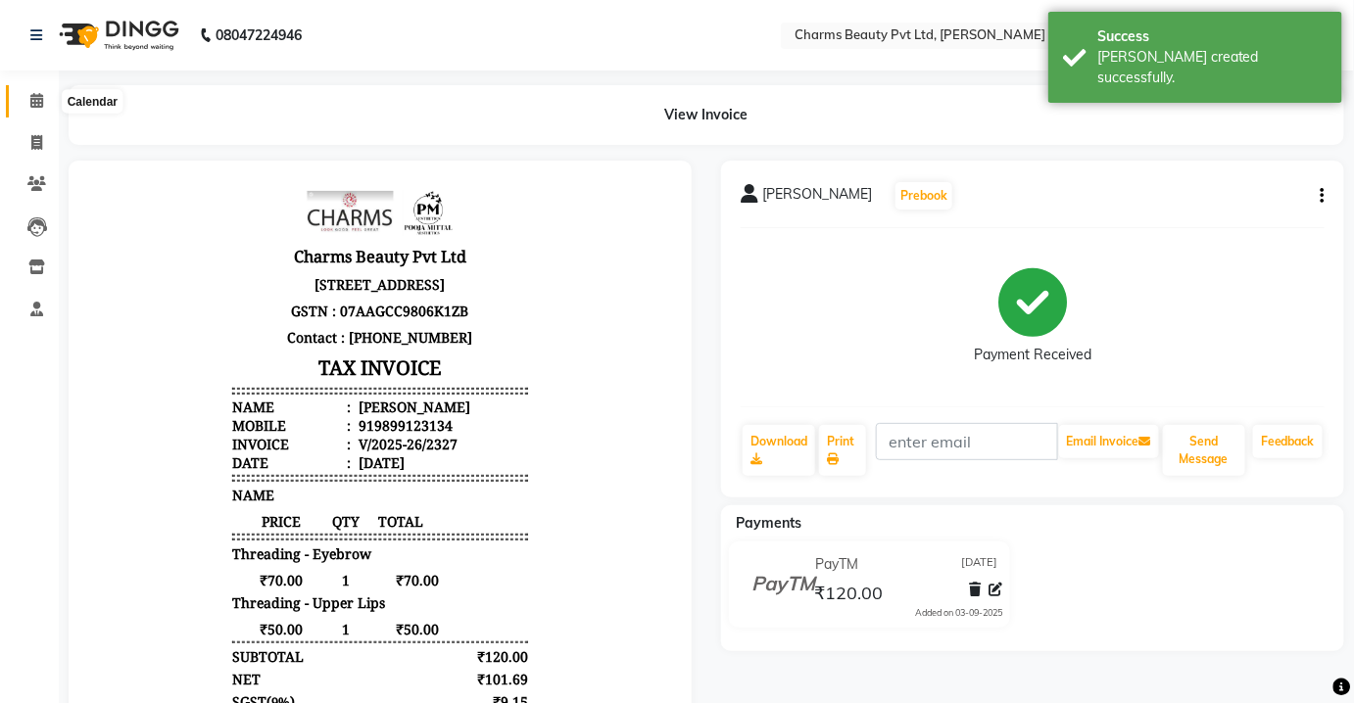
click at [41, 95] on icon at bounding box center [36, 100] width 13 height 15
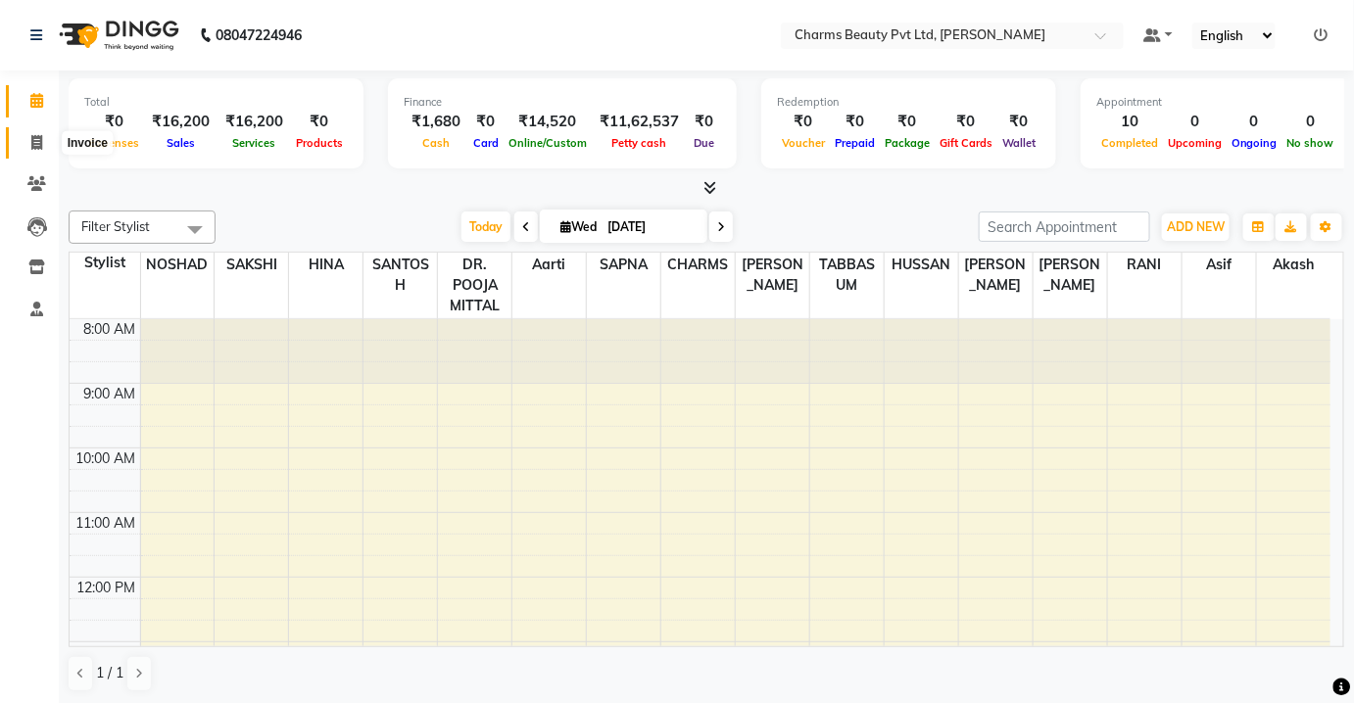
click at [32, 151] on span at bounding box center [37, 143] width 34 height 23
select select "service"
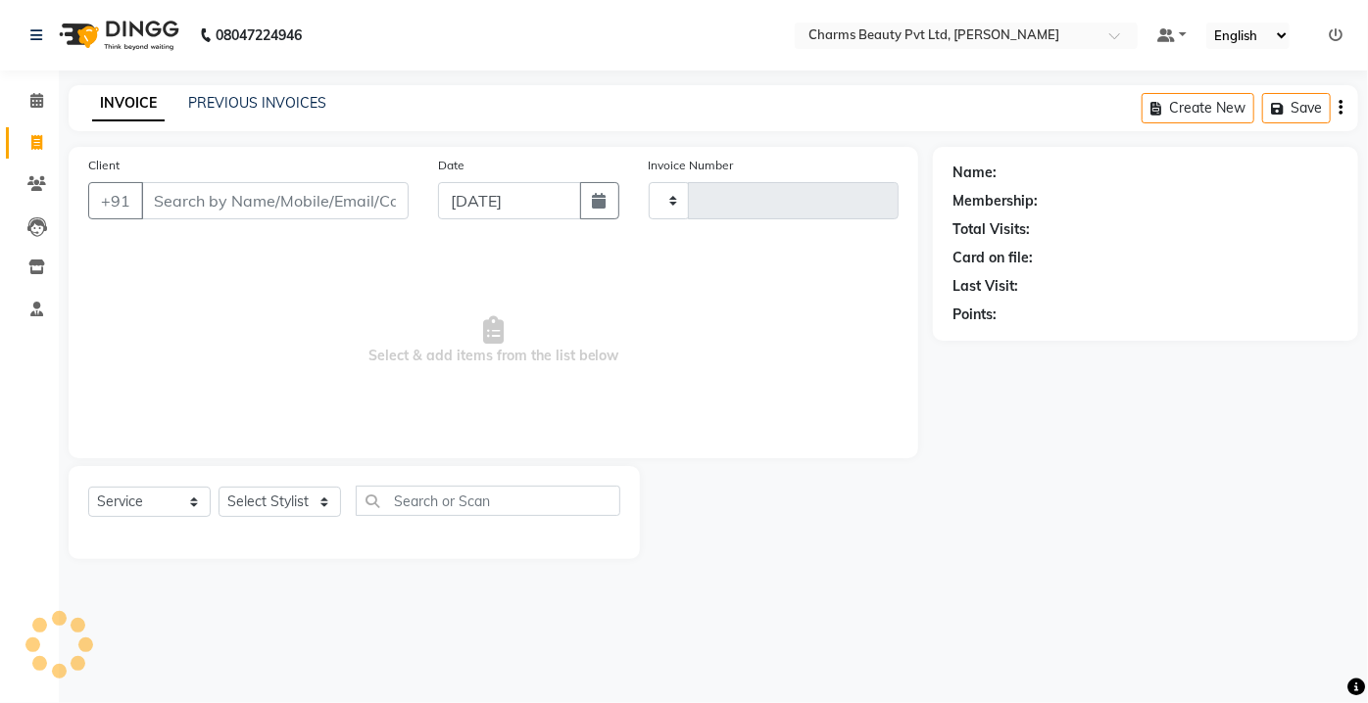
type input "2328"
select select "3743"
click at [250, 95] on link "PREVIOUS INVOICES" at bounding box center [257, 103] width 138 height 18
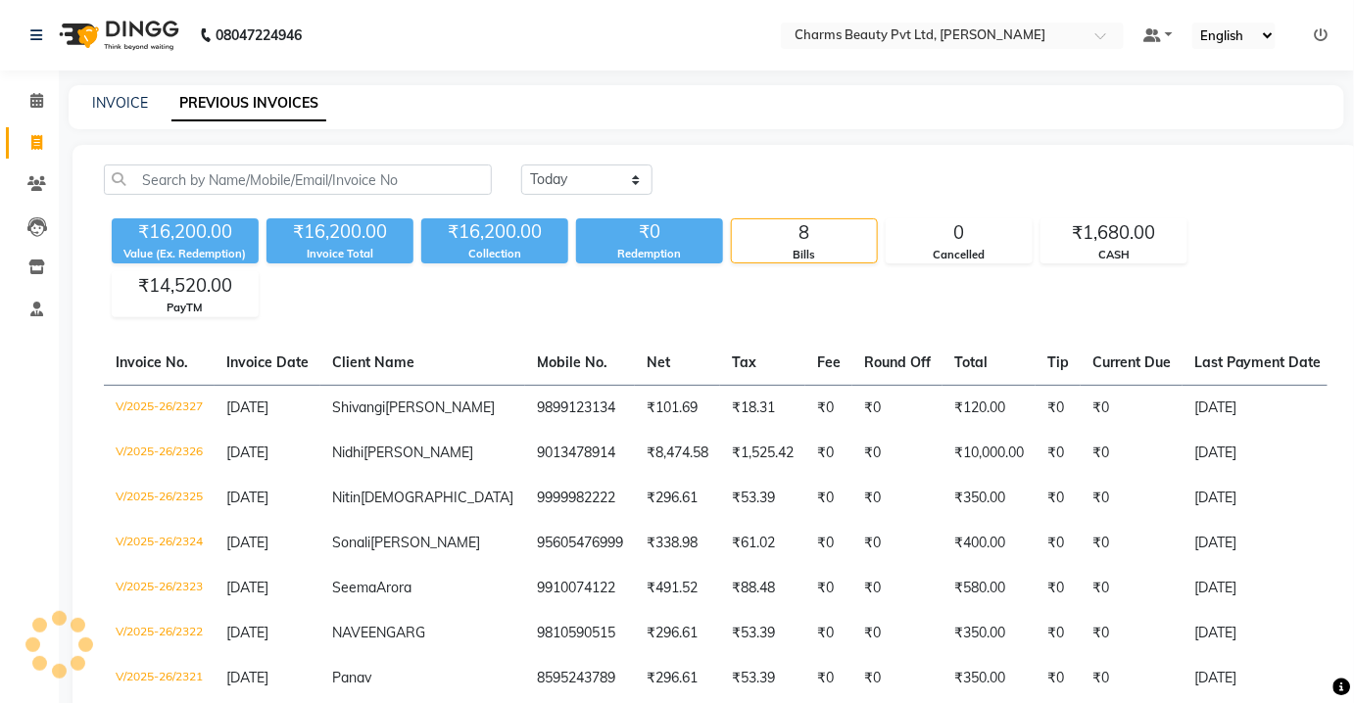
click at [247, 103] on link "PREVIOUS INVOICES" at bounding box center [248, 103] width 155 height 35
click at [101, 111] on link "INVOICE" at bounding box center [120, 103] width 56 height 18
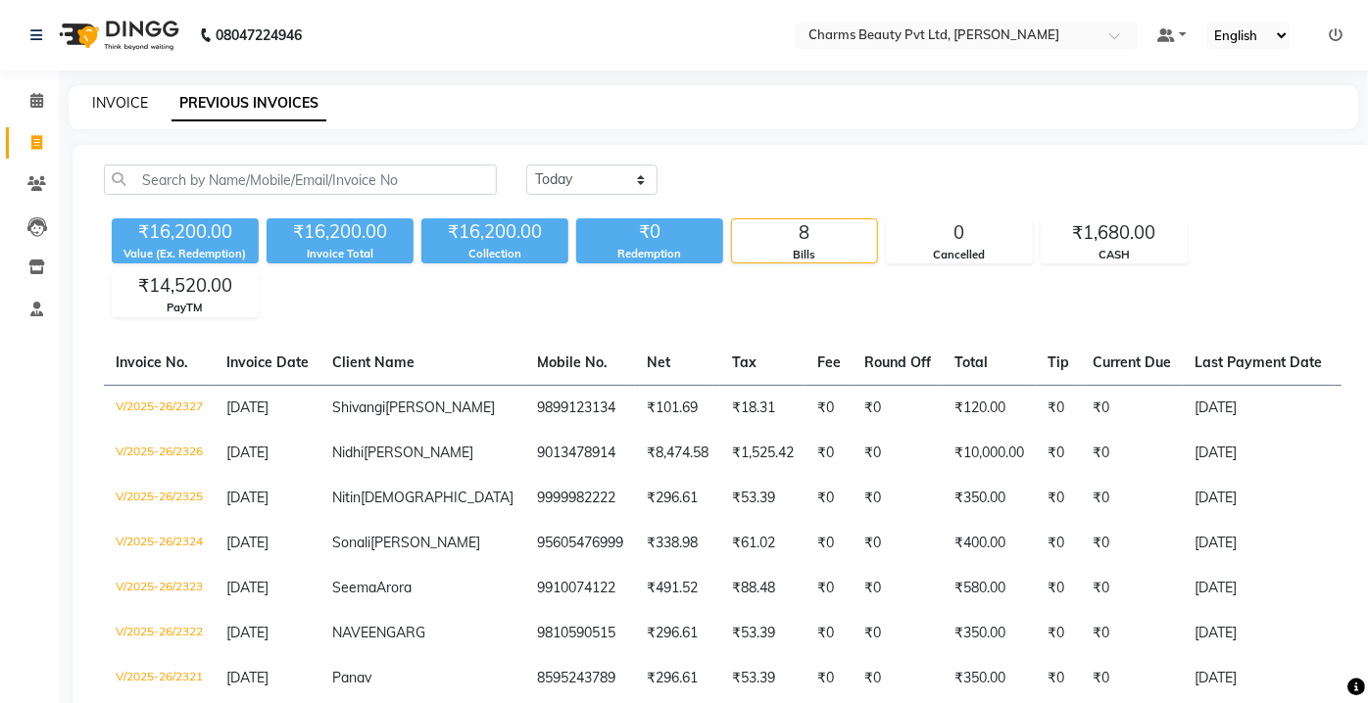
select select "3743"
select select "service"
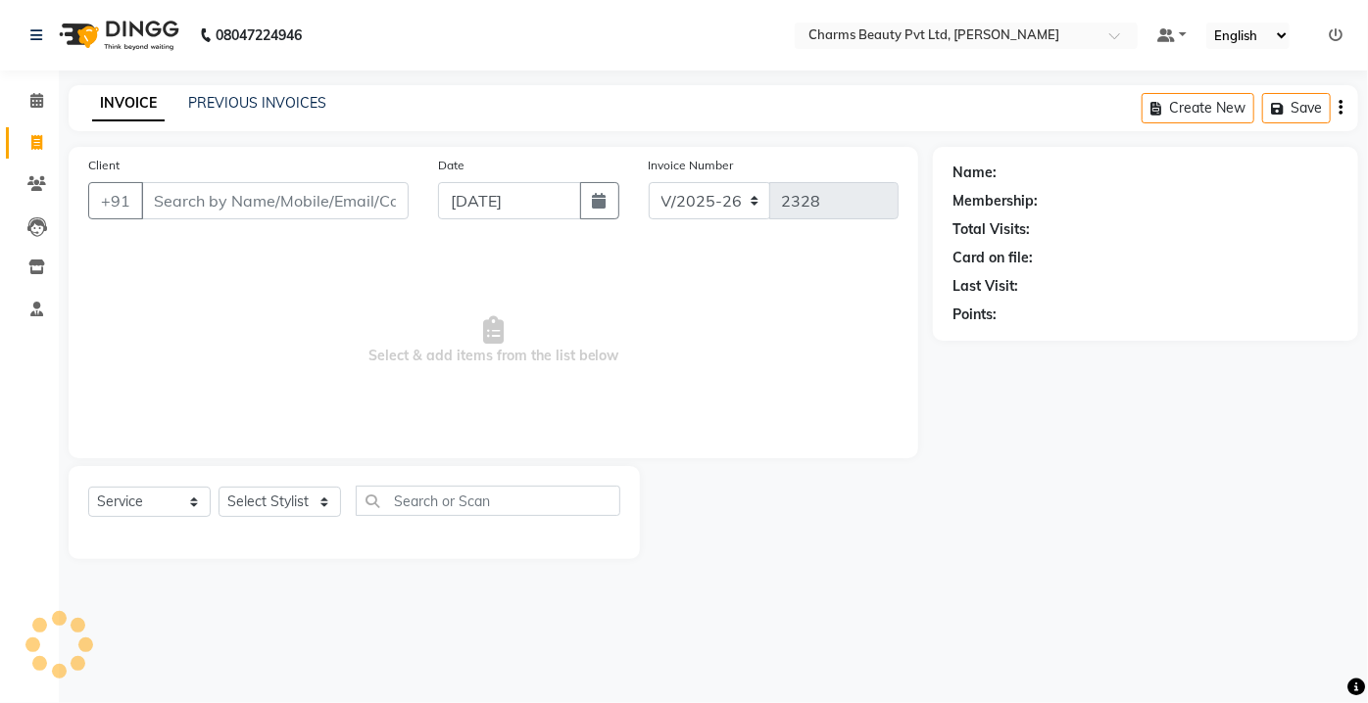
click at [31, 167] on li "Clients" at bounding box center [29, 185] width 59 height 42
click at [33, 178] on icon at bounding box center [36, 183] width 19 height 15
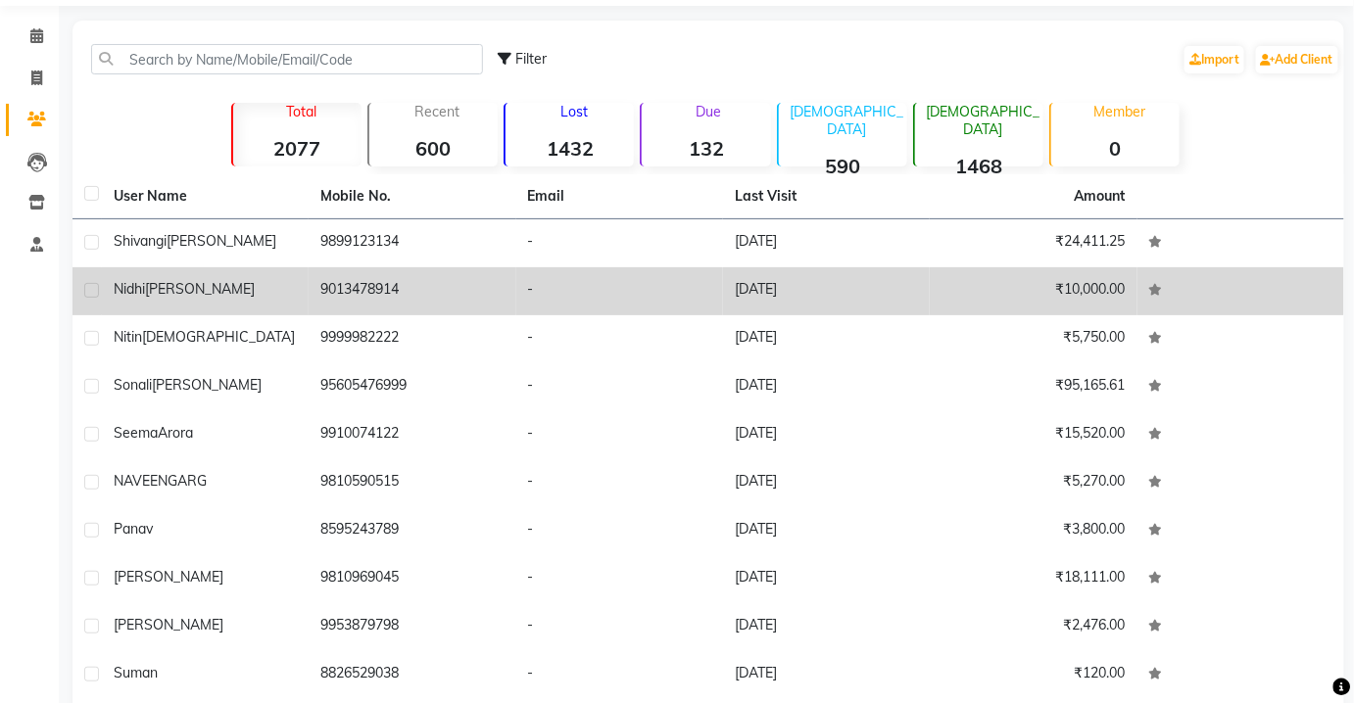
scroll to position [55, 0]
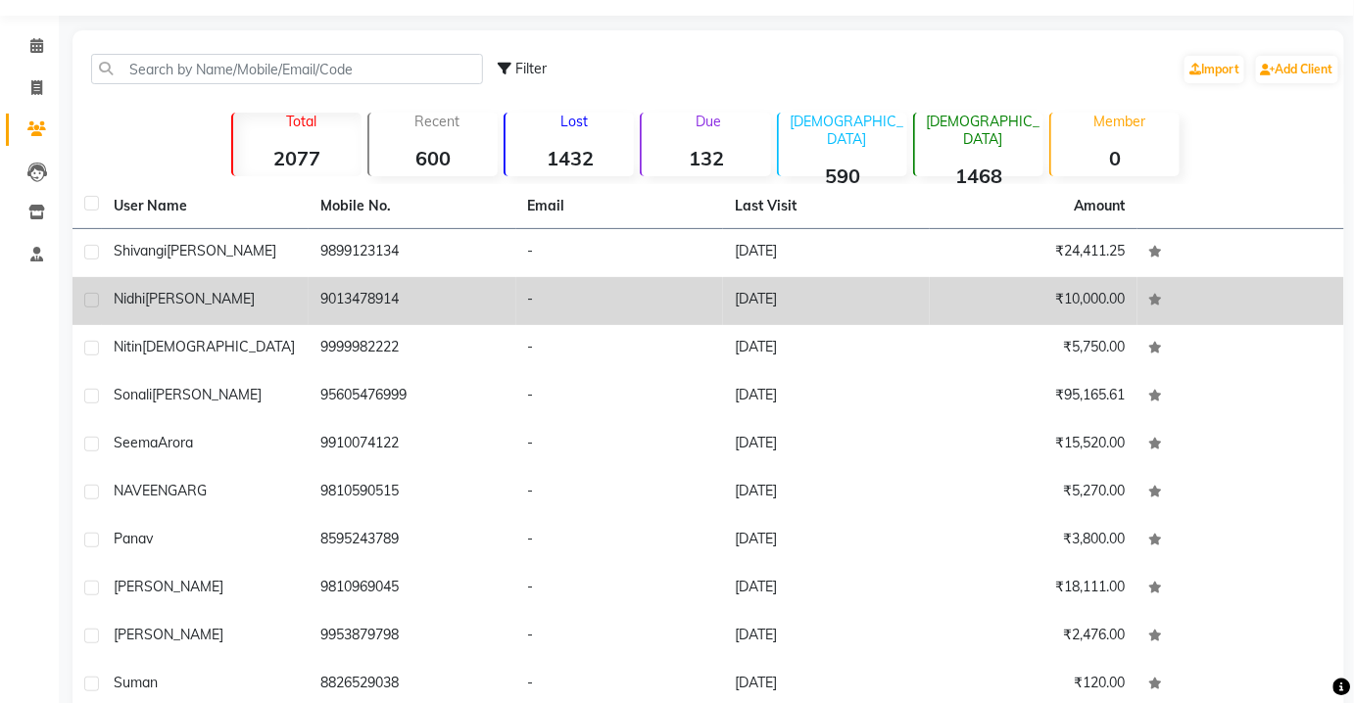
click at [230, 307] on div "[PERSON_NAME]" at bounding box center [205, 299] width 183 height 21
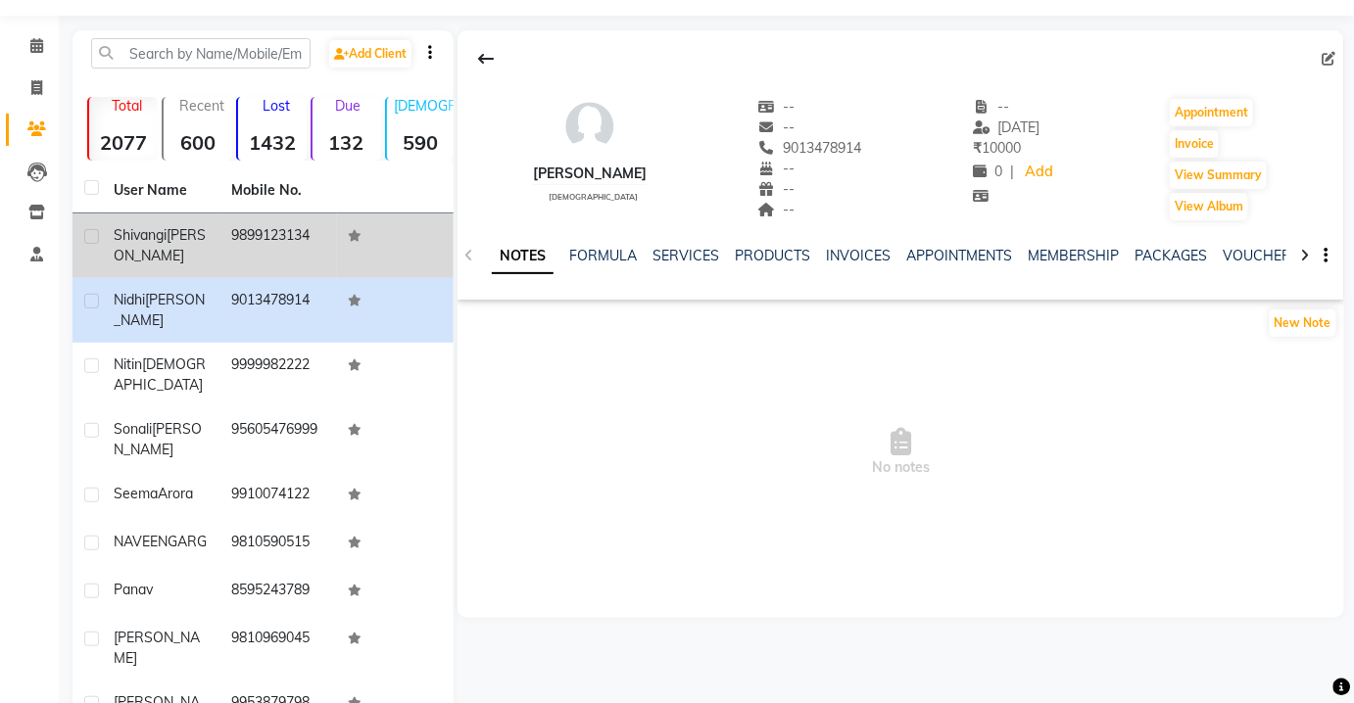
click at [188, 251] on div "[PERSON_NAME]" at bounding box center [161, 245] width 94 height 41
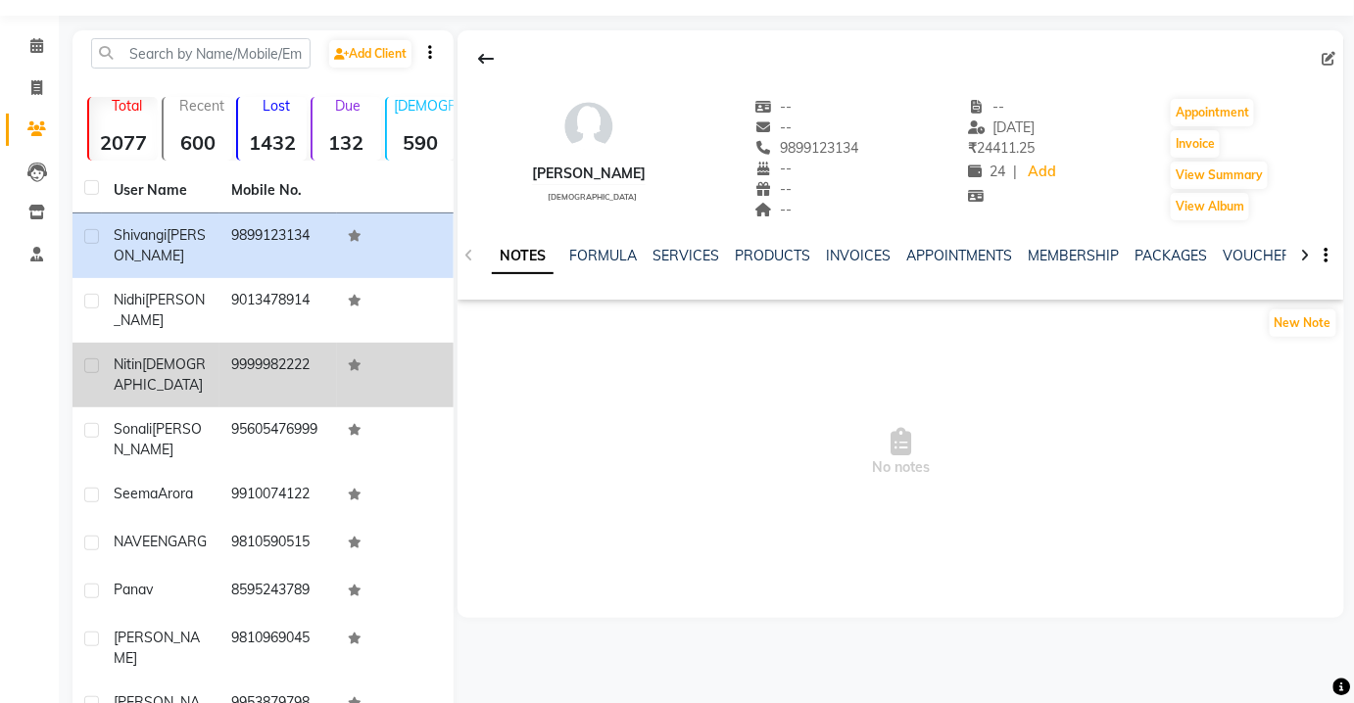
click at [217, 361] on td "[PERSON_NAME]" at bounding box center [161, 375] width 118 height 65
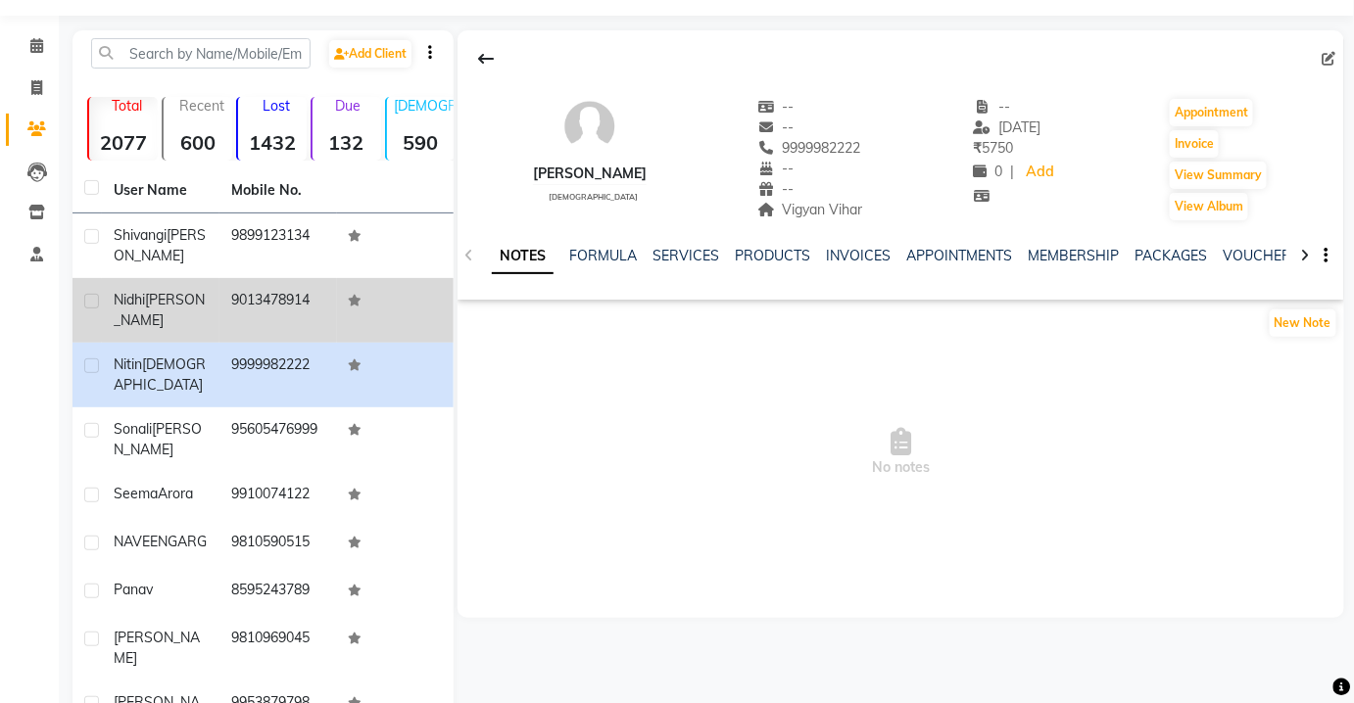
click at [212, 315] on td "[PERSON_NAME]" at bounding box center [161, 310] width 118 height 65
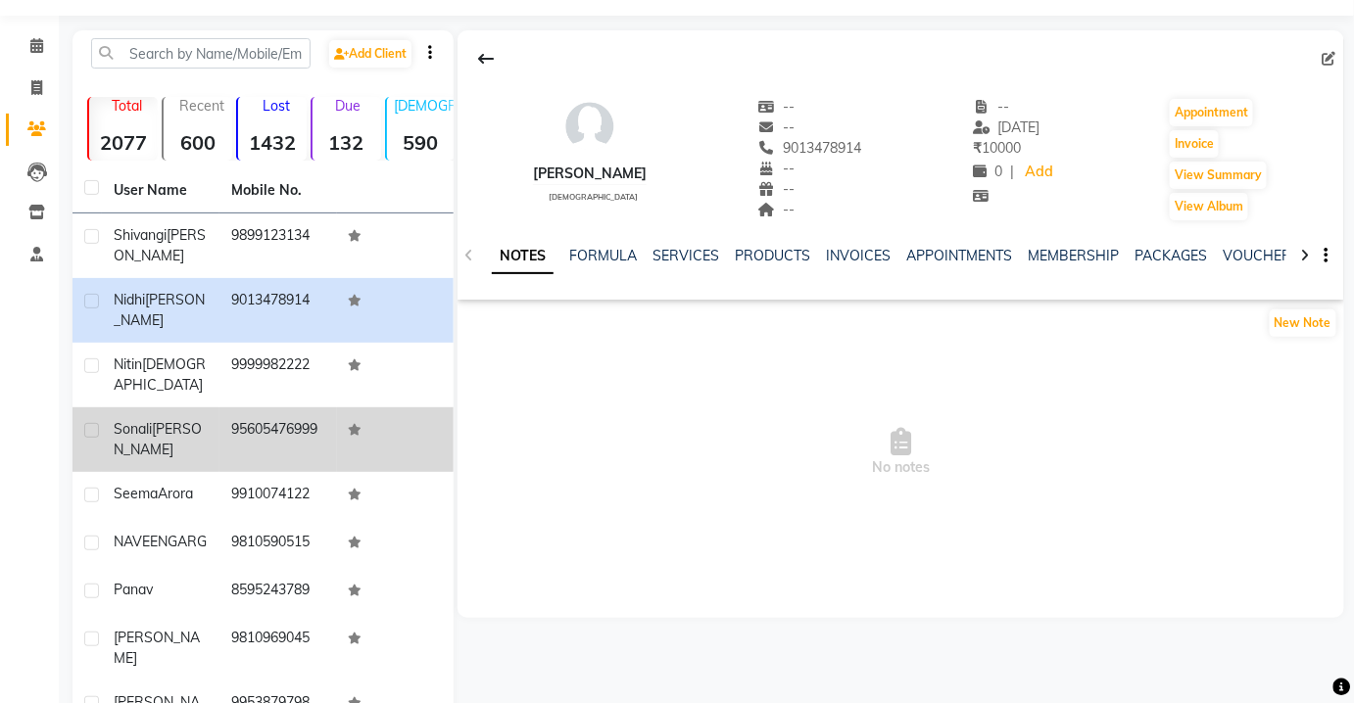
click at [264, 411] on td "95605476999" at bounding box center [278, 440] width 118 height 65
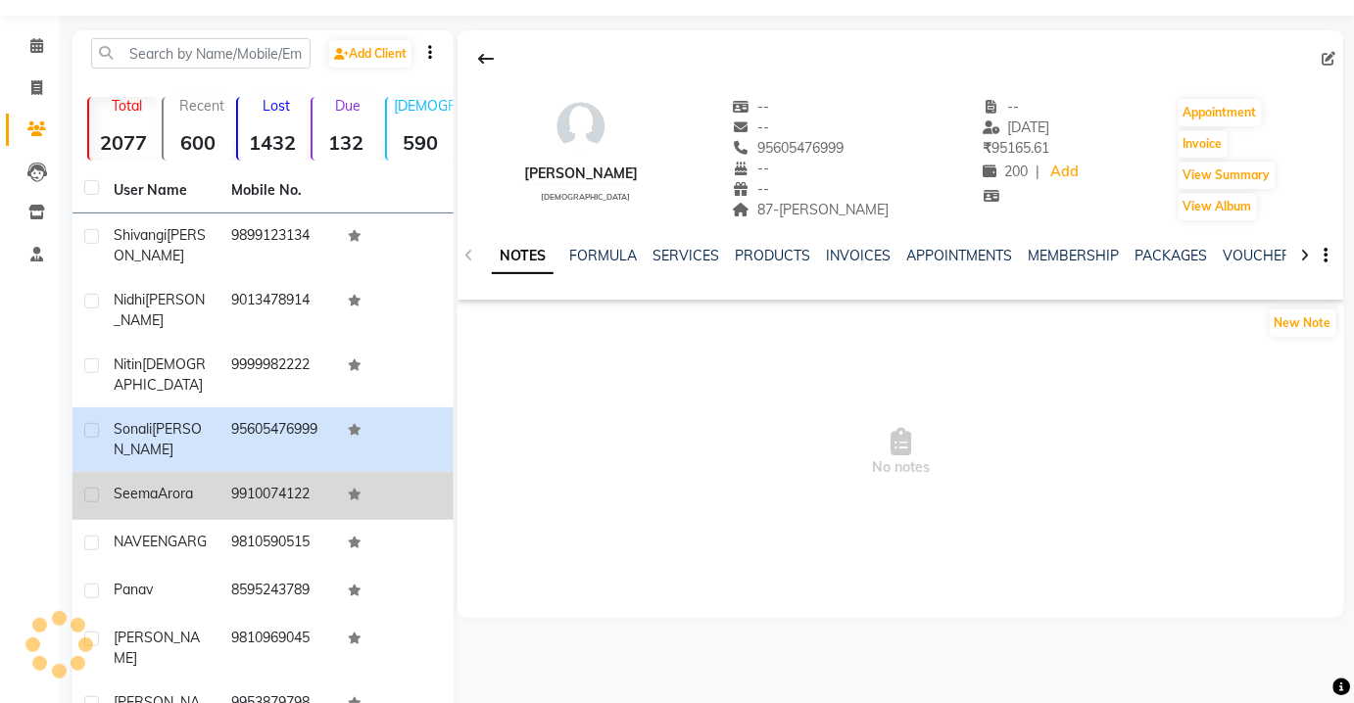
click at [253, 472] on td "9910074122" at bounding box center [278, 496] width 118 height 48
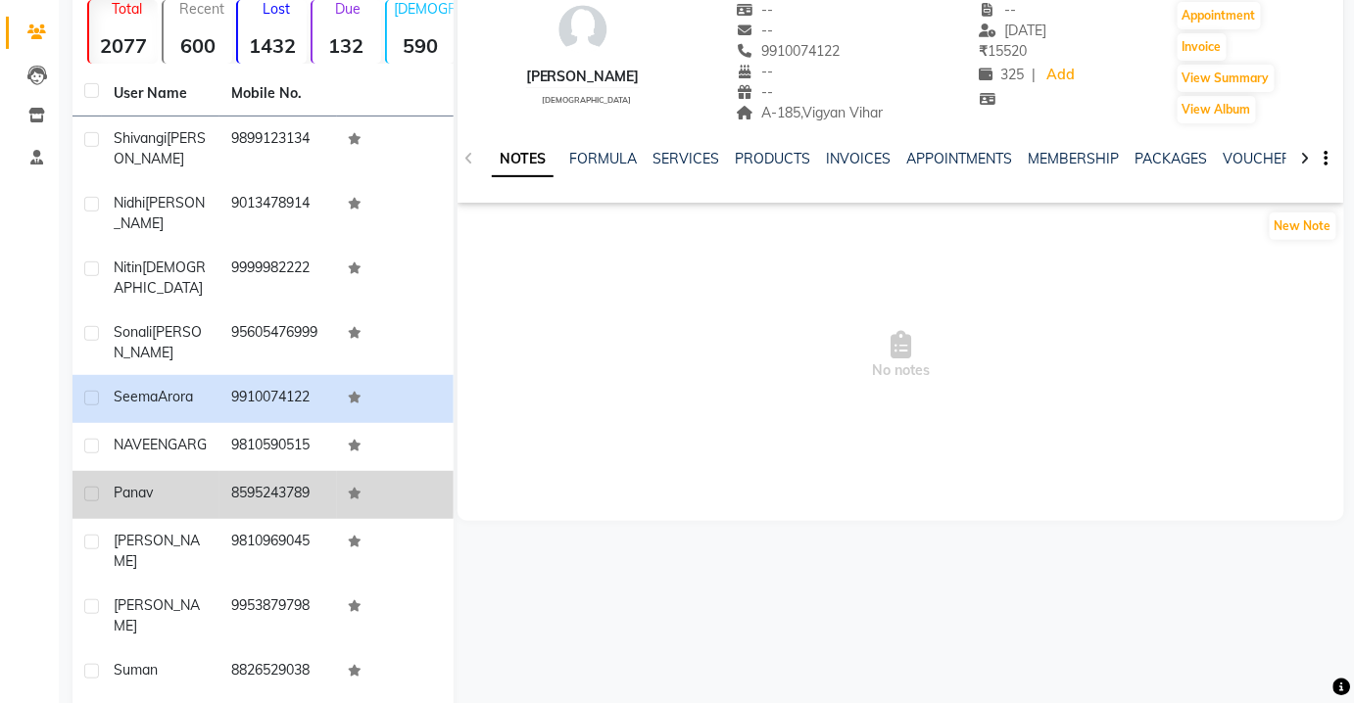
scroll to position [162, 0]
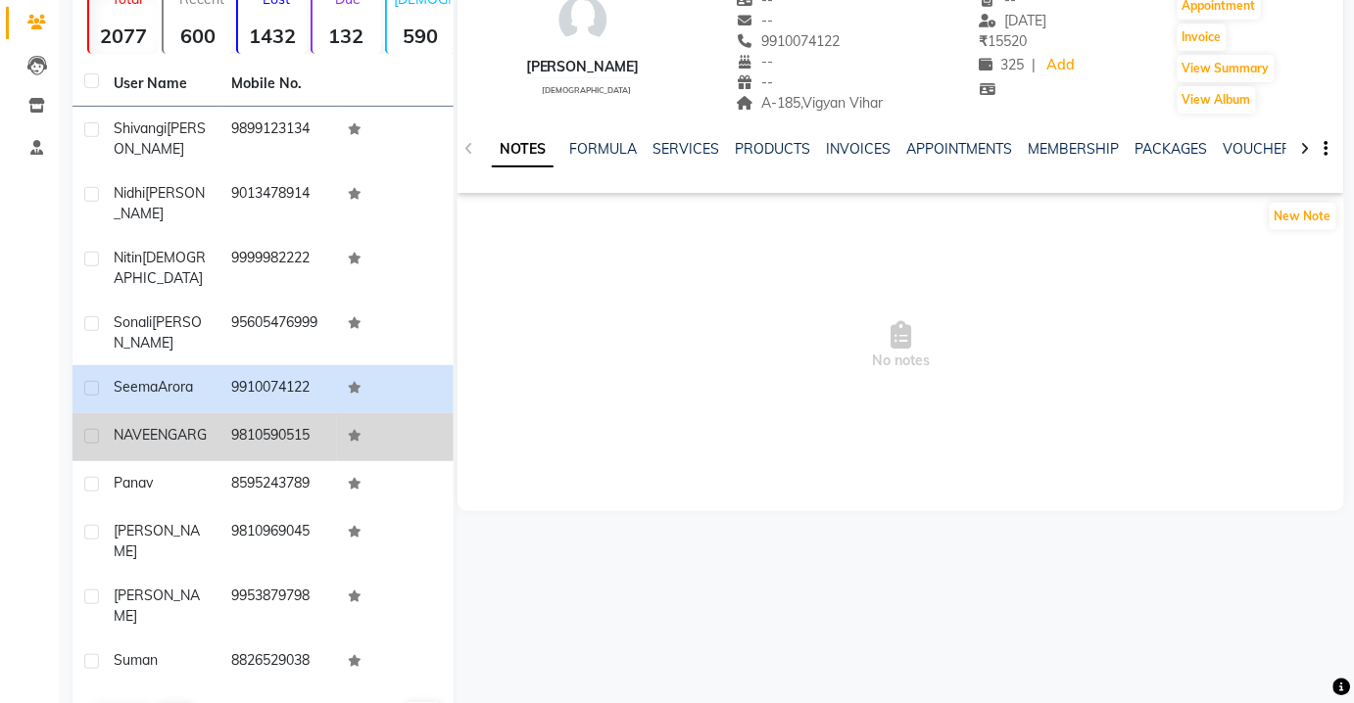
click at [198, 425] on div "[PERSON_NAME]" at bounding box center [161, 435] width 94 height 21
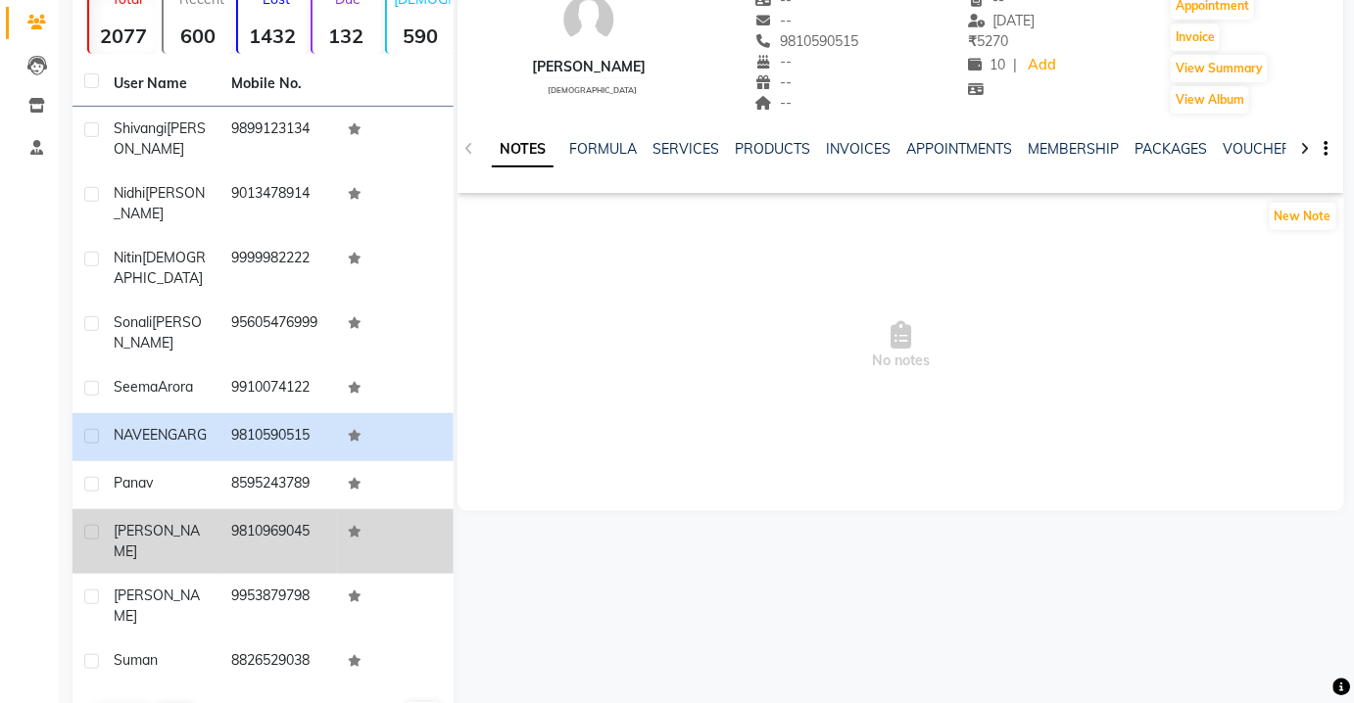
click at [225, 509] on td "9810969045" at bounding box center [278, 541] width 118 height 65
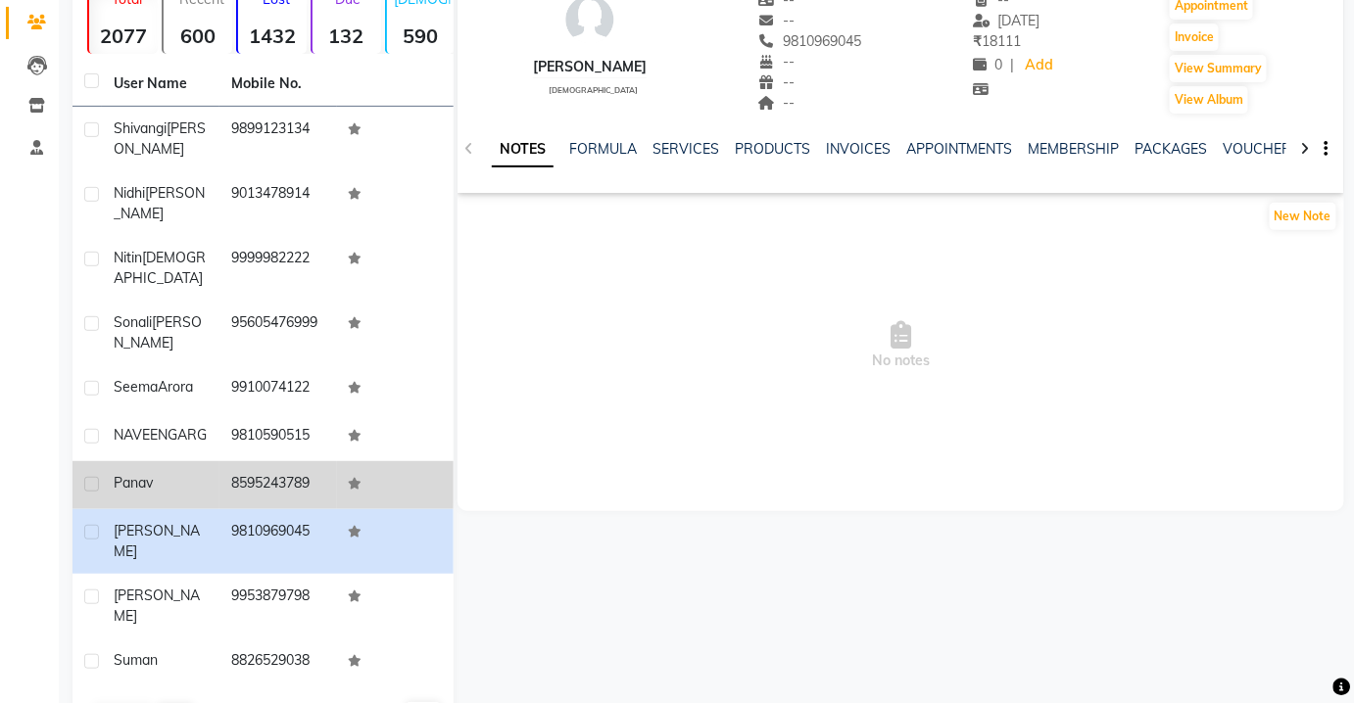
click at [224, 462] on td "8595243789" at bounding box center [278, 485] width 118 height 48
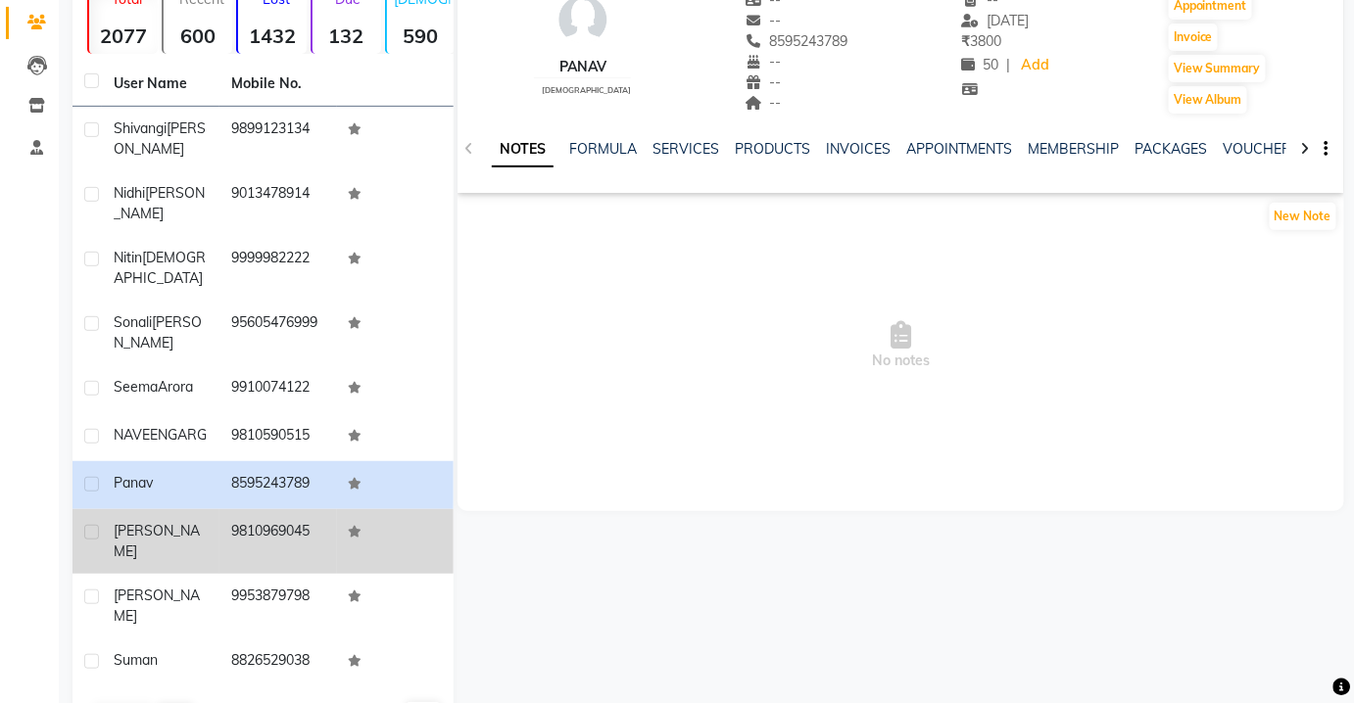
click at [206, 521] on div "[PERSON_NAME]" at bounding box center [161, 541] width 94 height 41
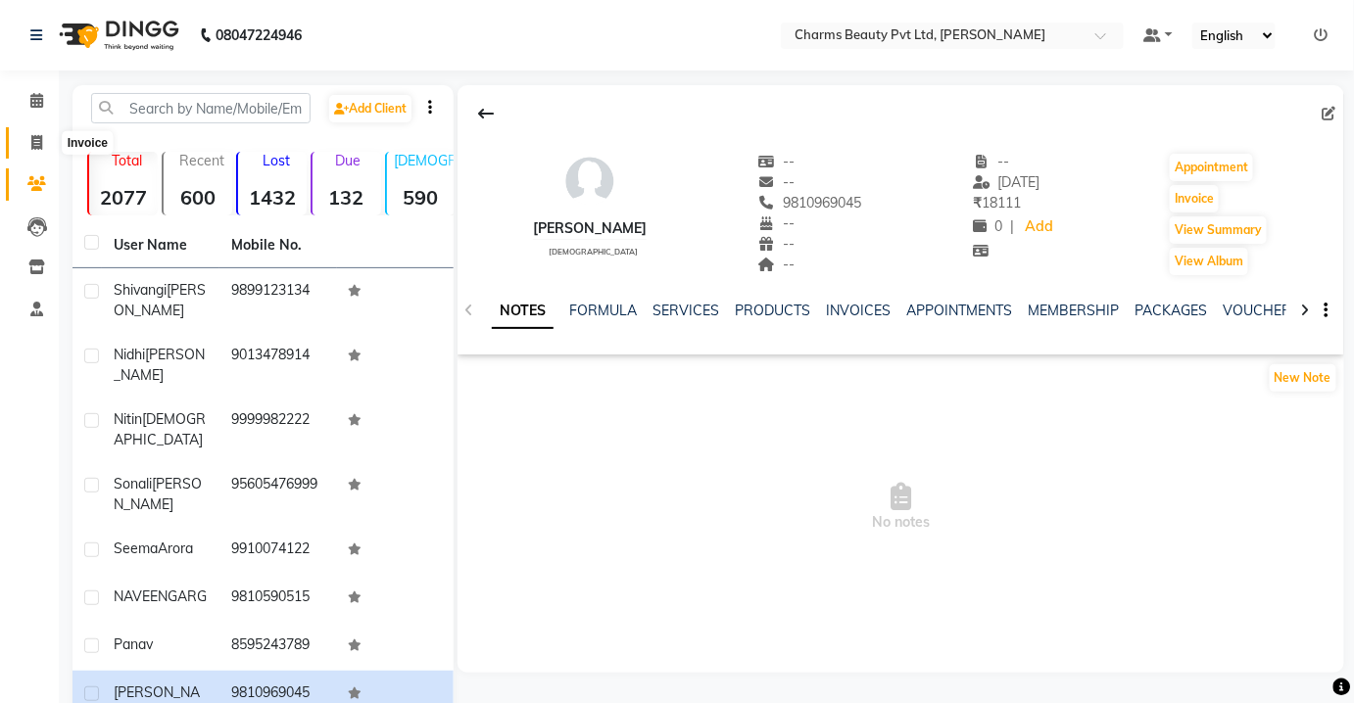
click at [23, 143] on span at bounding box center [37, 143] width 34 height 23
select select "service"
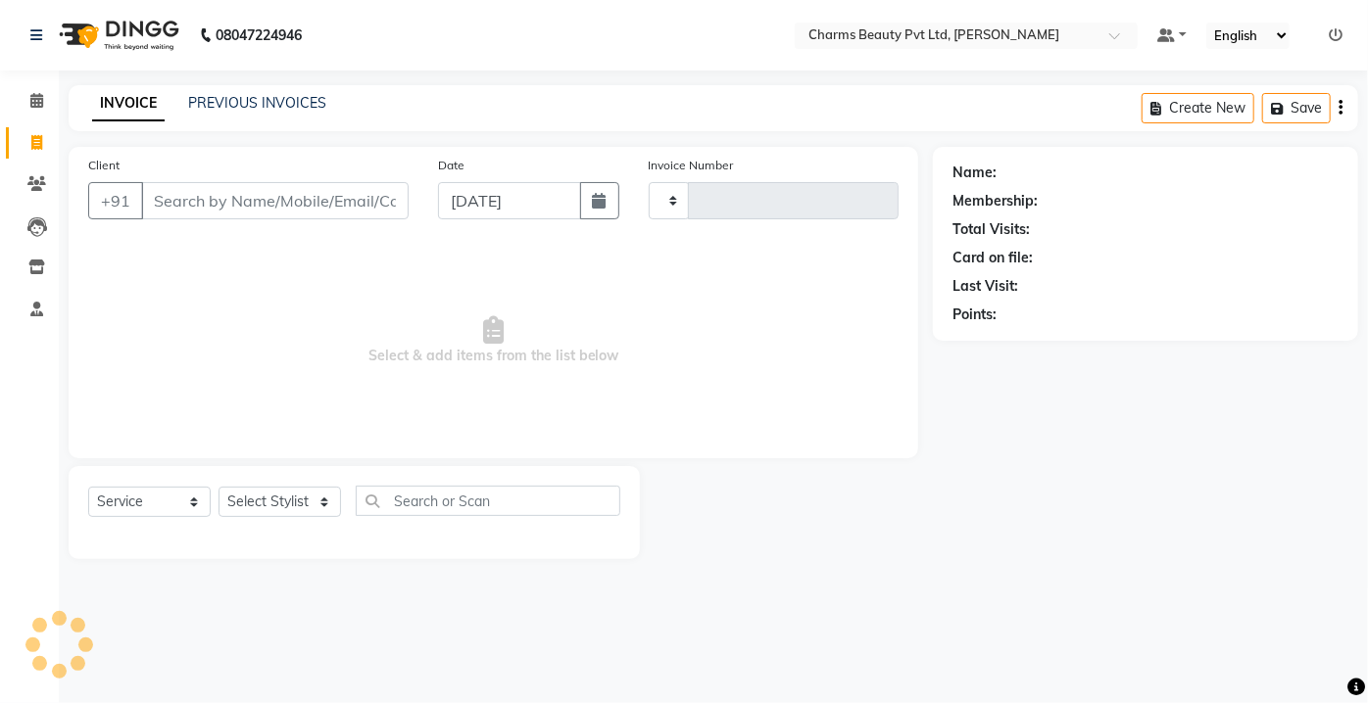
type input "2328"
select select "3743"
click at [201, 110] on link "PREVIOUS INVOICES" at bounding box center [257, 103] width 138 height 18
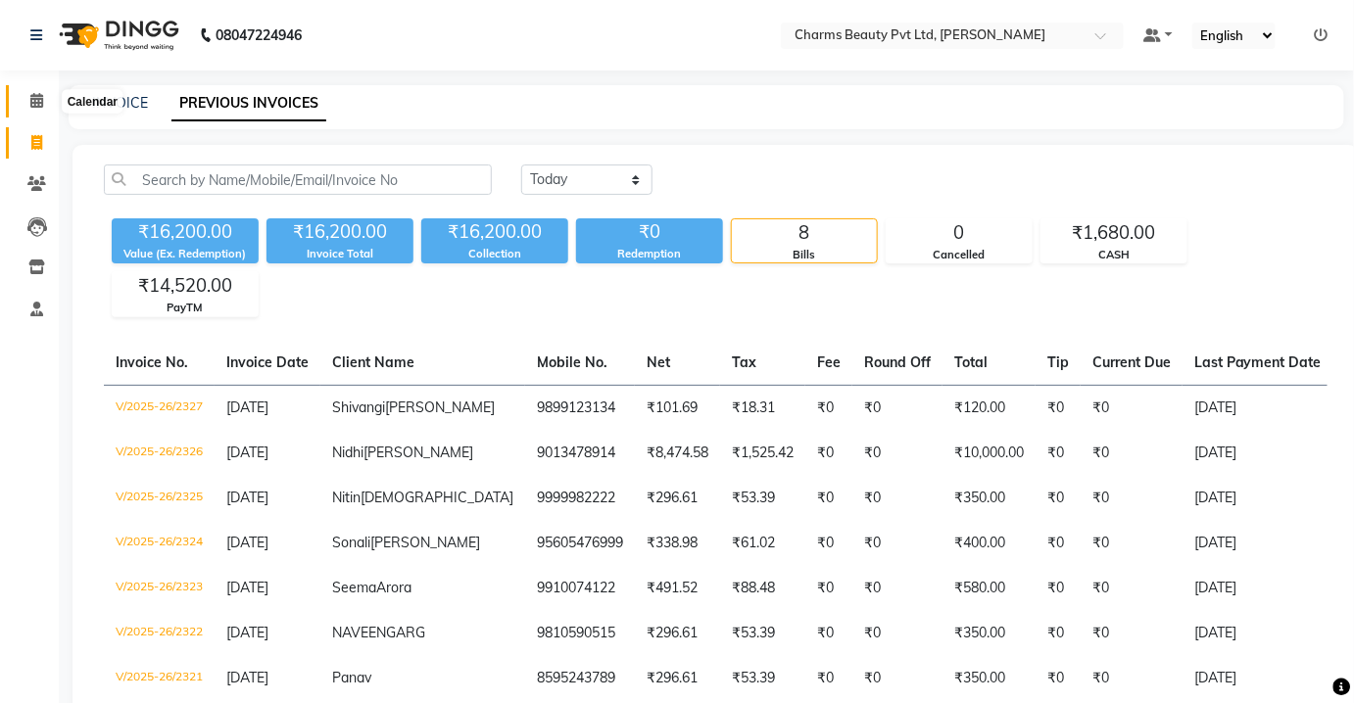
click at [27, 101] on span at bounding box center [37, 101] width 34 height 23
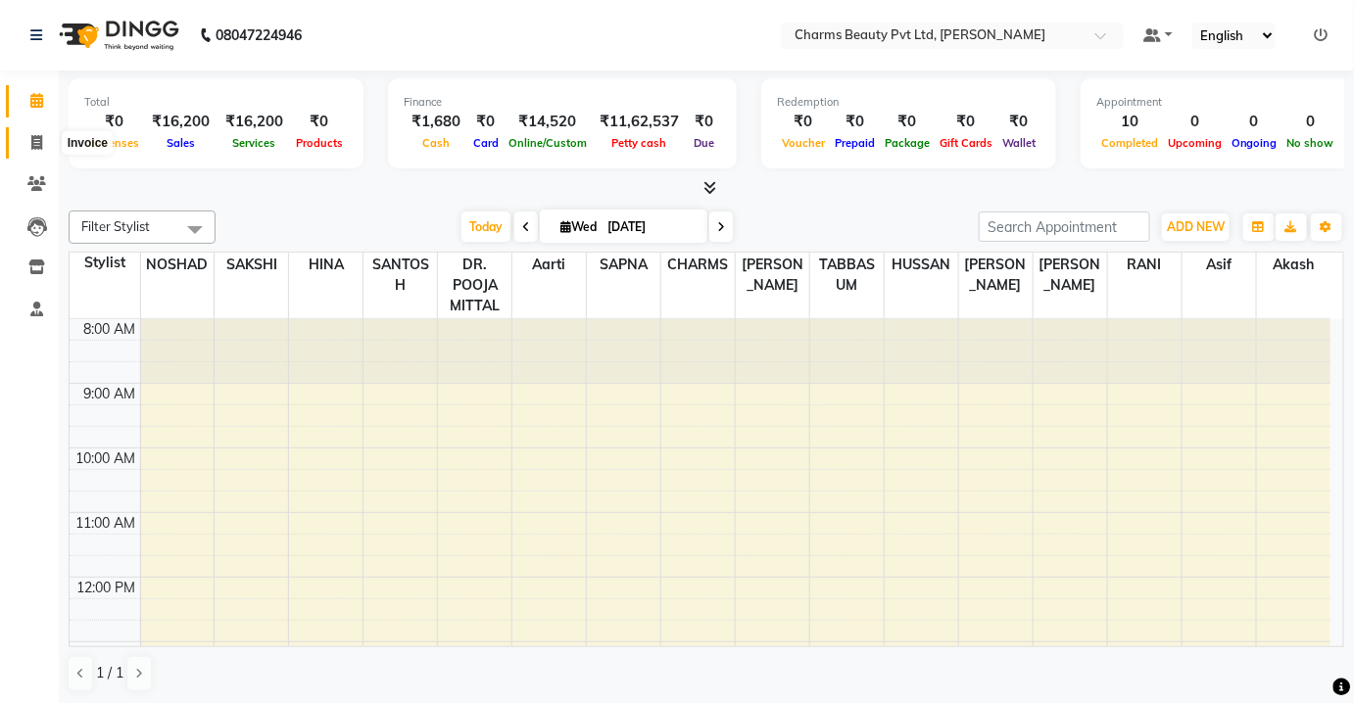
click at [49, 144] on span at bounding box center [37, 143] width 34 height 23
select select "service"
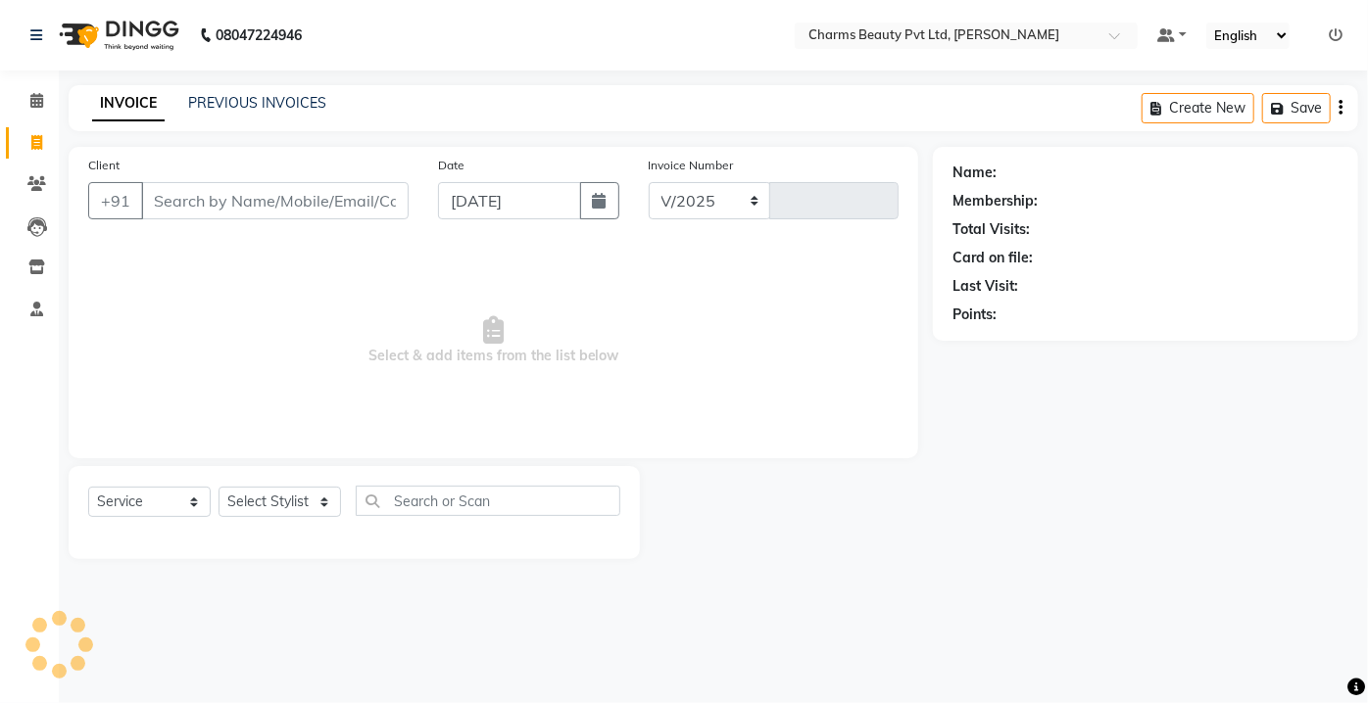
select select "3743"
type input "2328"
type input "o"
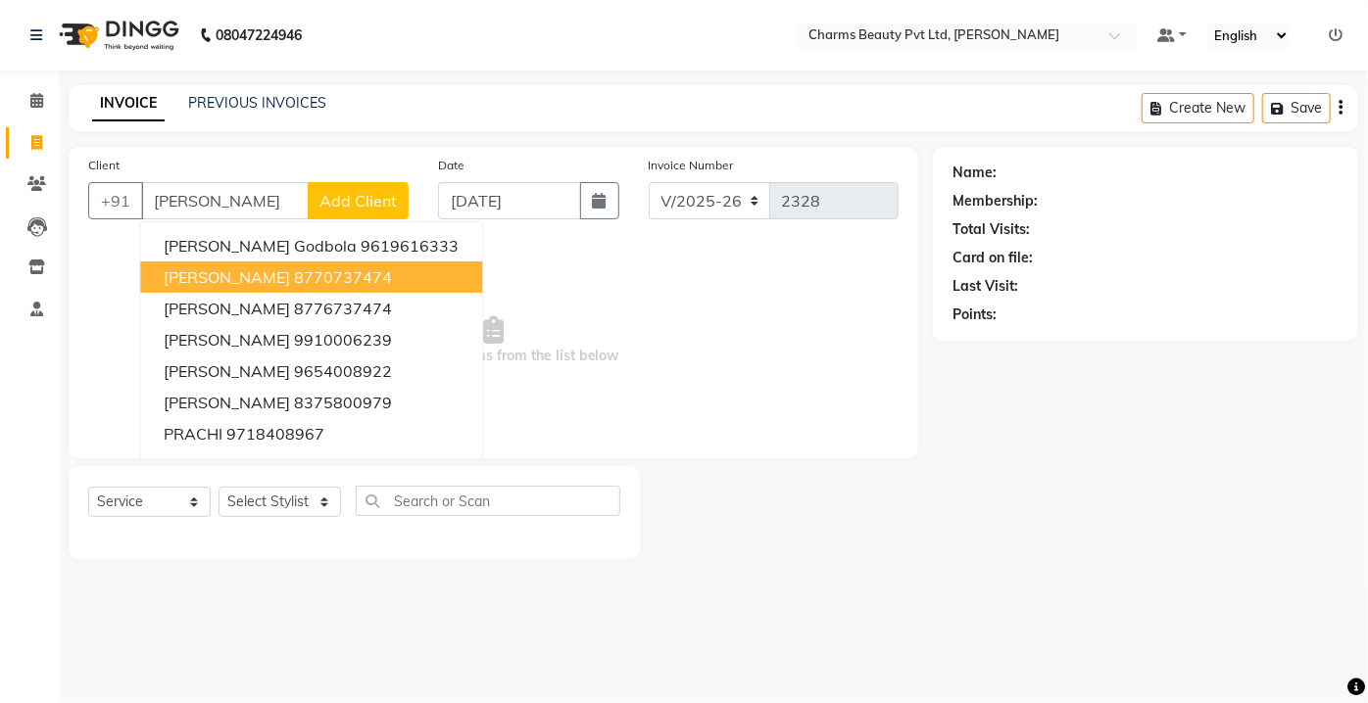
click at [269, 285] on span "[PERSON_NAME]" at bounding box center [227, 277] width 126 height 20
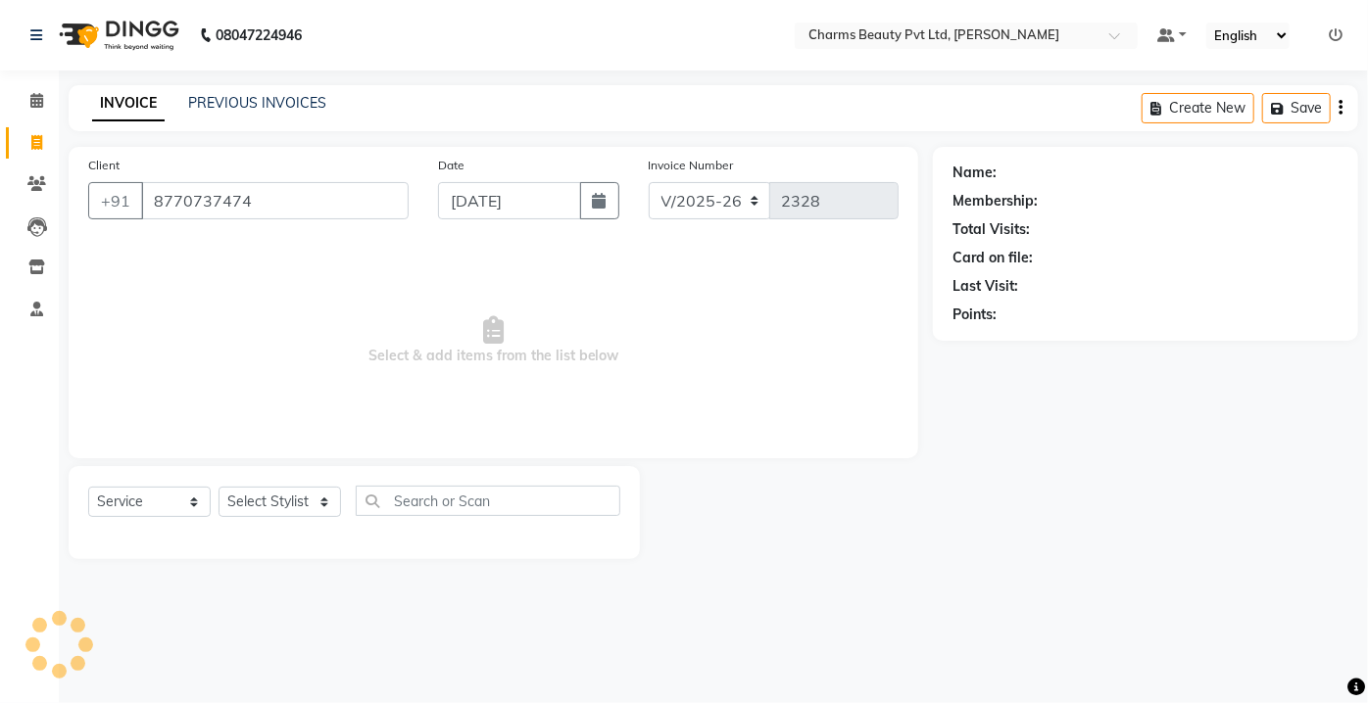
type input "8770737474"
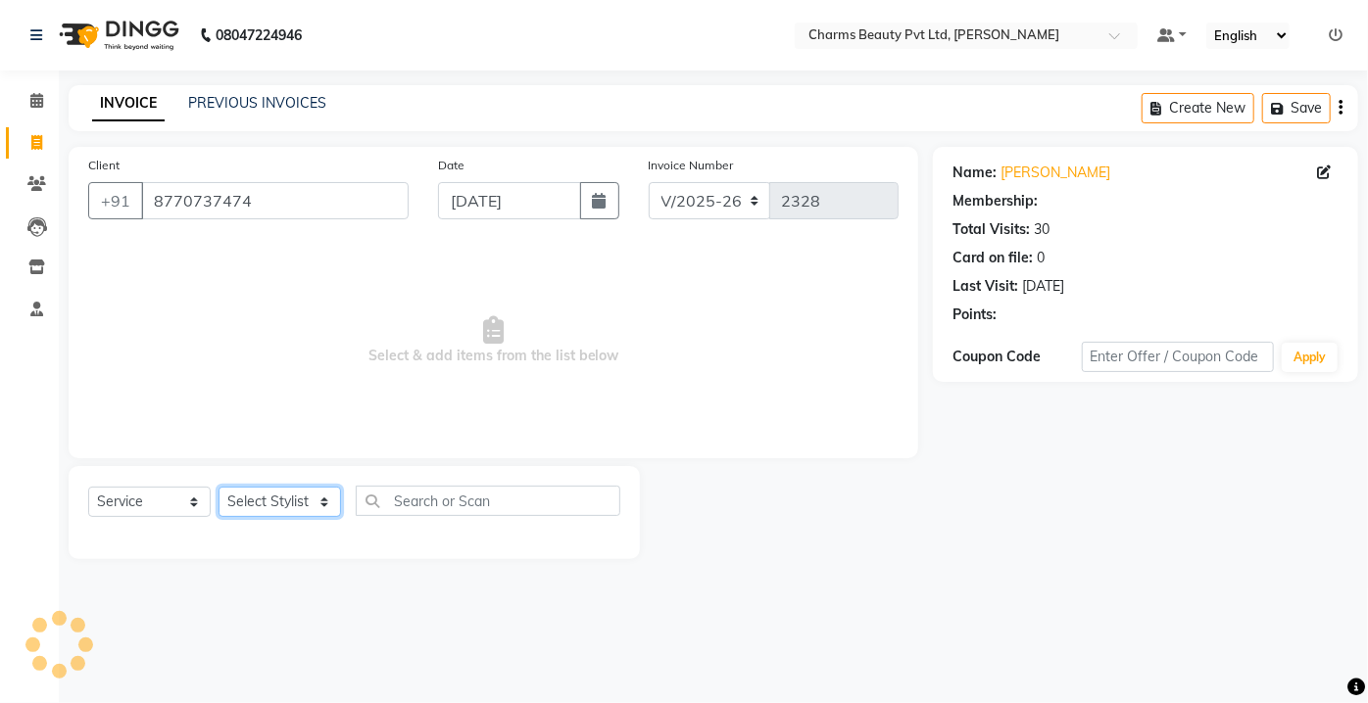
click at [296, 490] on select "Select Stylist Aarti [PERSON_NAME] [PERSON_NAME] CHARMS DR. POOJA MITTAL HINA […" at bounding box center [279, 502] width 122 height 30
select select "1: Object"
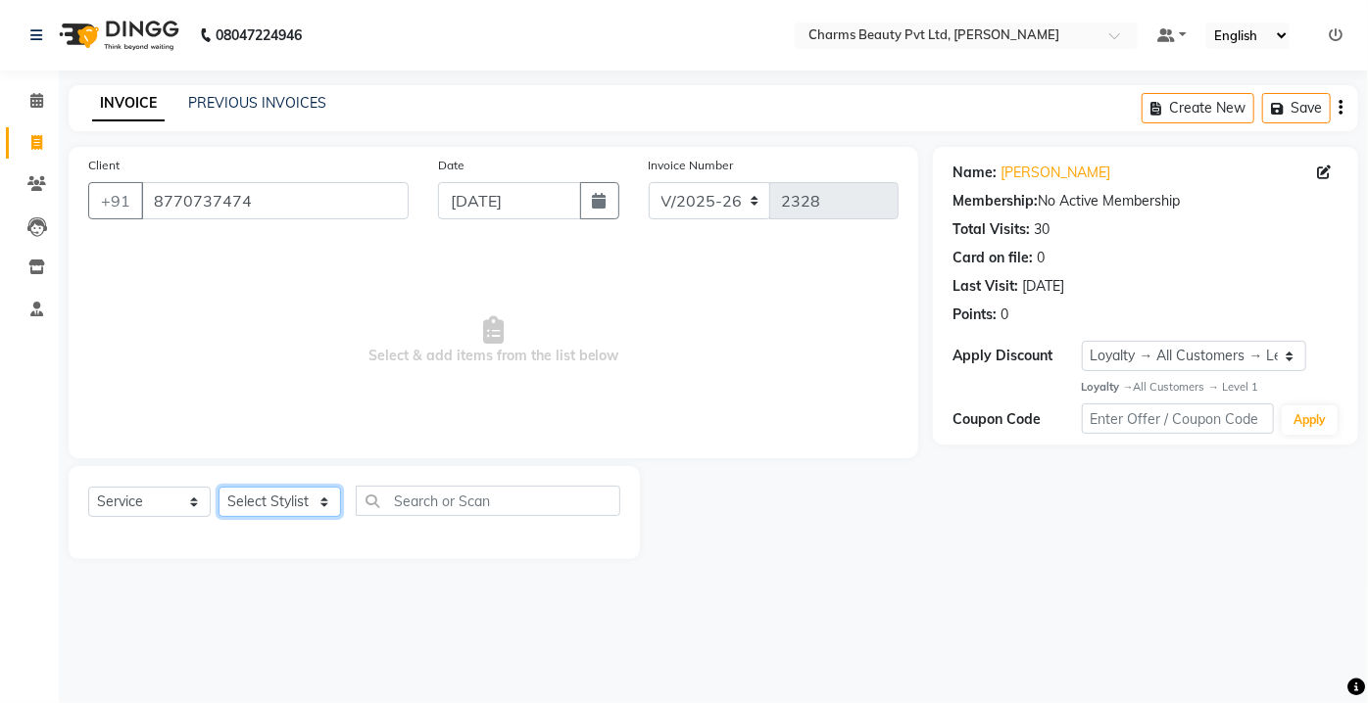
select select "72250"
click at [218, 487] on select "Select Stylist Aarti [PERSON_NAME] [PERSON_NAME] CHARMS DR. POOJA MITTAL HINA […" at bounding box center [279, 502] width 122 height 30
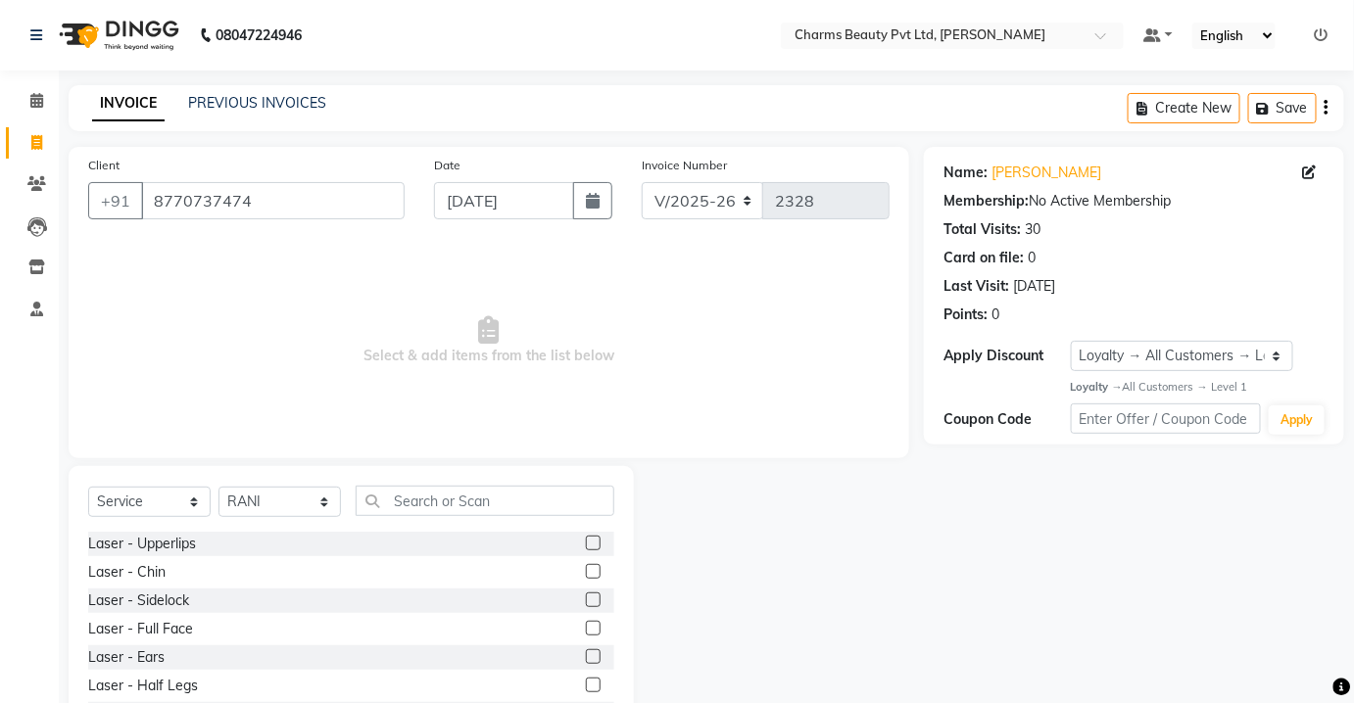
drag, startPoint x: 400, startPoint y: 479, endPoint x: 408, endPoint y: 490, distance: 13.3
click at [408, 490] on div "Select Service Product Membership Package Voucher Prepaid Gift Card Select Styl…" at bounding box center [351, 610] width 565 height 289
click at [408, 490] on input "text" at bounding box center [485, 501] width 259 height 30
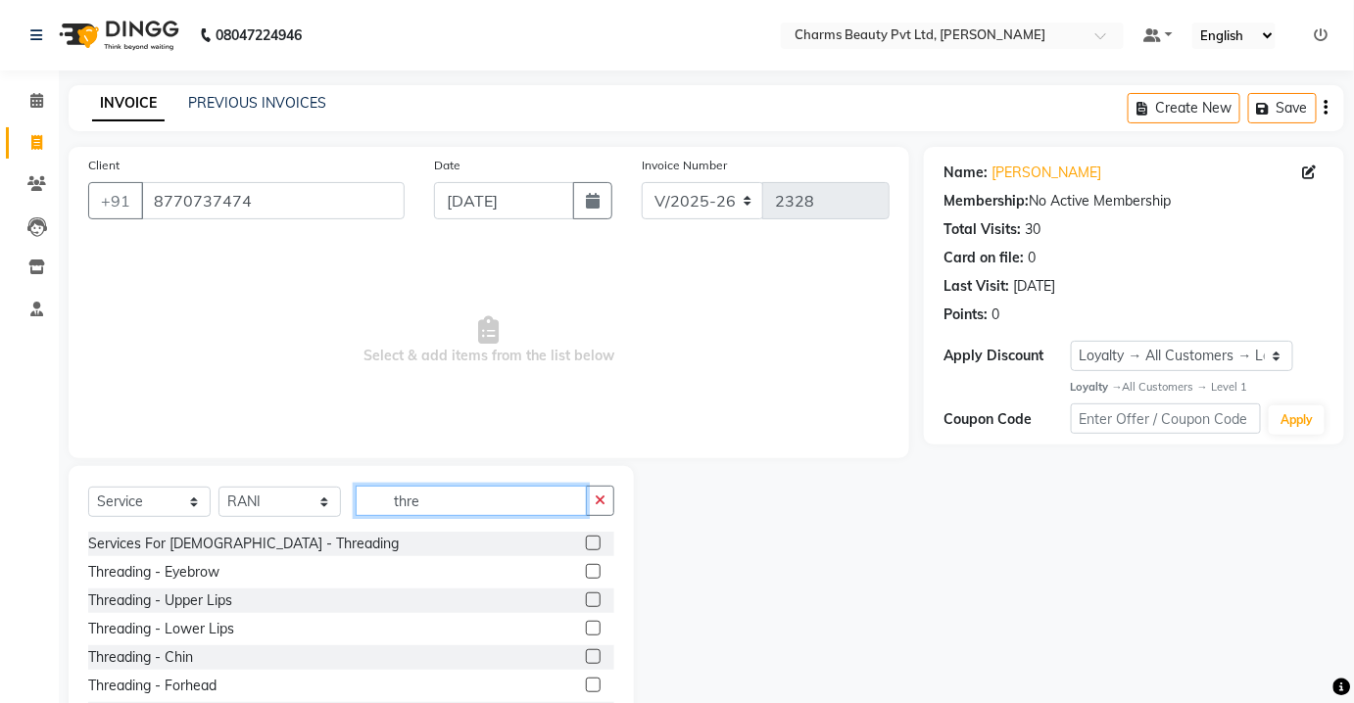
type input "thre"
click at [586, 570] on label at bounding box center [593, 571] width 15 height 15
click at [586, 570] on input "checkbox" at bounding box center [592, 572] width 13 height 13
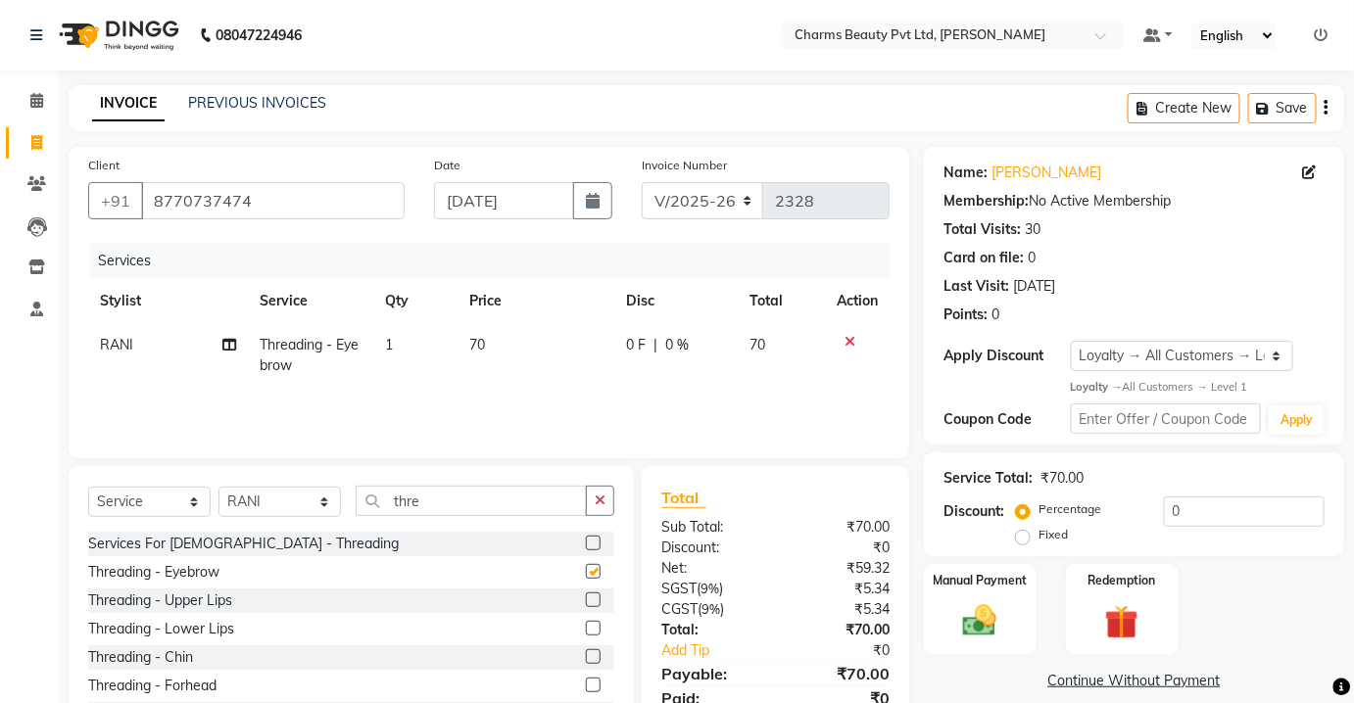
checkbox input "false"
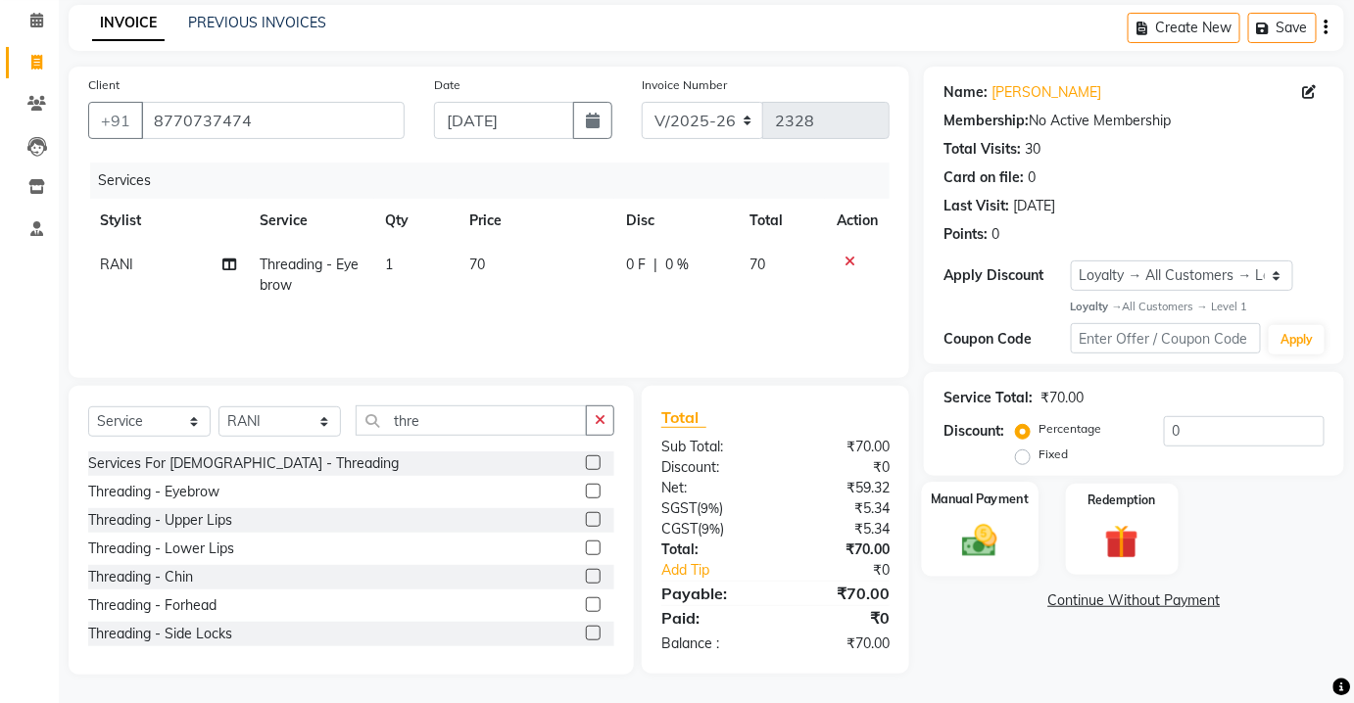
click at [974, 551] on img at bounding box center [979, 541] width 57 height 40
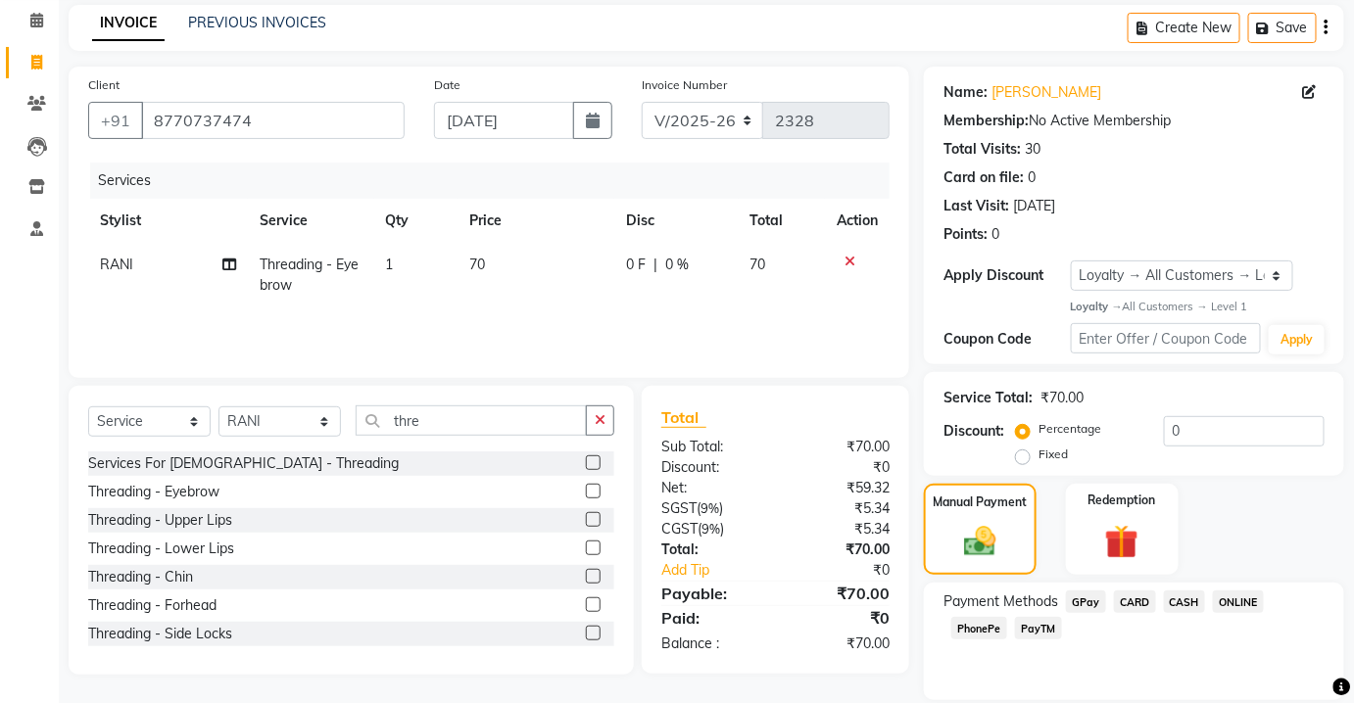
click at [1042, 628] on span "PayTM" at bounding box center [1038, 628] width 47 height 23
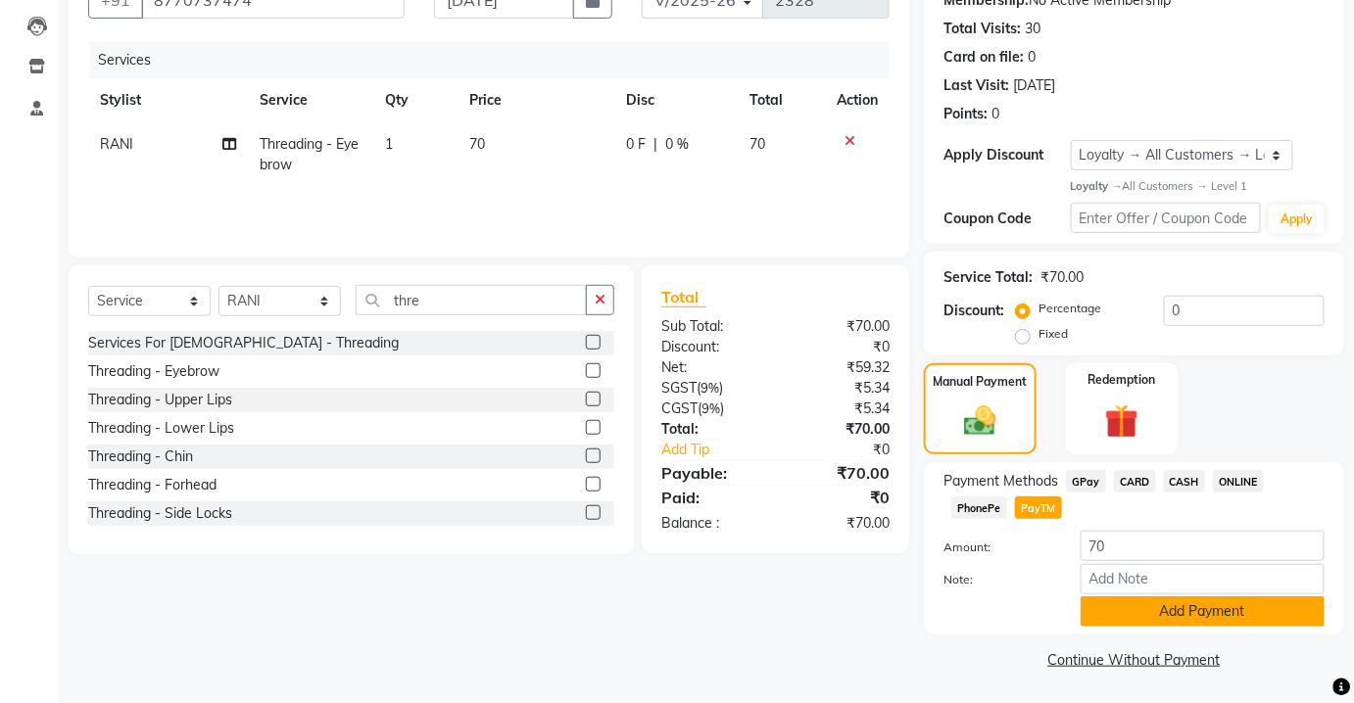
click at [1121, 623] on button "Add Payment" at bounding box center [1203, 612] width 244 height 30
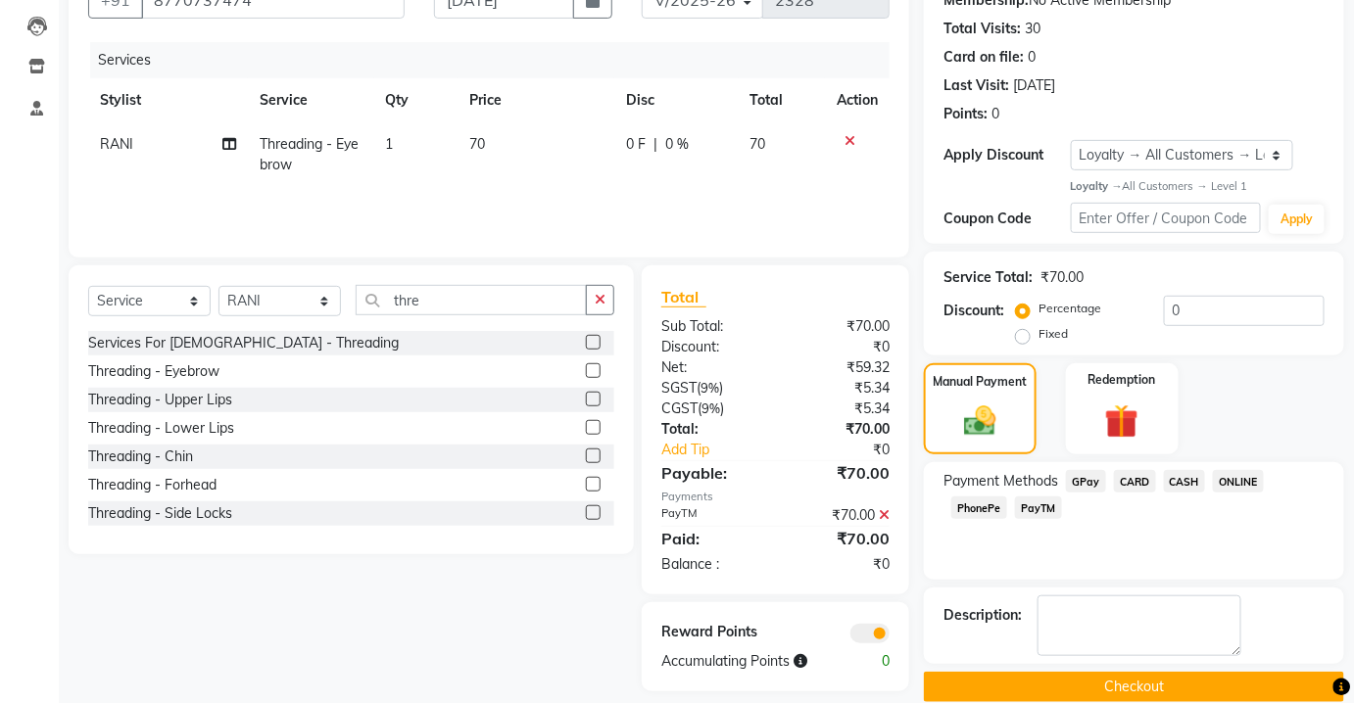
scroll to position [227, 0]
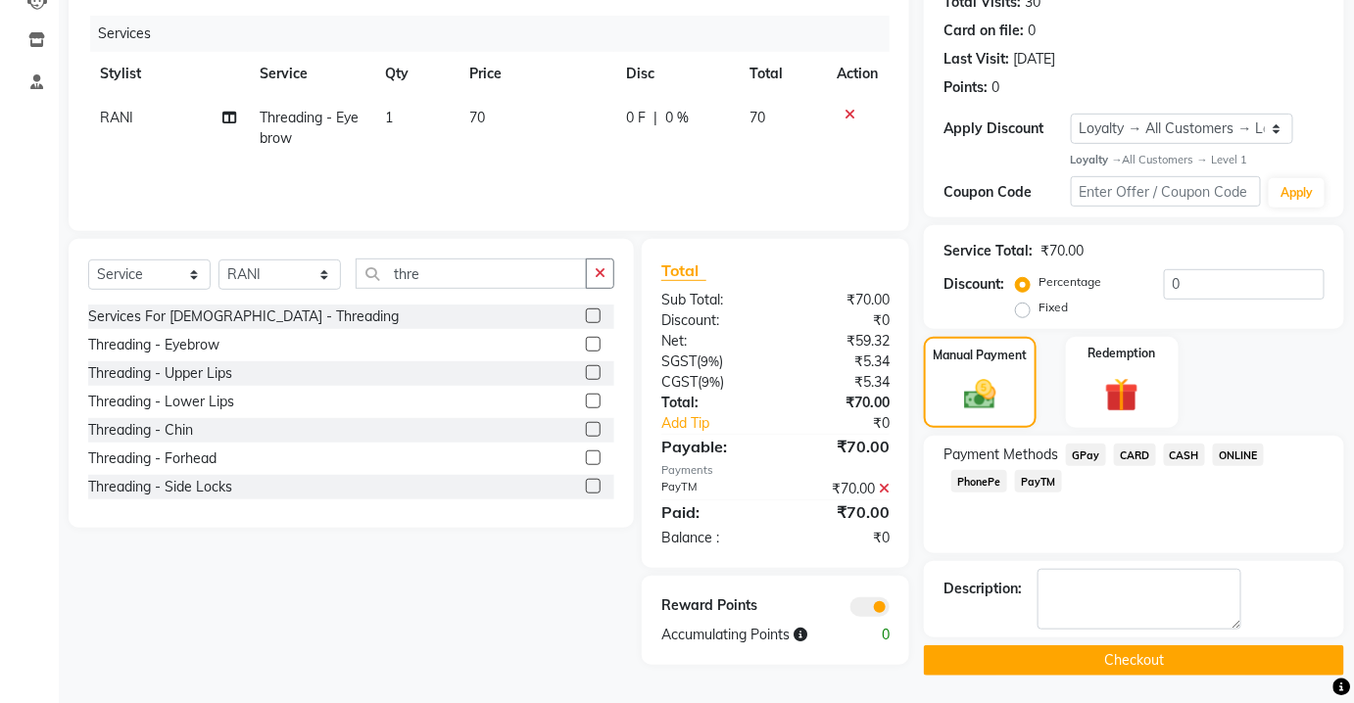
click at [1131, 675] on main "INVOICE PREVIOUS INVOICES Create New Save Client [PHONE_NUMBER] Date [DATE] Inv…" at bounding box center [706, 281] width 1295 height 847
click at [1131, 658] on button "Checkout" at bounding box center [1134, 661] width 420 height 30
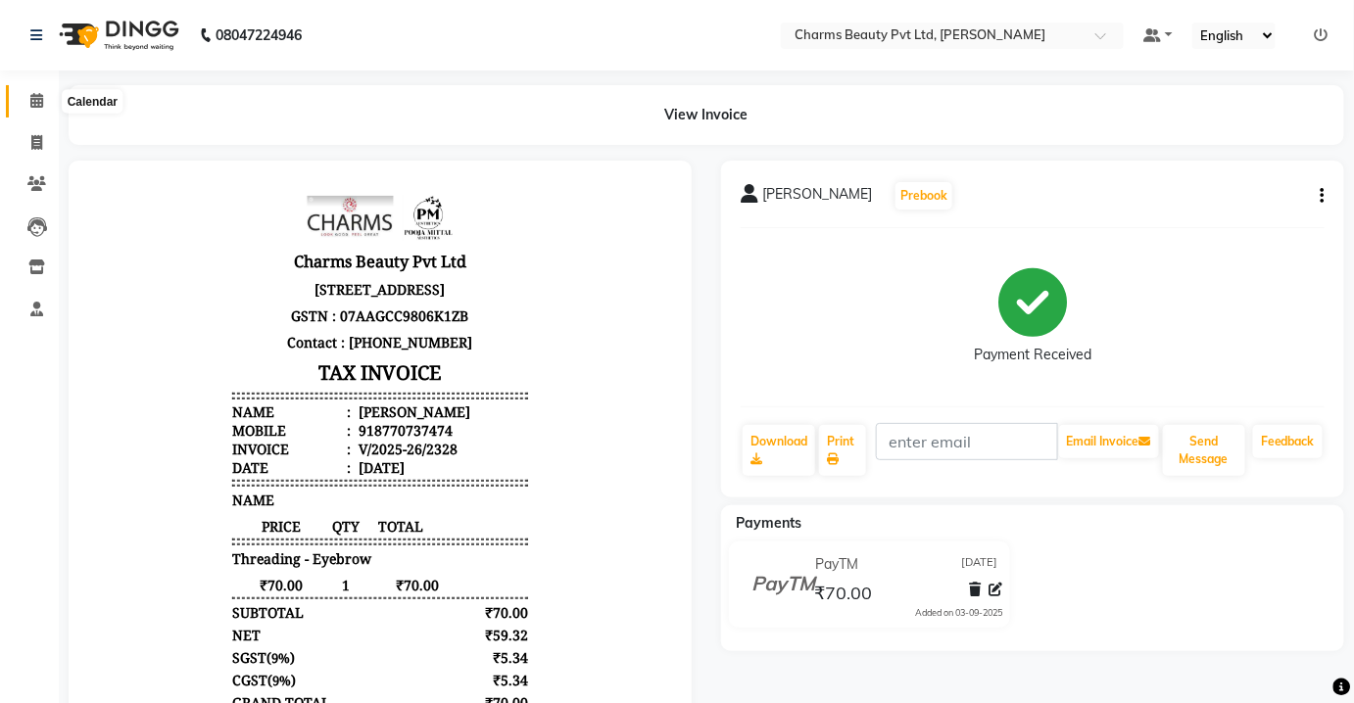
click at [40, 106] on icon at bounding box center [36, 100] width 13 height 15
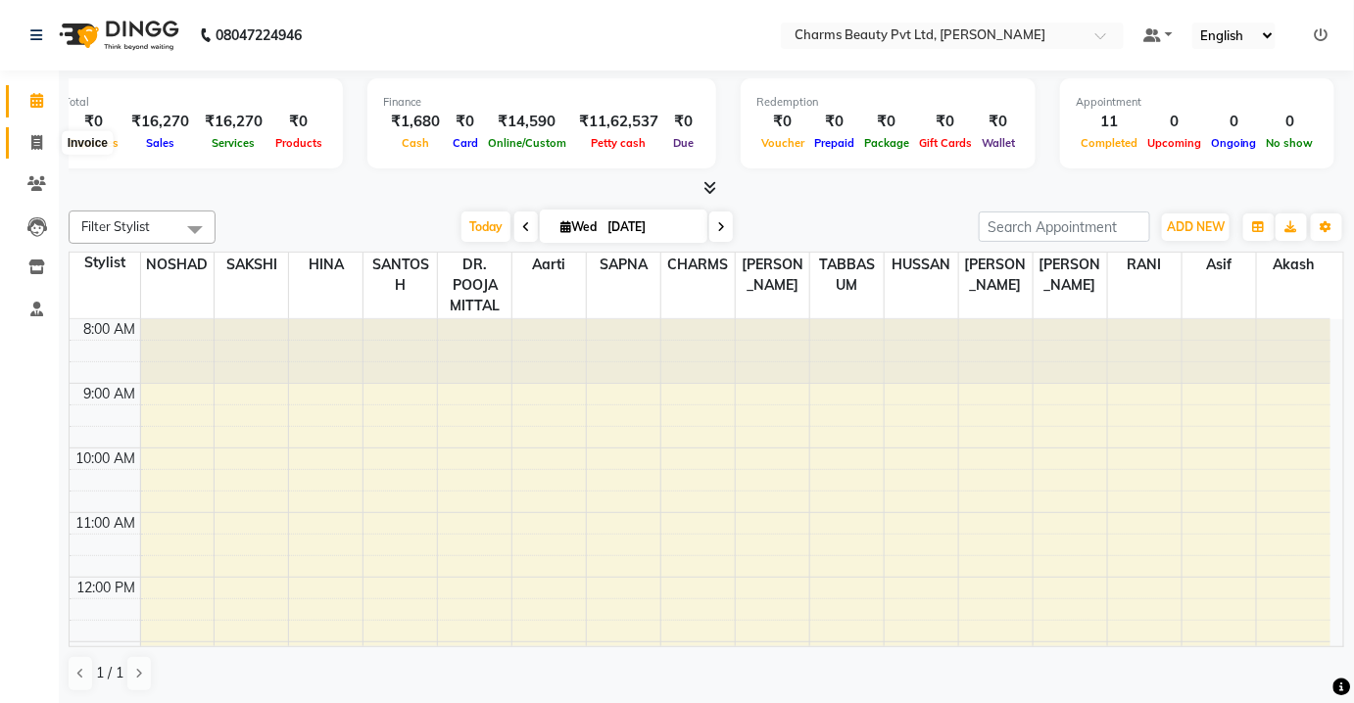
click at [21, 151] on span at bounding box center [37, 143] width 34 height 23
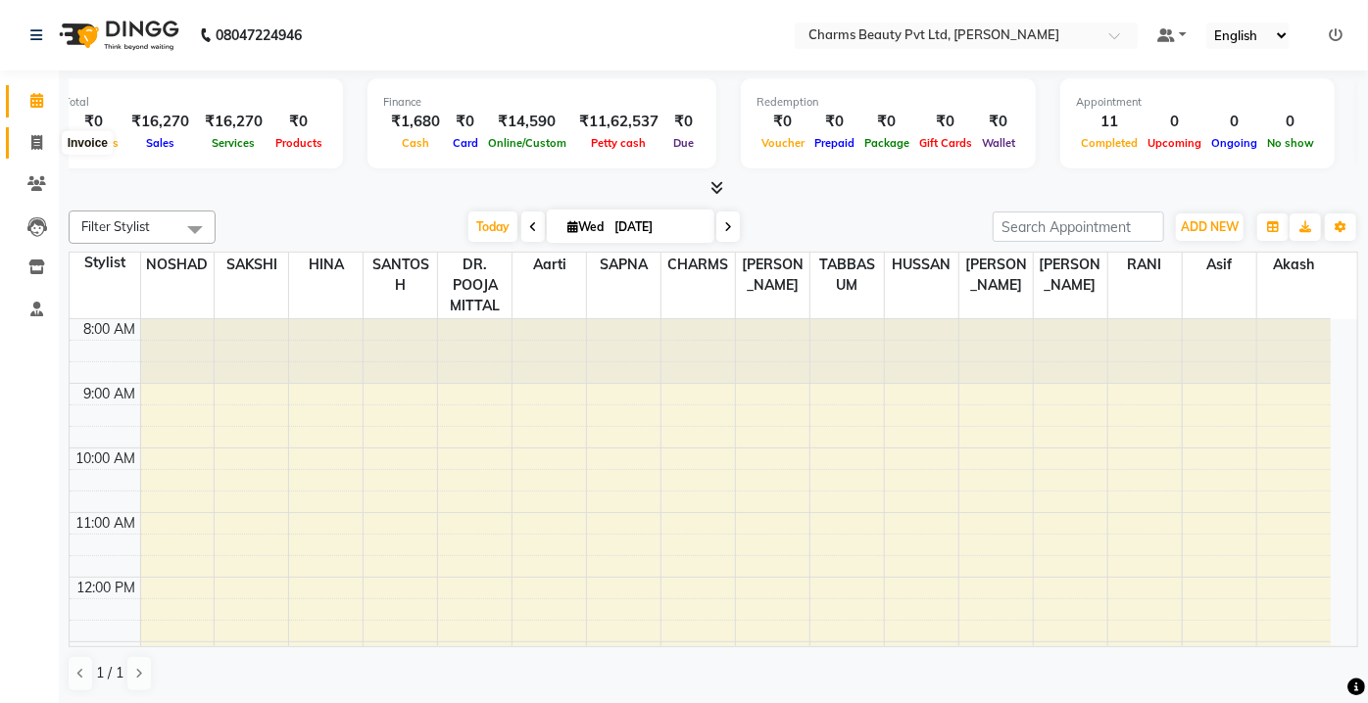
select select "service"
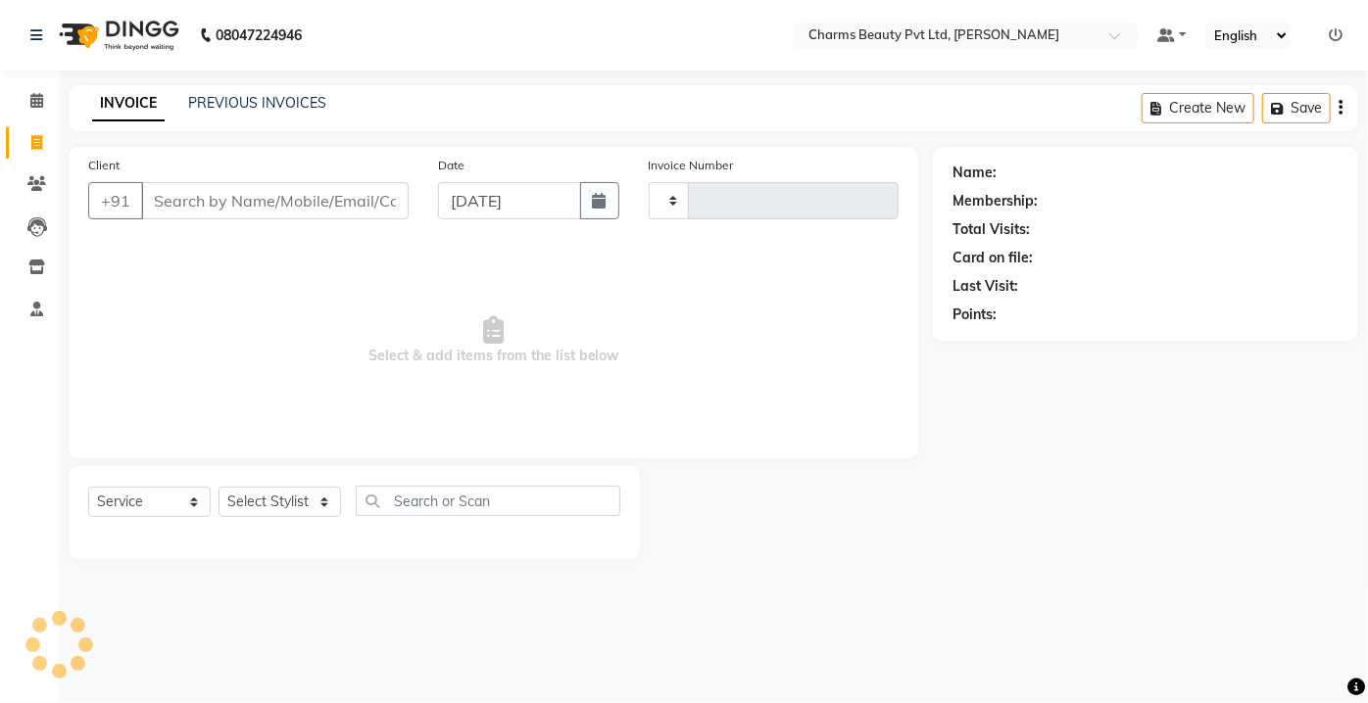
type input "2329"
select select "3743"
type input "9"
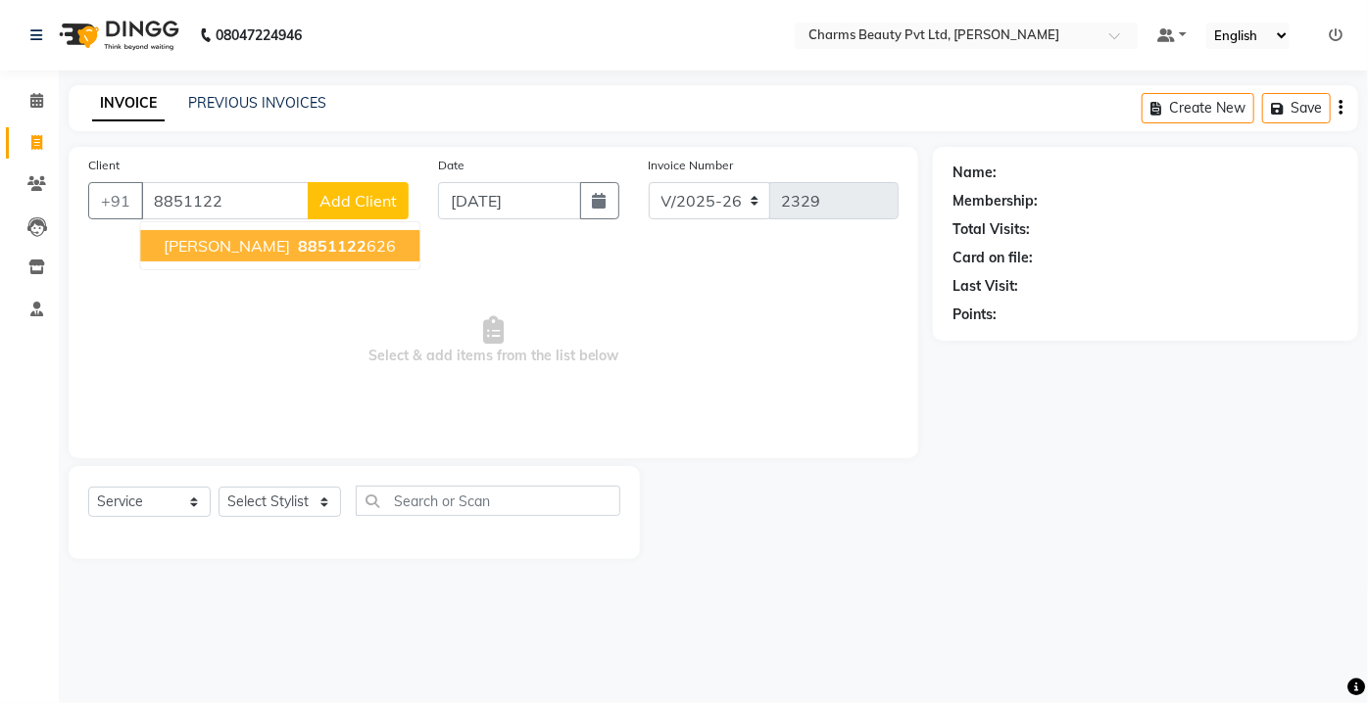
click at [314, 249] on span "8851122" at bounding box center [332, 246] width 69 height 20
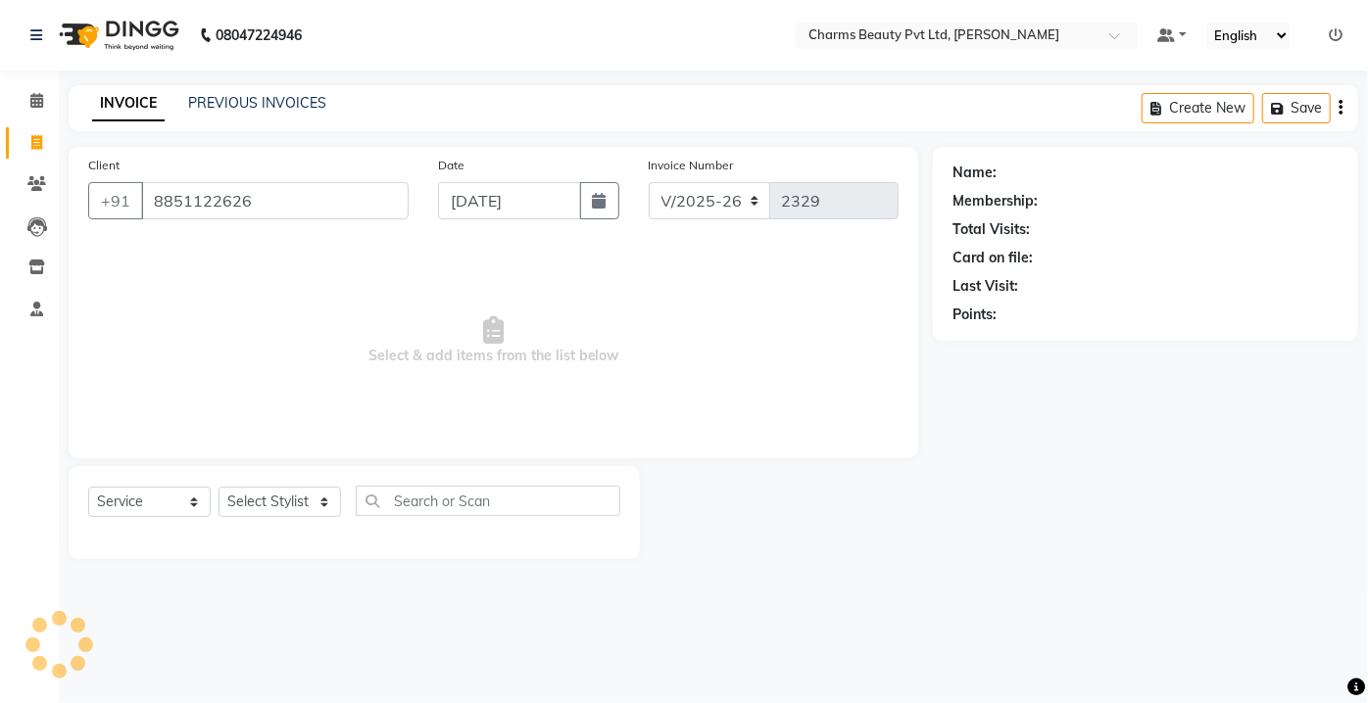
type input "8851122626"
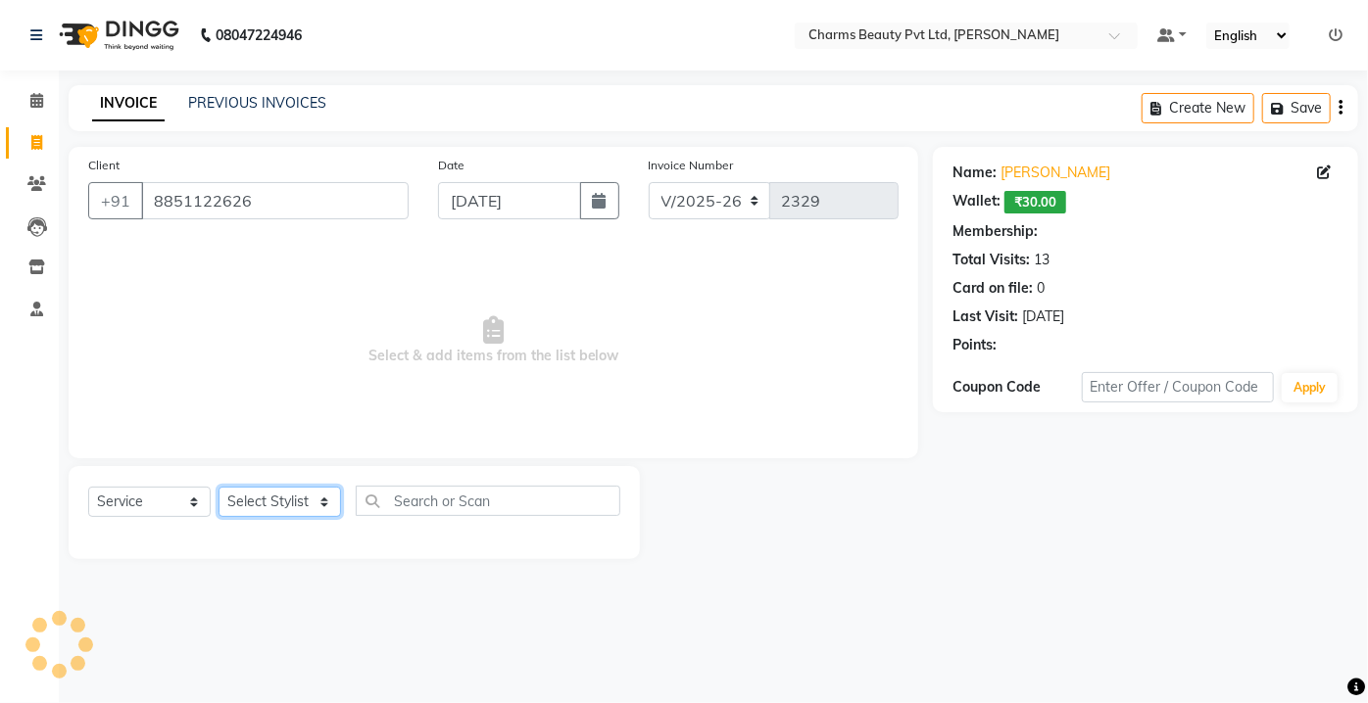
drag, startPoint x: 296, startPoint y: 499, endPoint x: 292, endPoint y: 484, distance: 15.2
click at [292, 484] on div "Select Service Product Membership Package Voucher Prepaid Gift Card Select Styl…" at bounding box center [354, 512] width 571 height 93
select select "43786"
click at [218, 487] on select "Select Stylist Aarti [PERSON_NAME] [PERSON_NAME] CHARMS DR. POOJA MITTAL HINA […" at bounding box center [279, 502] width 122 height 30
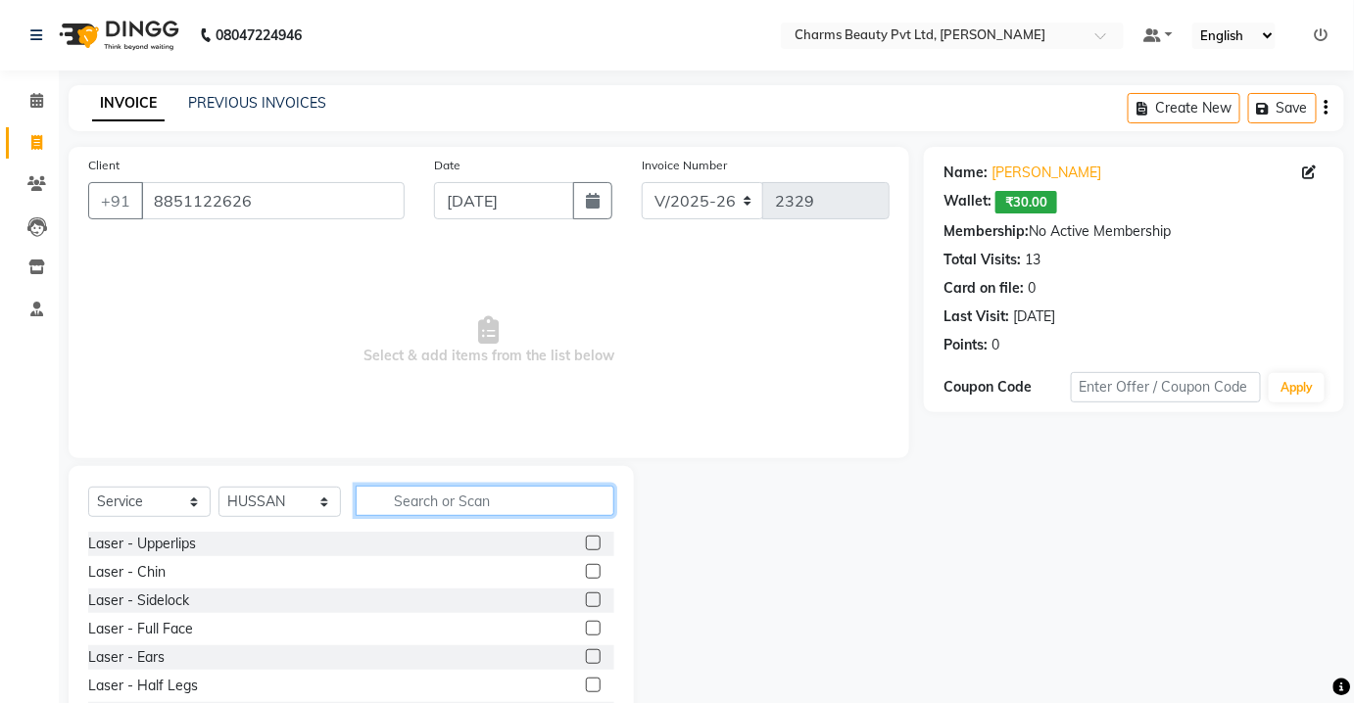
click at [386, 497] on input "text" at bounding box center [485, 501] width 259 height 30
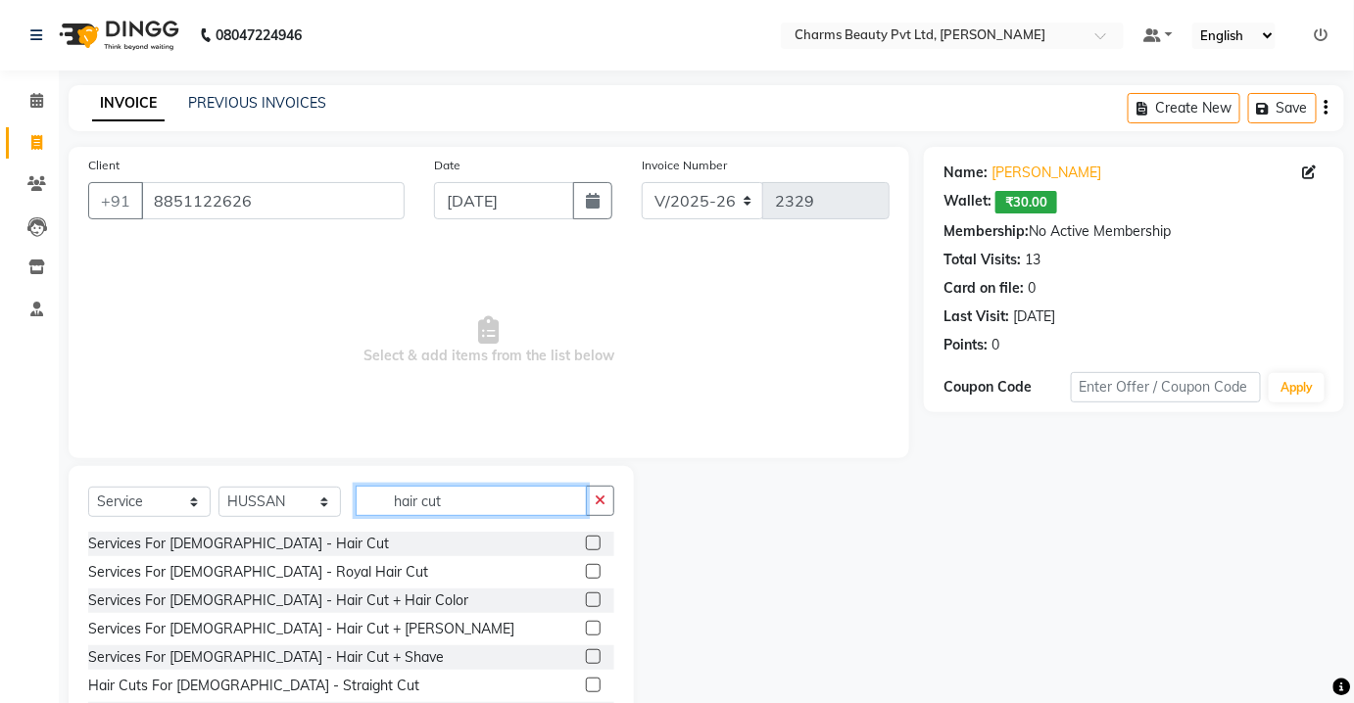
type input "hair cut"
click at [586, 656] on label at bounding box center [593, 657] width 15 height 15
click at [586, 656] on input "checkbox" at bounding box center [592, 658] width 13 height 13
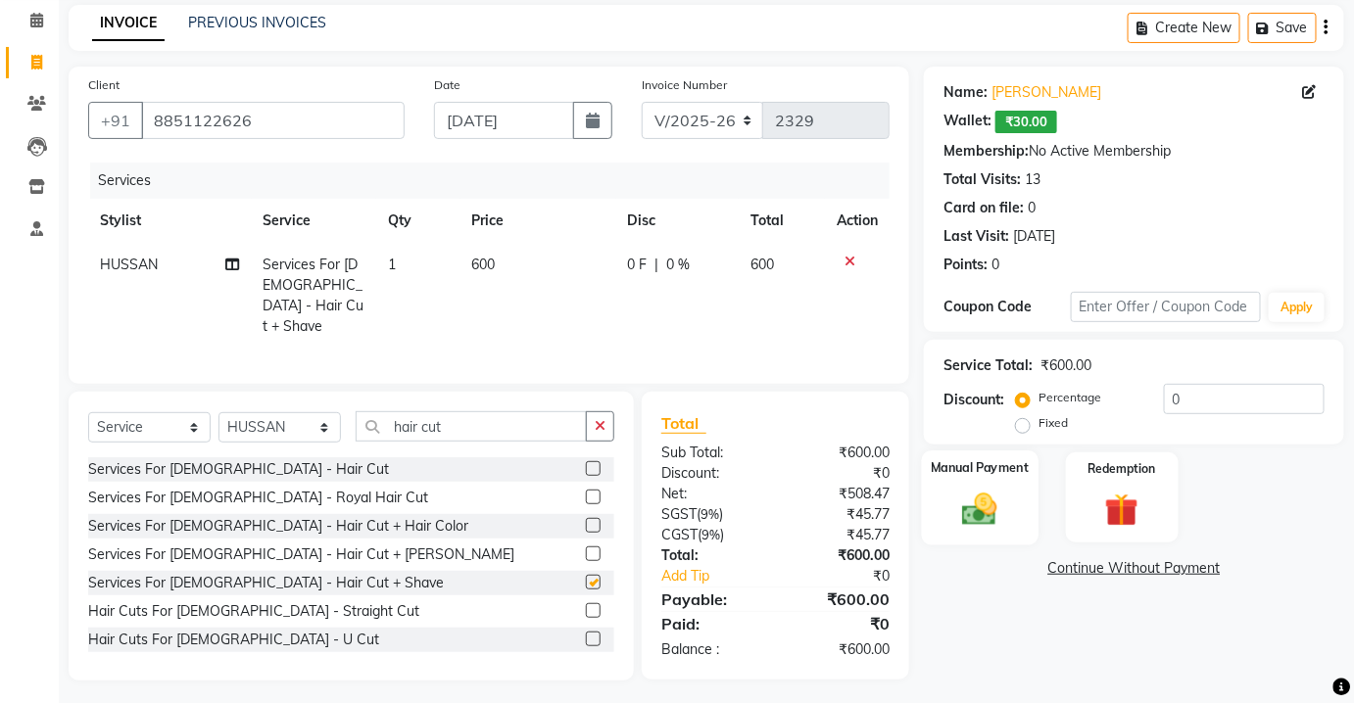
checkbox input "false"
click at [970, 529] on div "Manual Payment" at bounding box center [980, 498] width 117 height 95
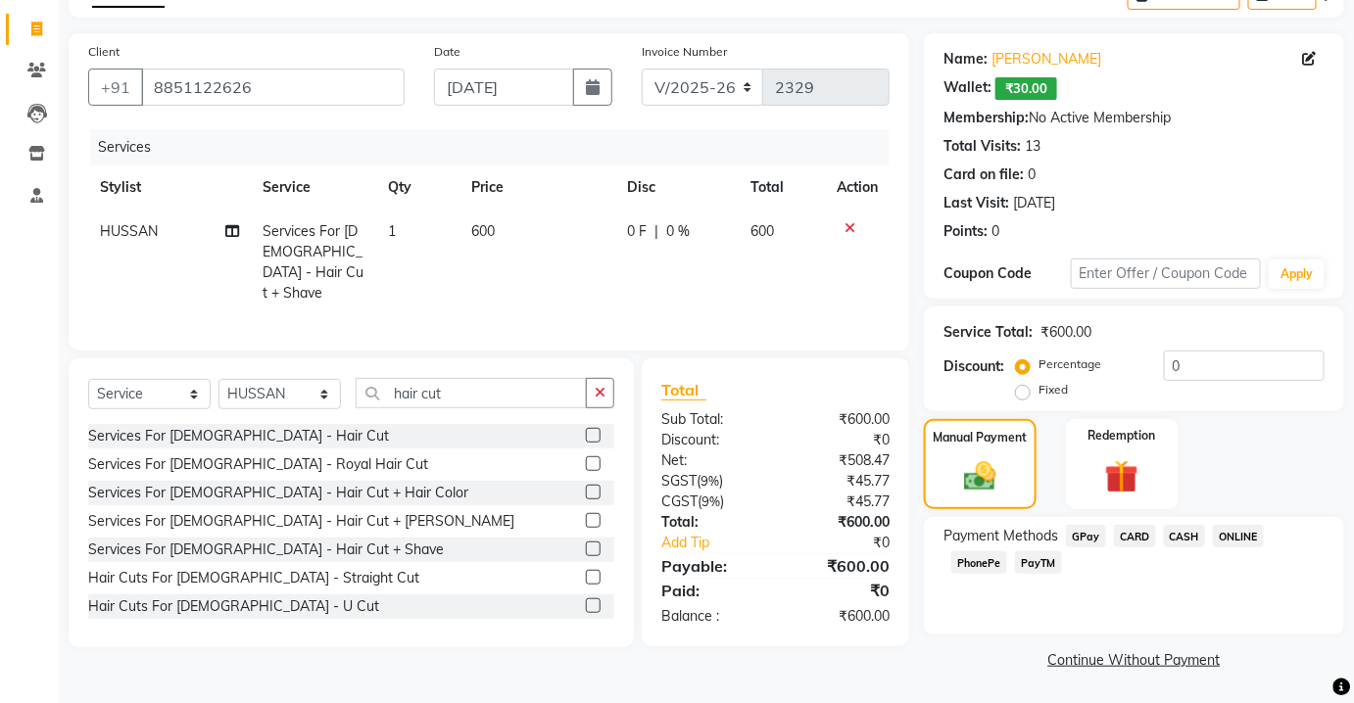
click at [1038, 573] on span "PayTM" at bounding box center [1038, 563] width 47 height 23
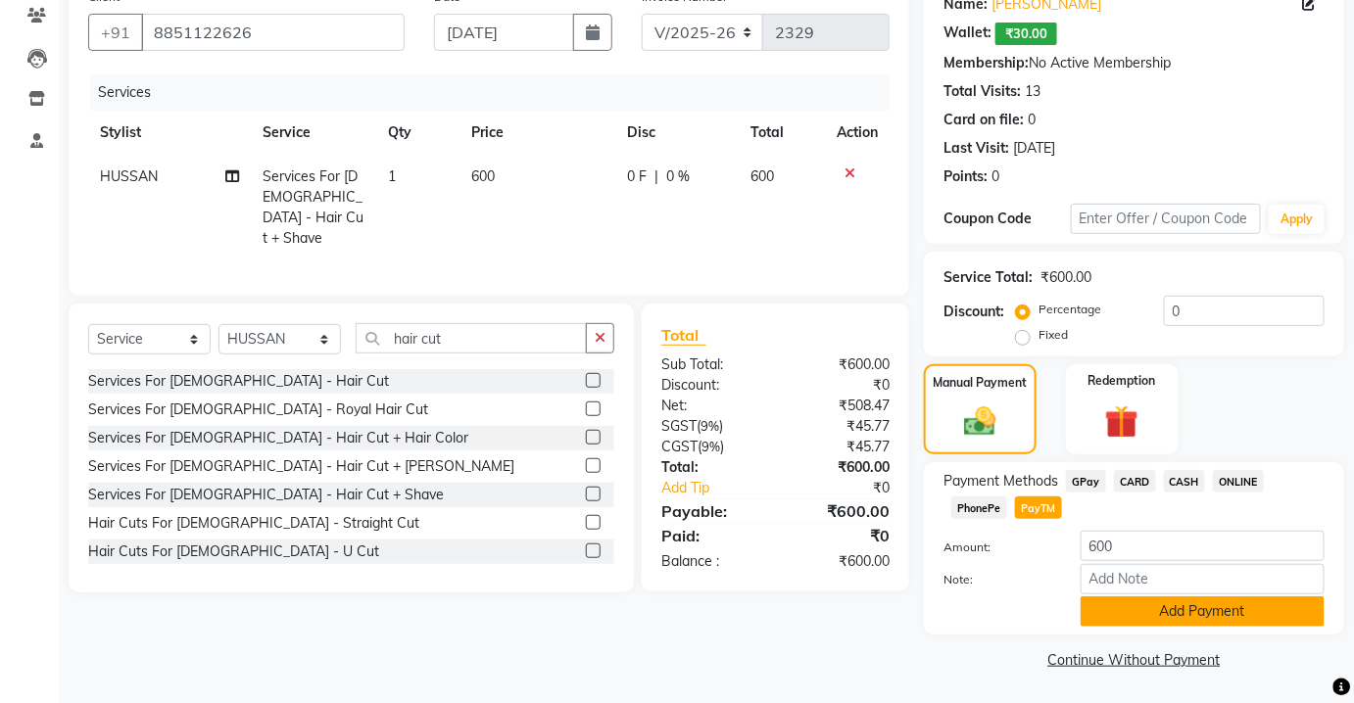
click at [1105, 603] on button "Add Payment" at bounding box center [1203, 612] width 244 height 30
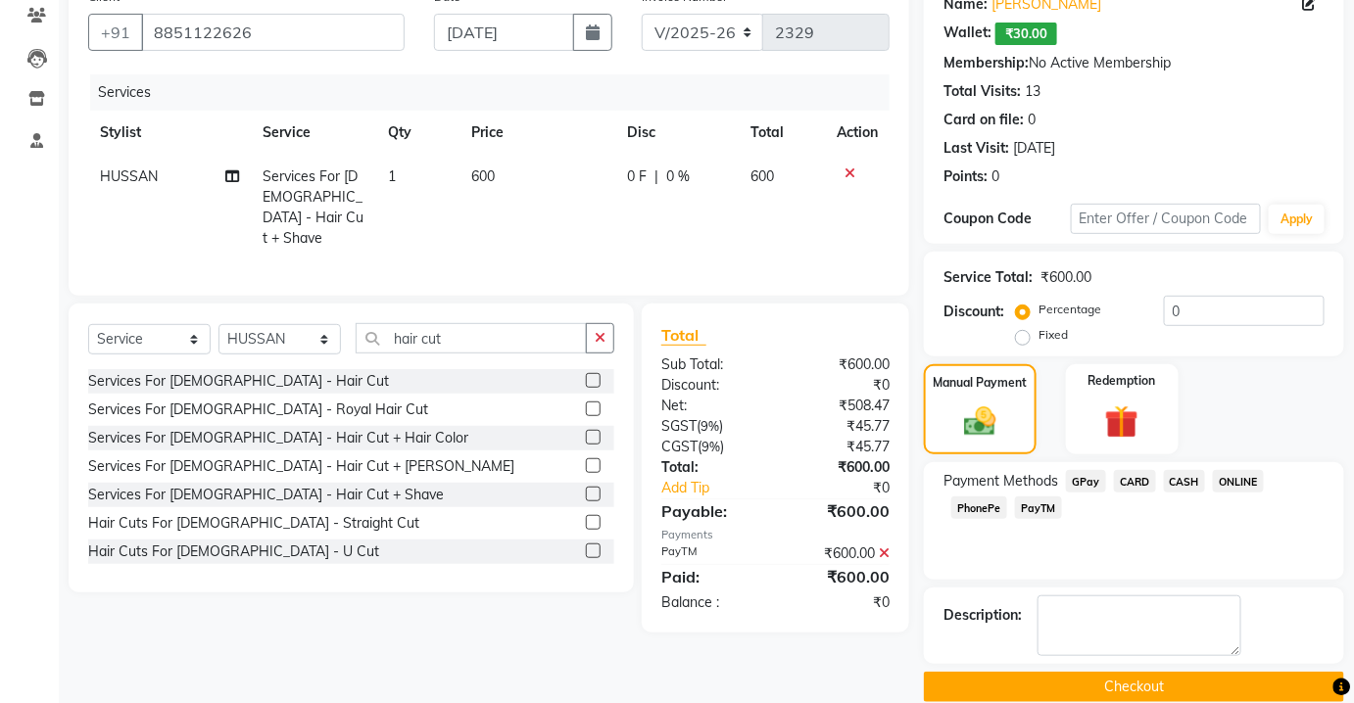
scroll to position [195, 0]
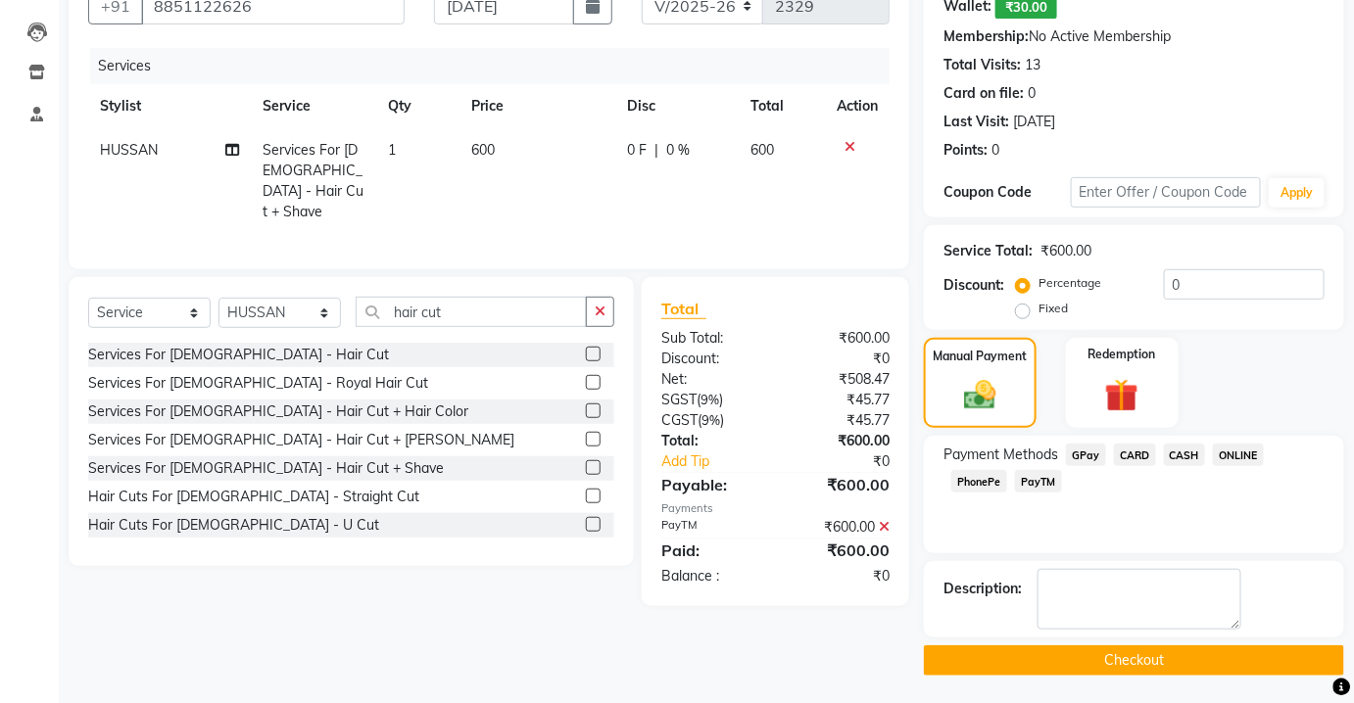
click at [1083, 656] on button "Checkout" at bounding box center [1134, 661] width 420 height 30
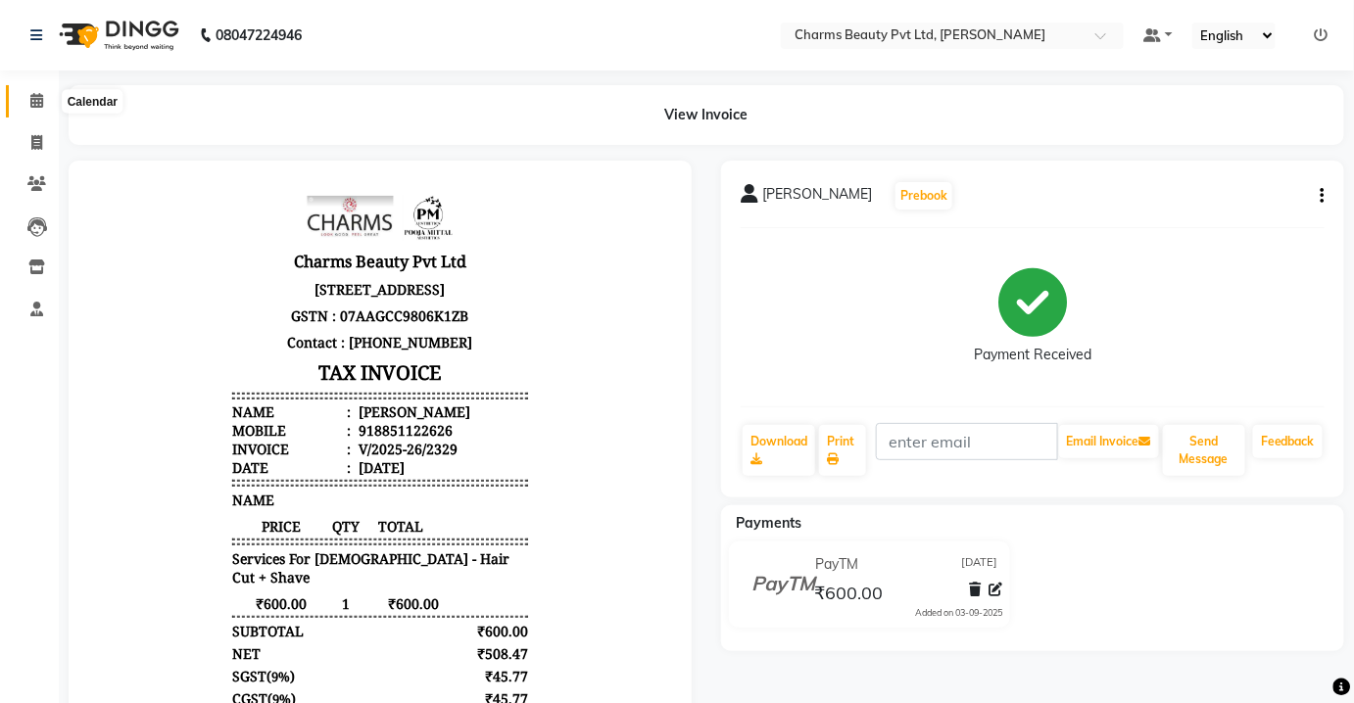
click at [28, 100] on span at bounding box center [37, 101] width 34 height 23
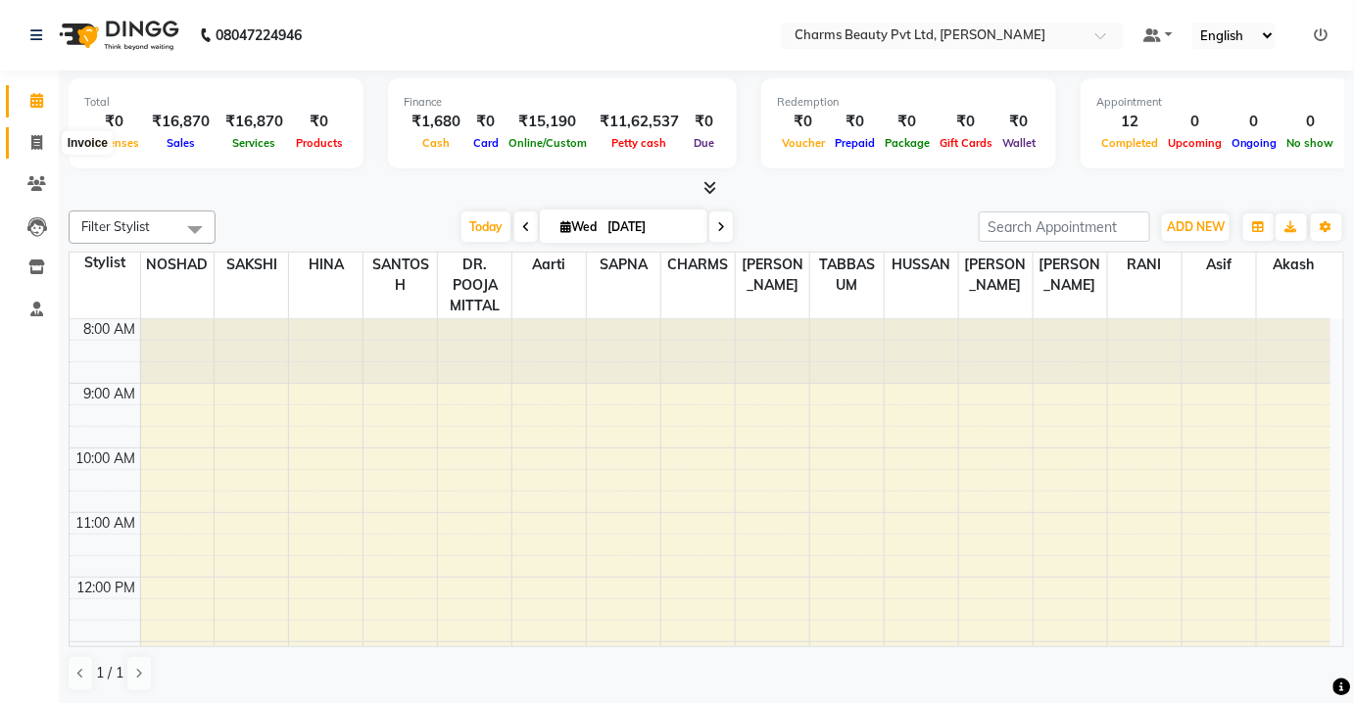
click at [45, 150] on span at bounding box center [37, 143] width 34 height 23
select select "service"
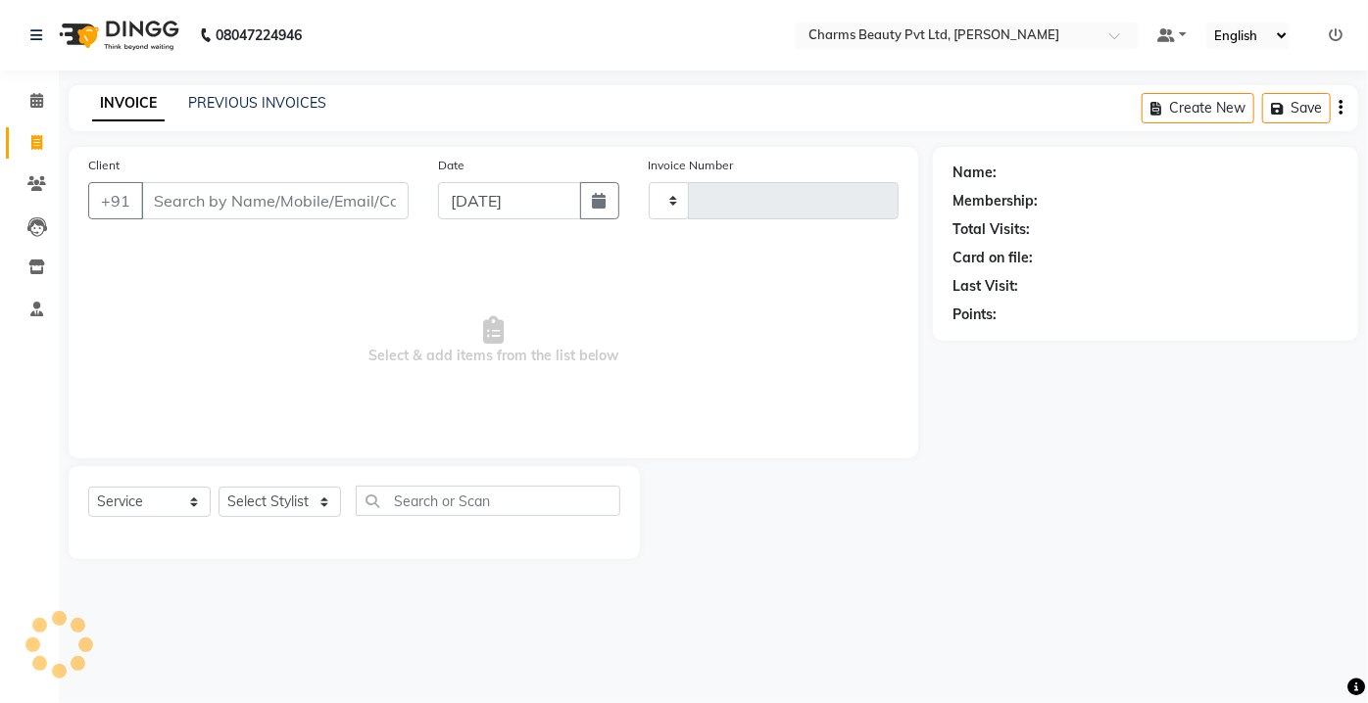
type input "2330"
select select "3743"
click at [208, 105] on link "PREVIOUS INVOICES" at bounding box center [257, 103] width 138 height 18
